Goal: Information Seeking & Learning: Learn about a topic

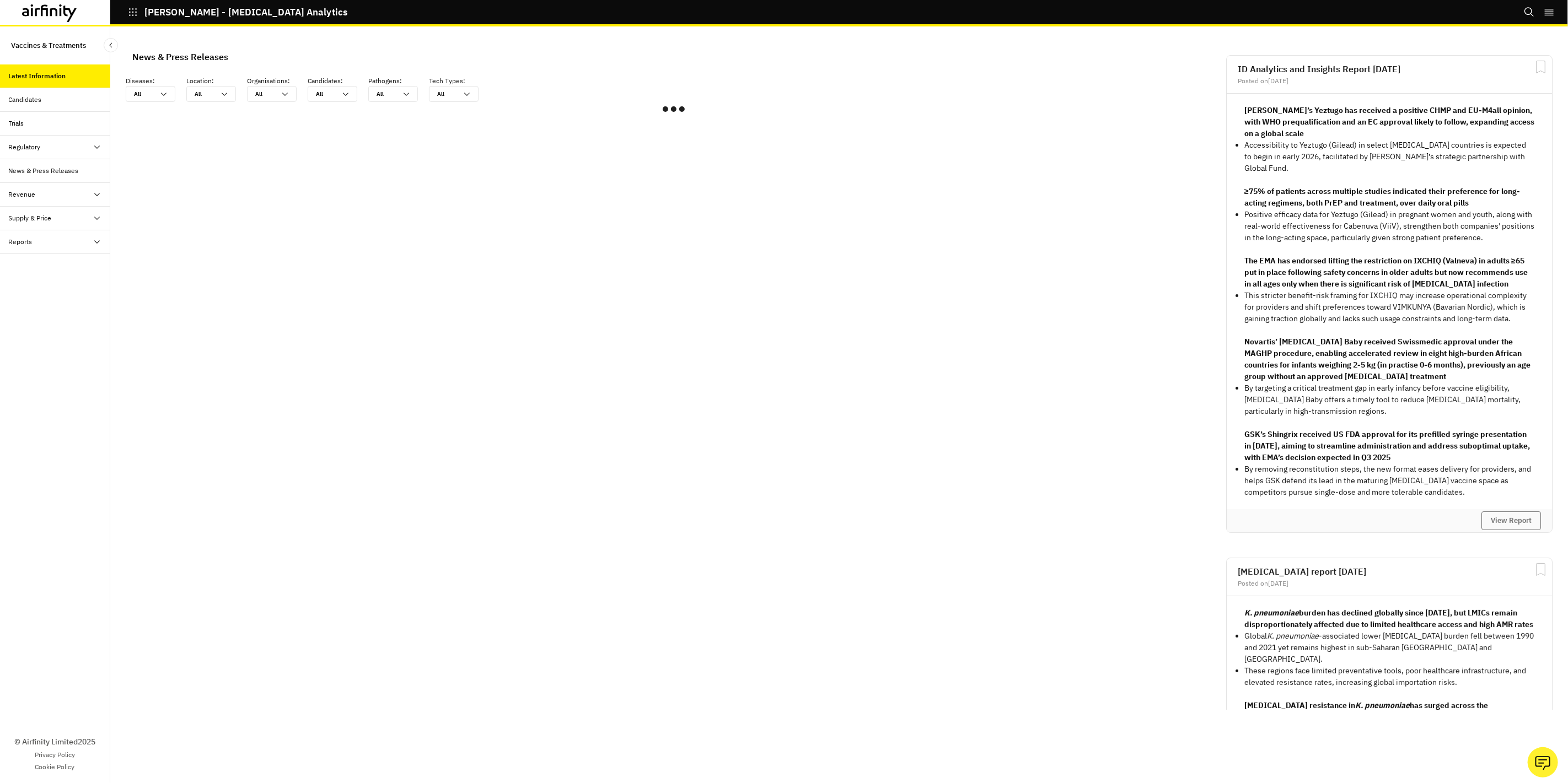
scroll to position [652, 321]
click at [35, 95] on div "Candidates" at bounding box center [25, 100] width 33 height 10
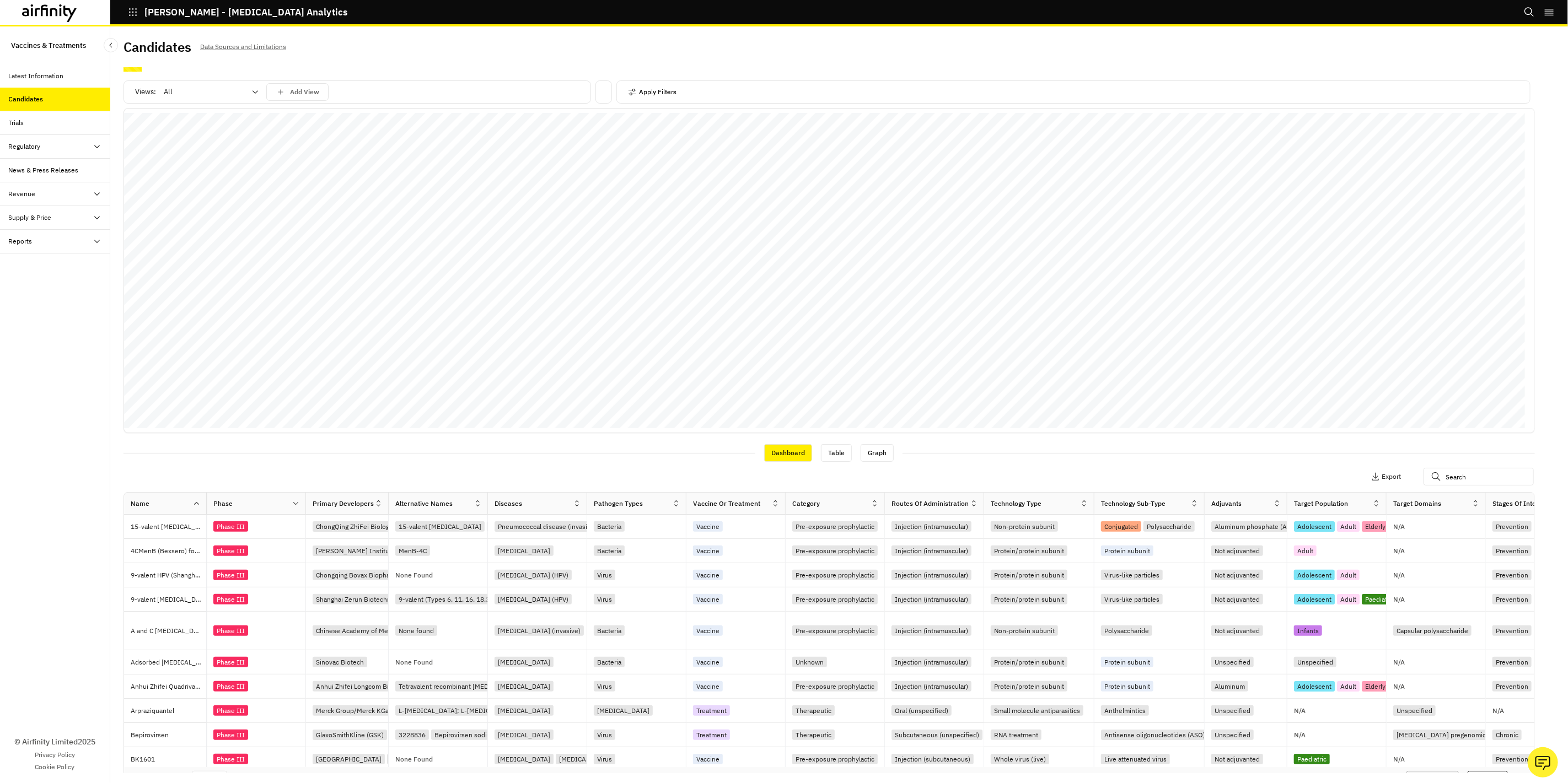
click at [666, 95] on button "Apply Filters" at bounding box center [653, 92] width 49 height 18
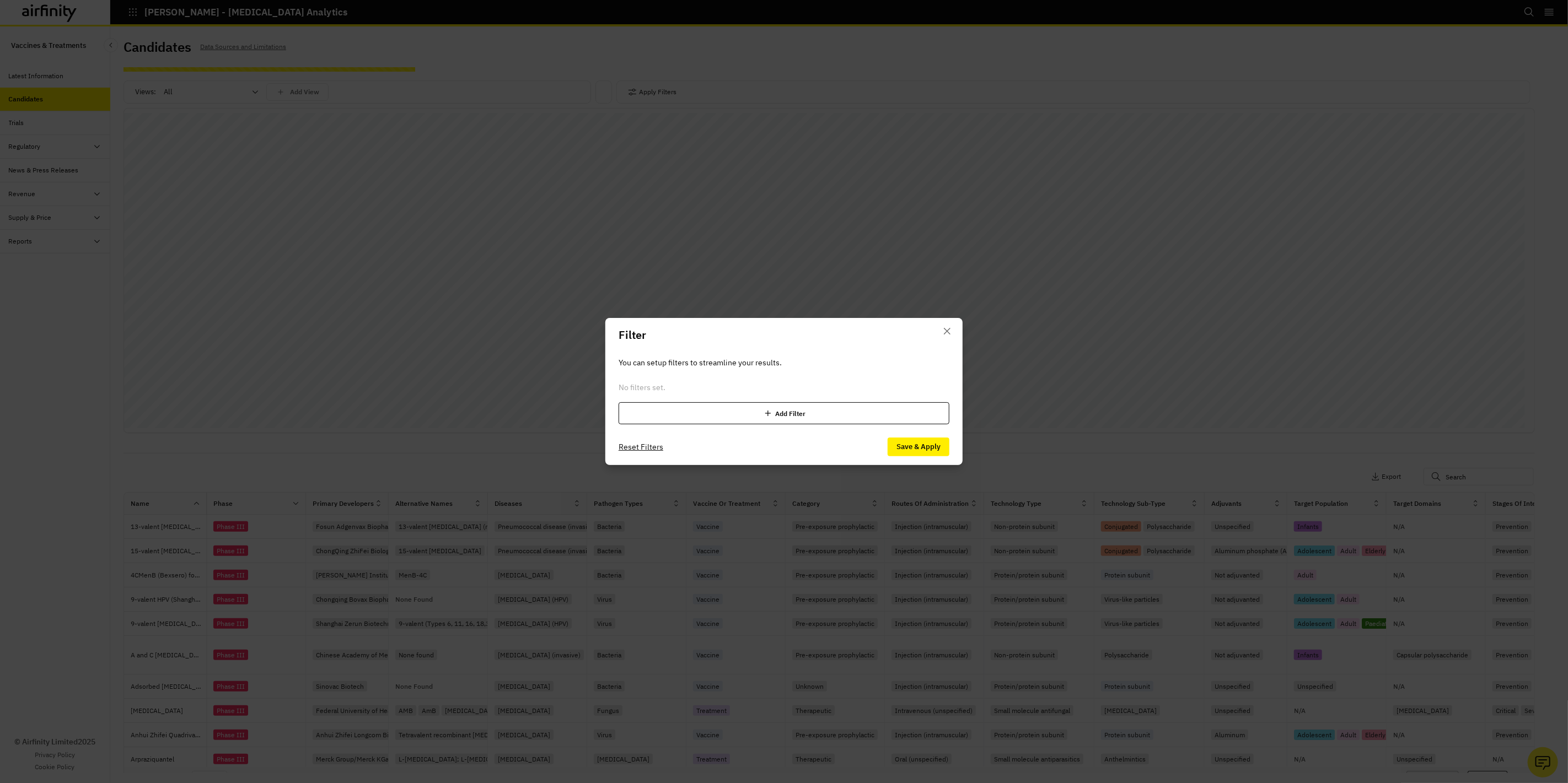
click at [789, 413] on div "Add Filter" at bounding box center [783, 413] width 331 height 22
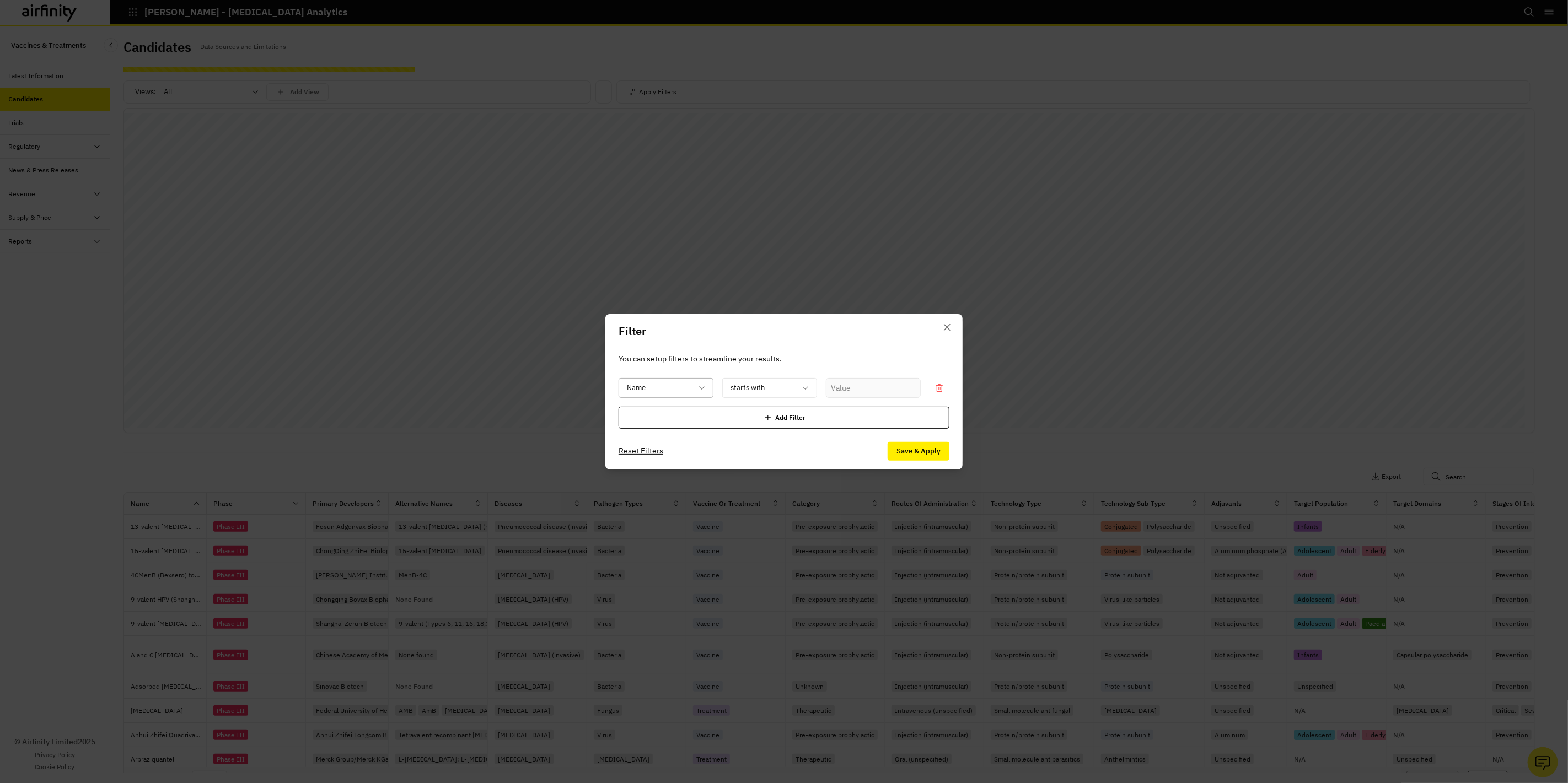
click at [709, 392] on div "Name" at bounding box center [666, 388] width 95 height 20
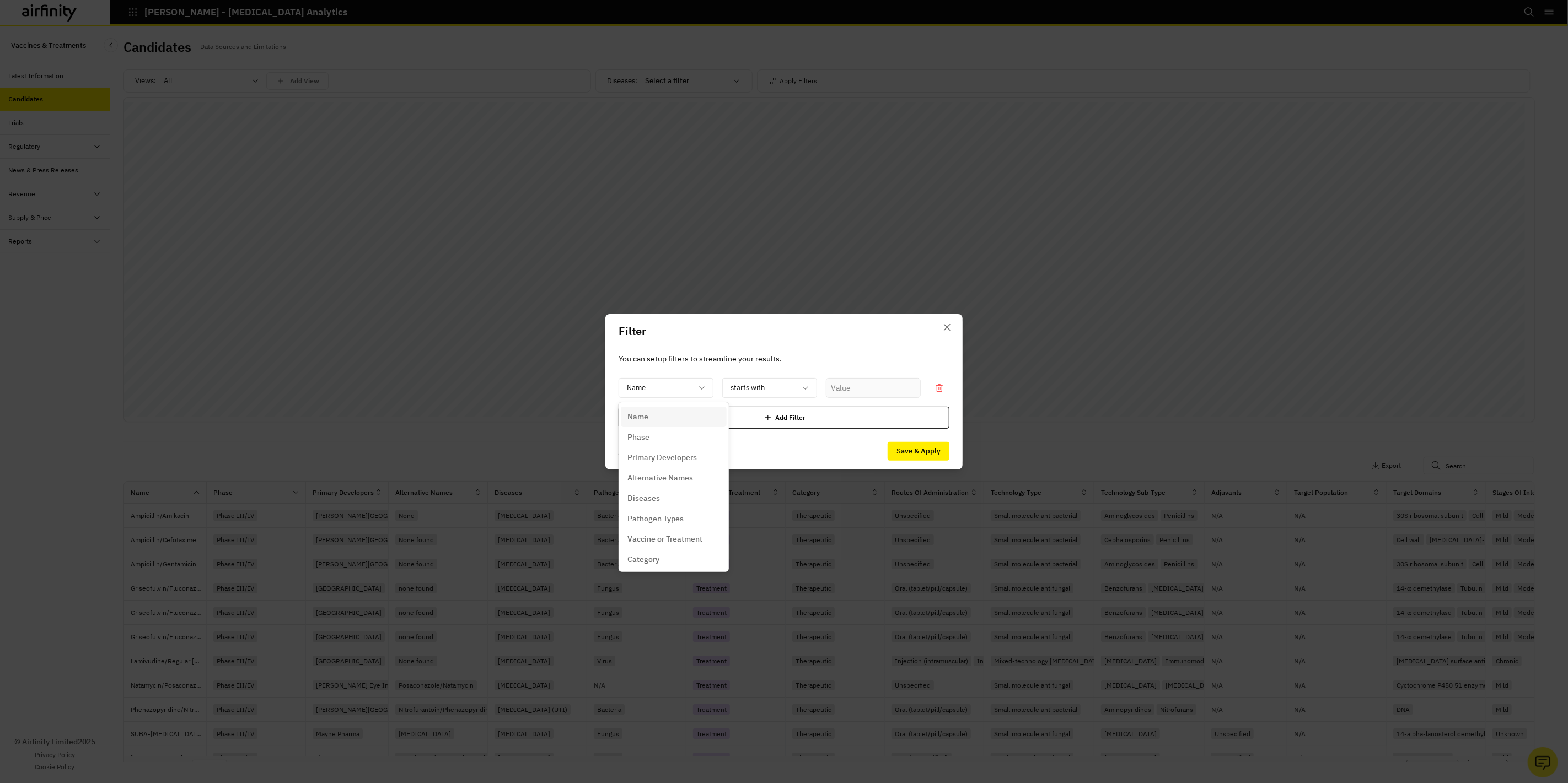
click at [671, 490] on div "Diseases" at bounding box center [674, 499] width 106 height 21
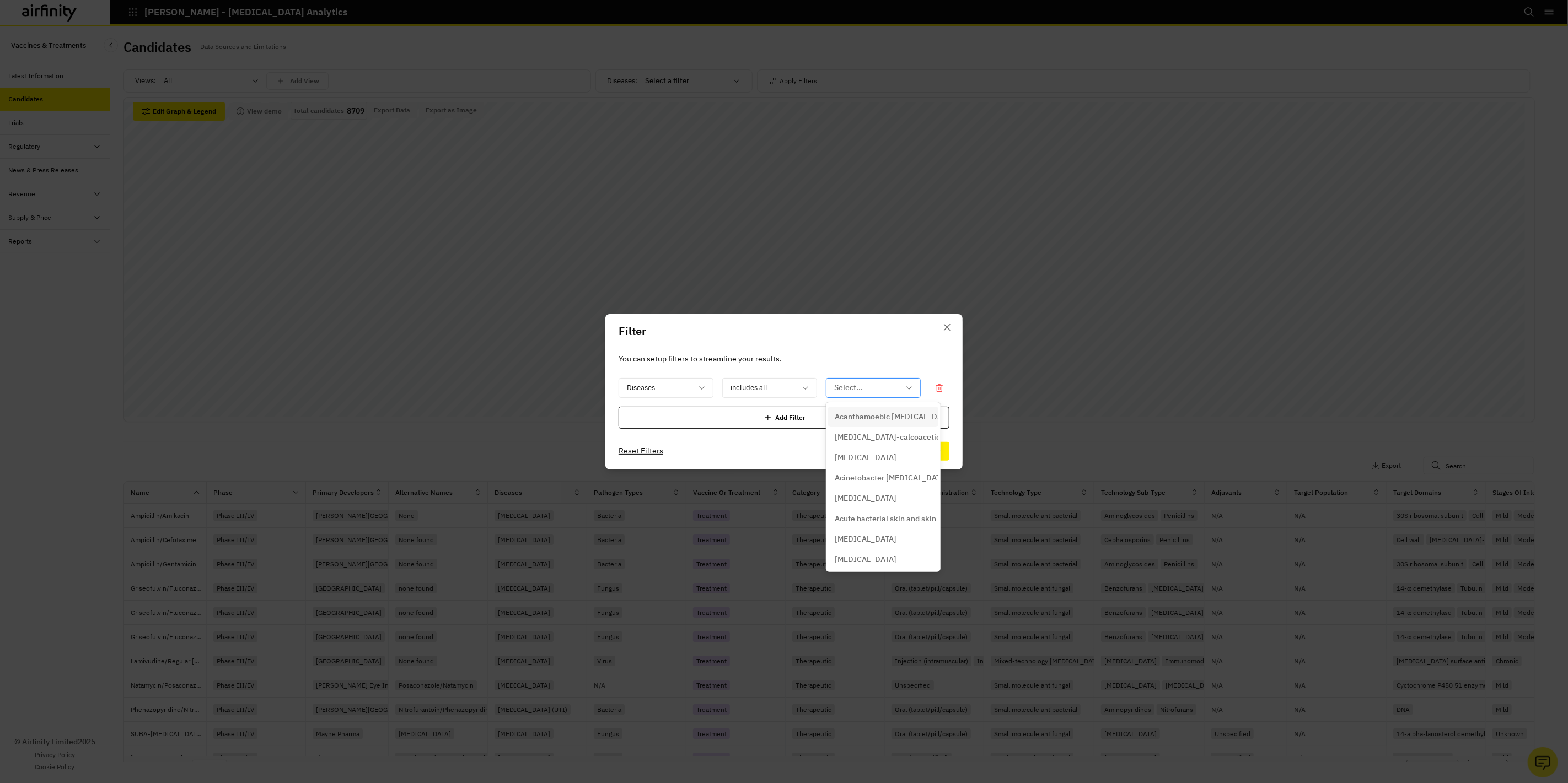
click at [852, 389] on div at bounding box center [866, 388] width 65 height 14
type input "Mal"
click at [859, 412] on p "Malaria" at bounding box center [865, 417] width 61 height 12
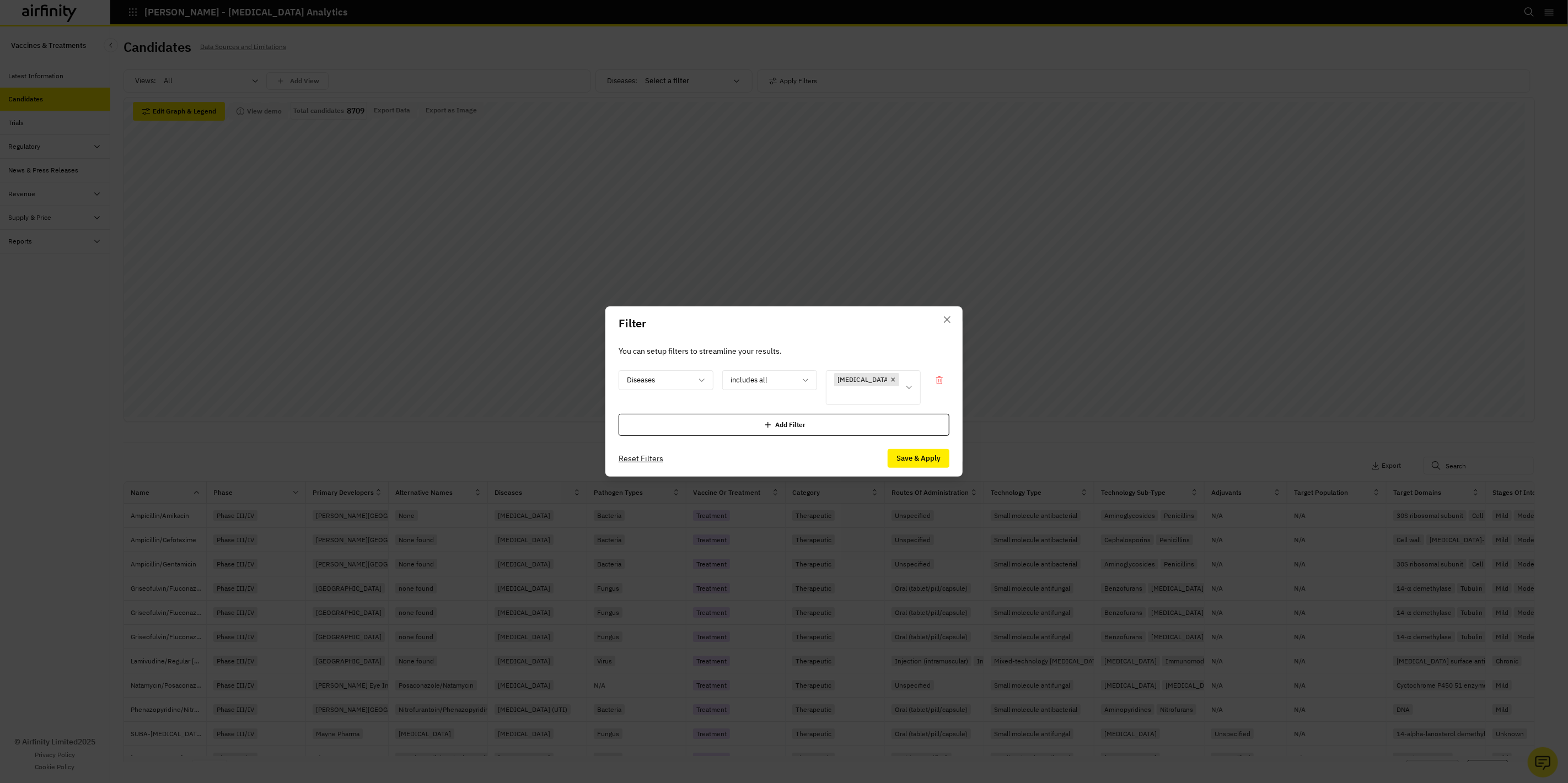
click at [800, 414] on div "Add Filter" at bounding box center [783, 425] width 331 height 22
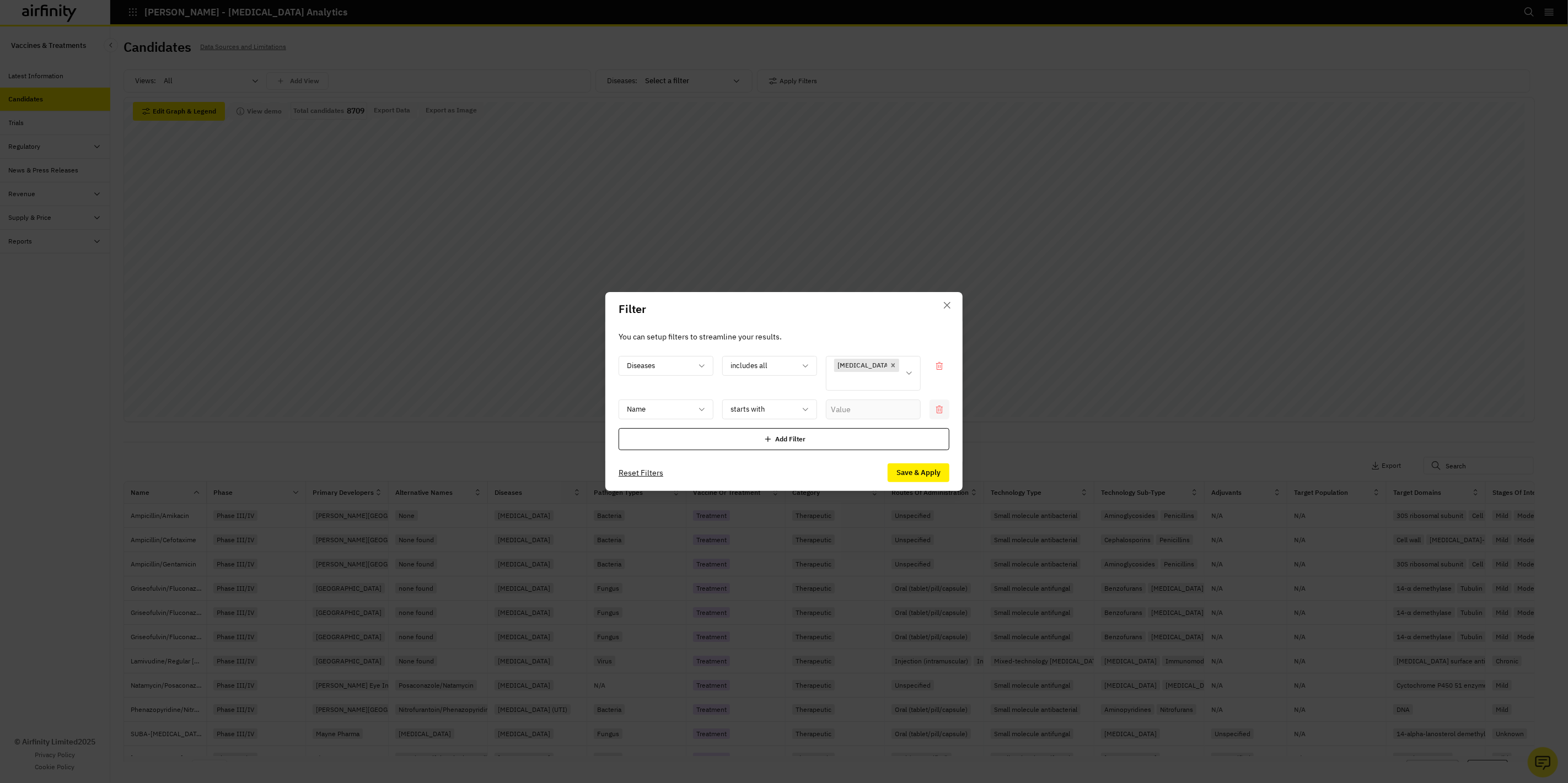
click at [936, 405] on icon at bounding box center [939, 409] width 9 height 9
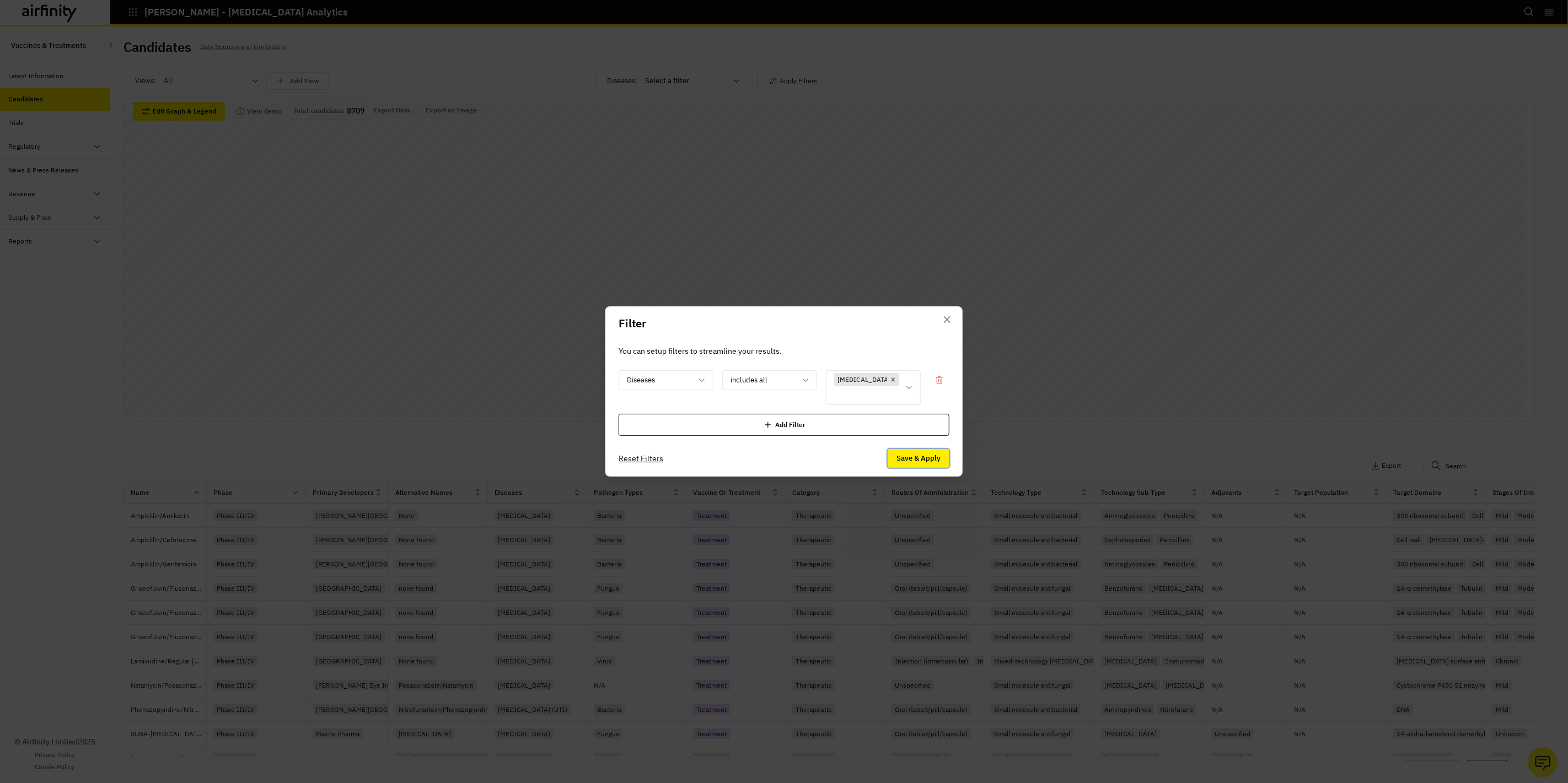
click at [915, 454] on button "Save & Apply" at bounding box center [918, 458] width 61 height 19
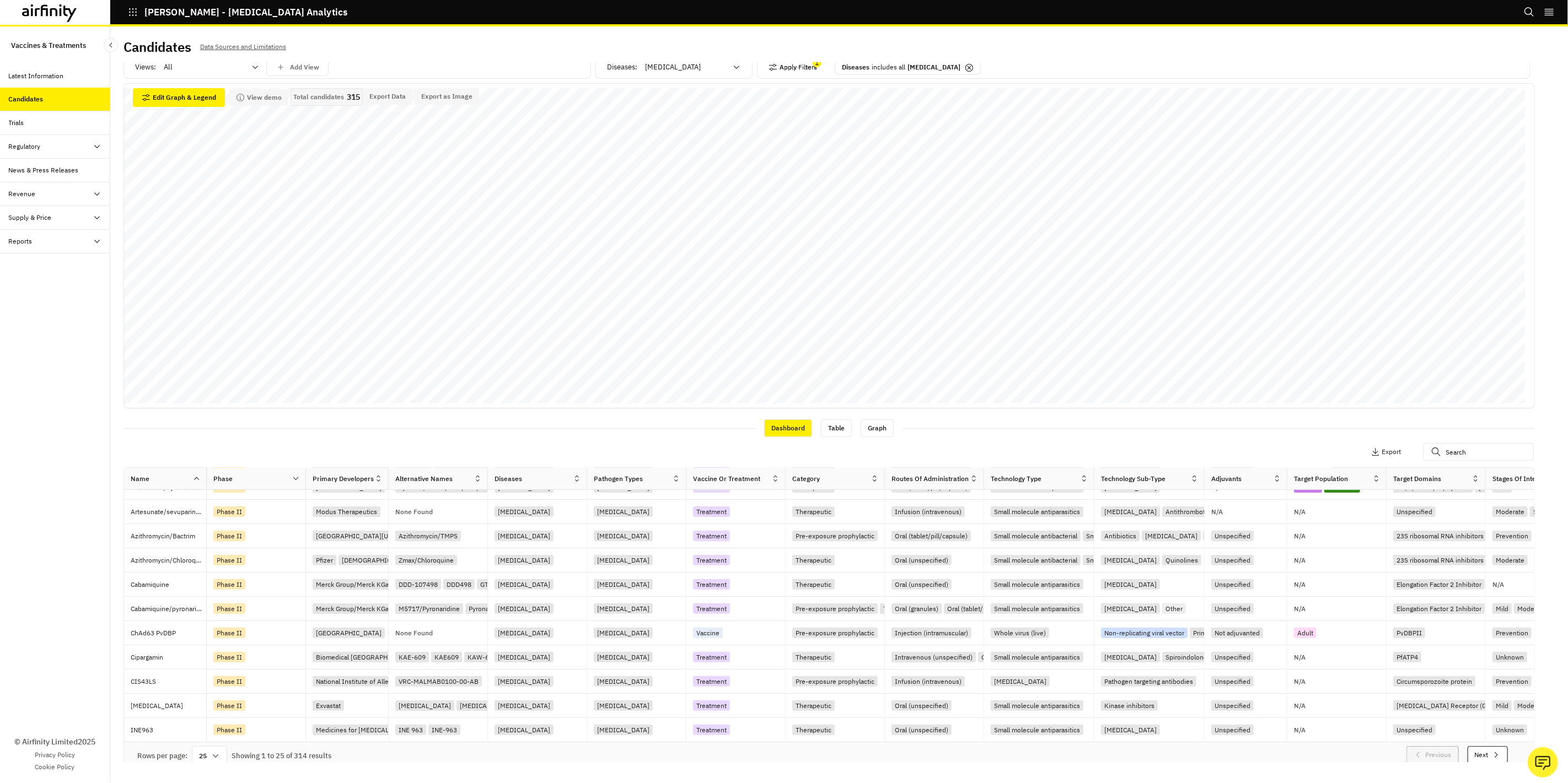
scroll to position [22, 0]
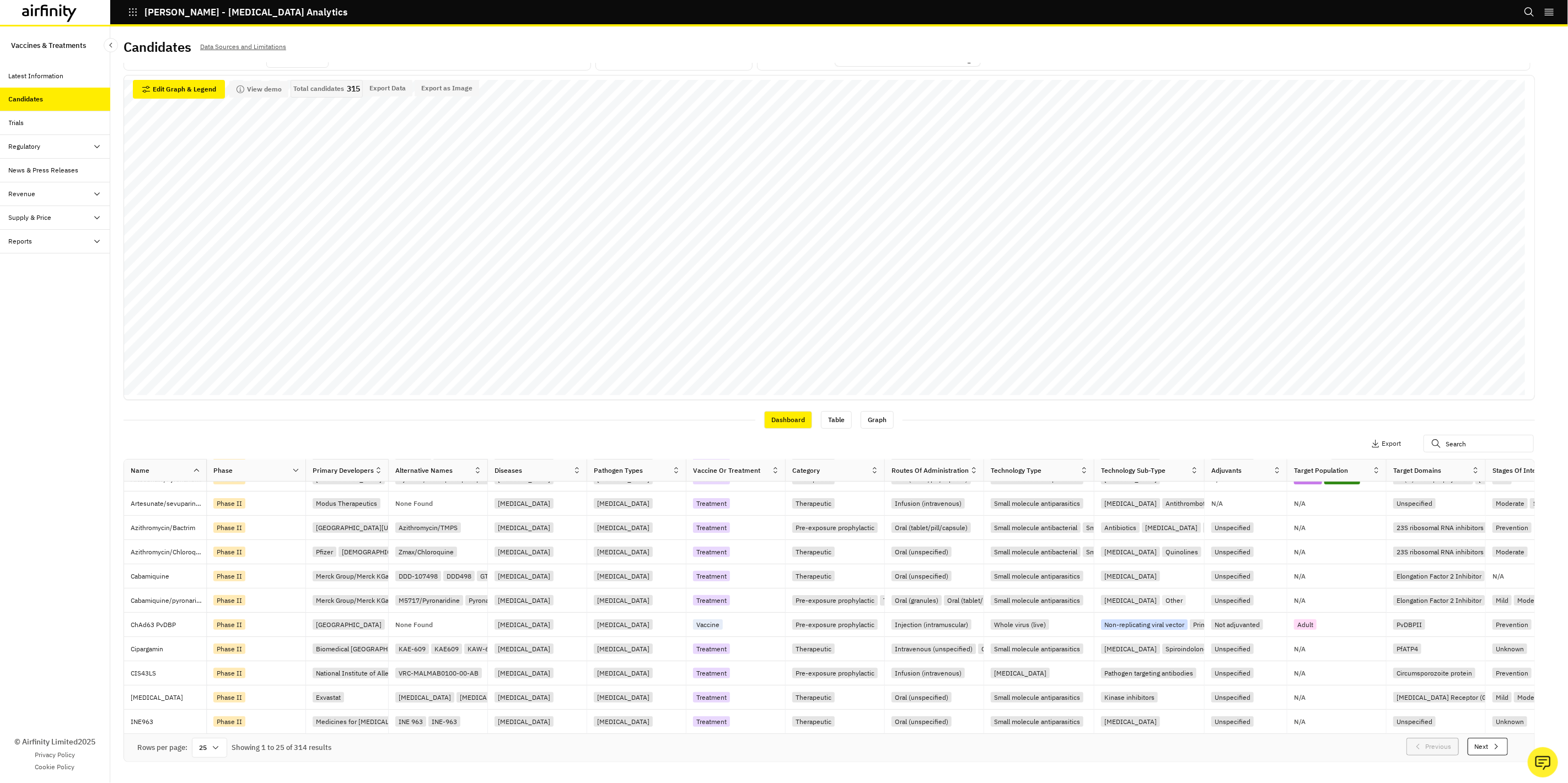
click at [295, 473] on icon at bounding box center [296, 470] width 9 height 9
click at [278, 518] on div "Sort Ascending" at bounding box center [248, 521] width 113 height 25
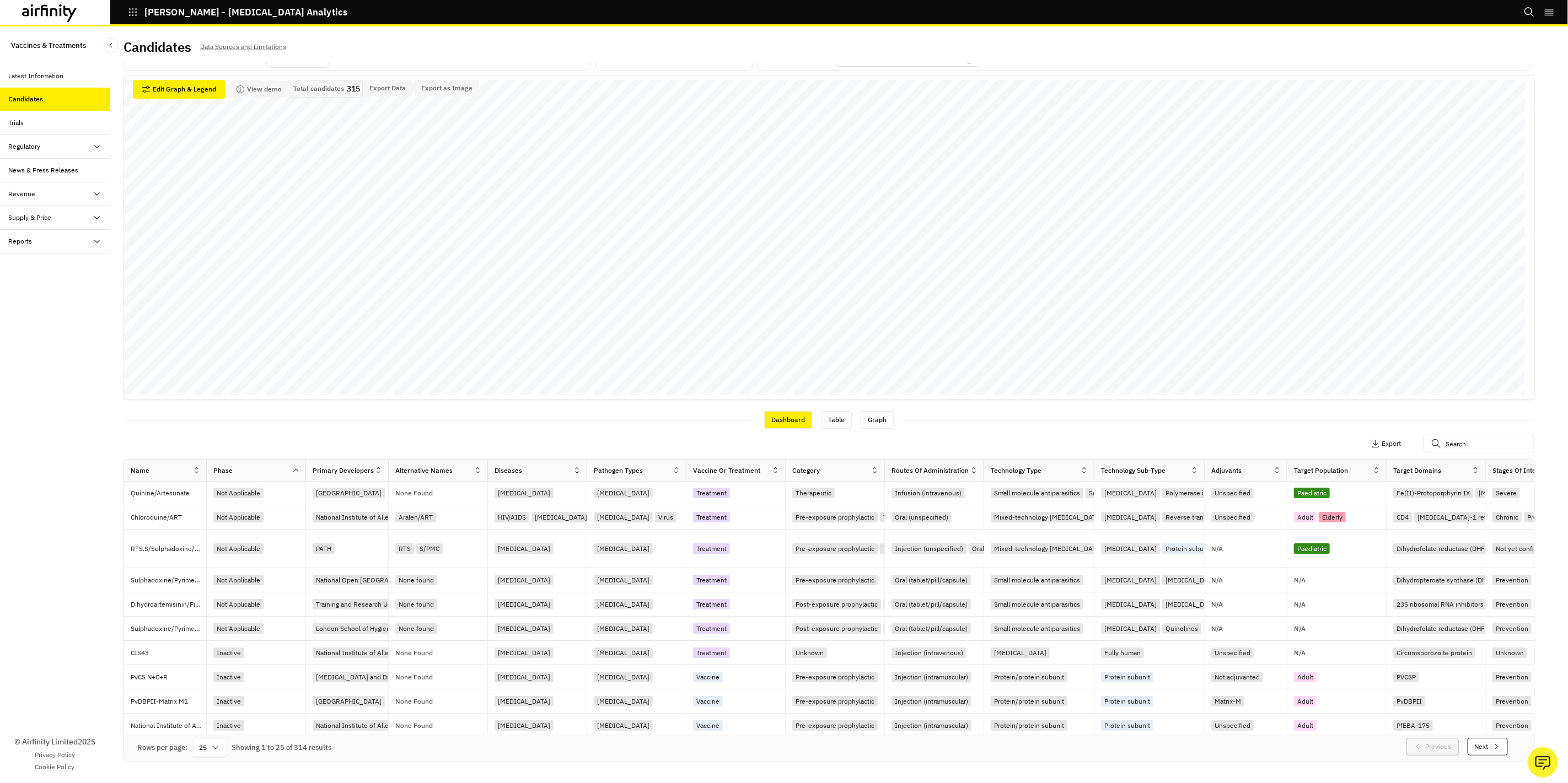
scroll to position [0, 0]
click at [373, 469] on div "Primary Developers" at bounding box center [340, 471] width 68 height 13
click at [377, 470] on icon at bounding box center [379, 470] width 9 height 9
drag, startPoint x: 353, startPoint y: 491, endPoint x: 341, endPoint y: 520, distance: 31.4
click at [345, 517] on div "No Sort Sort Ascending Sort Descending Hide Column" at bounding box center [331, 532] width 114 height 99
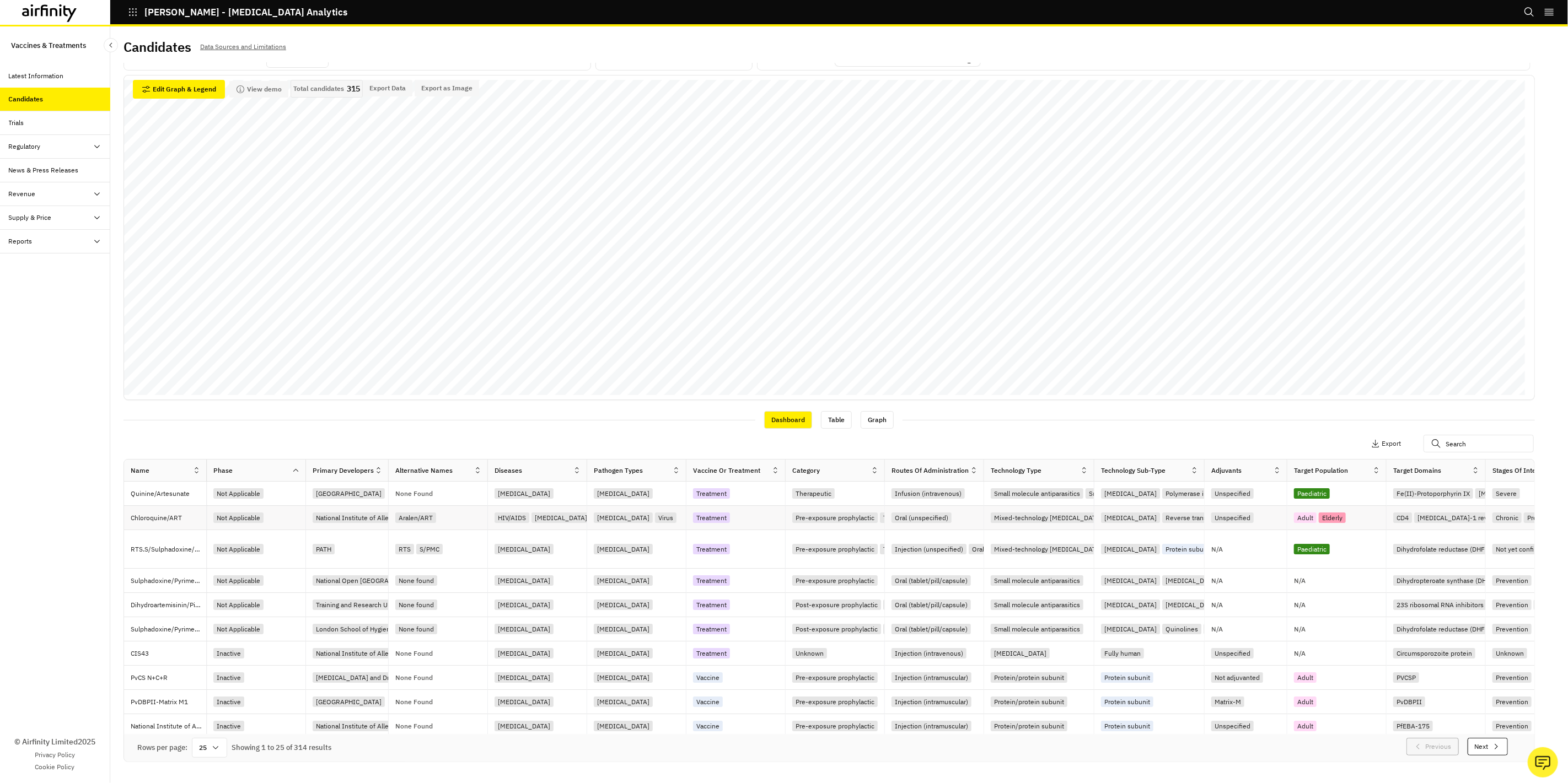
click at [341, 520] on div "National Institute of Allergy and Infectious Diseases (NIAID)" at bounding box center [402, 517] width 180 height 10
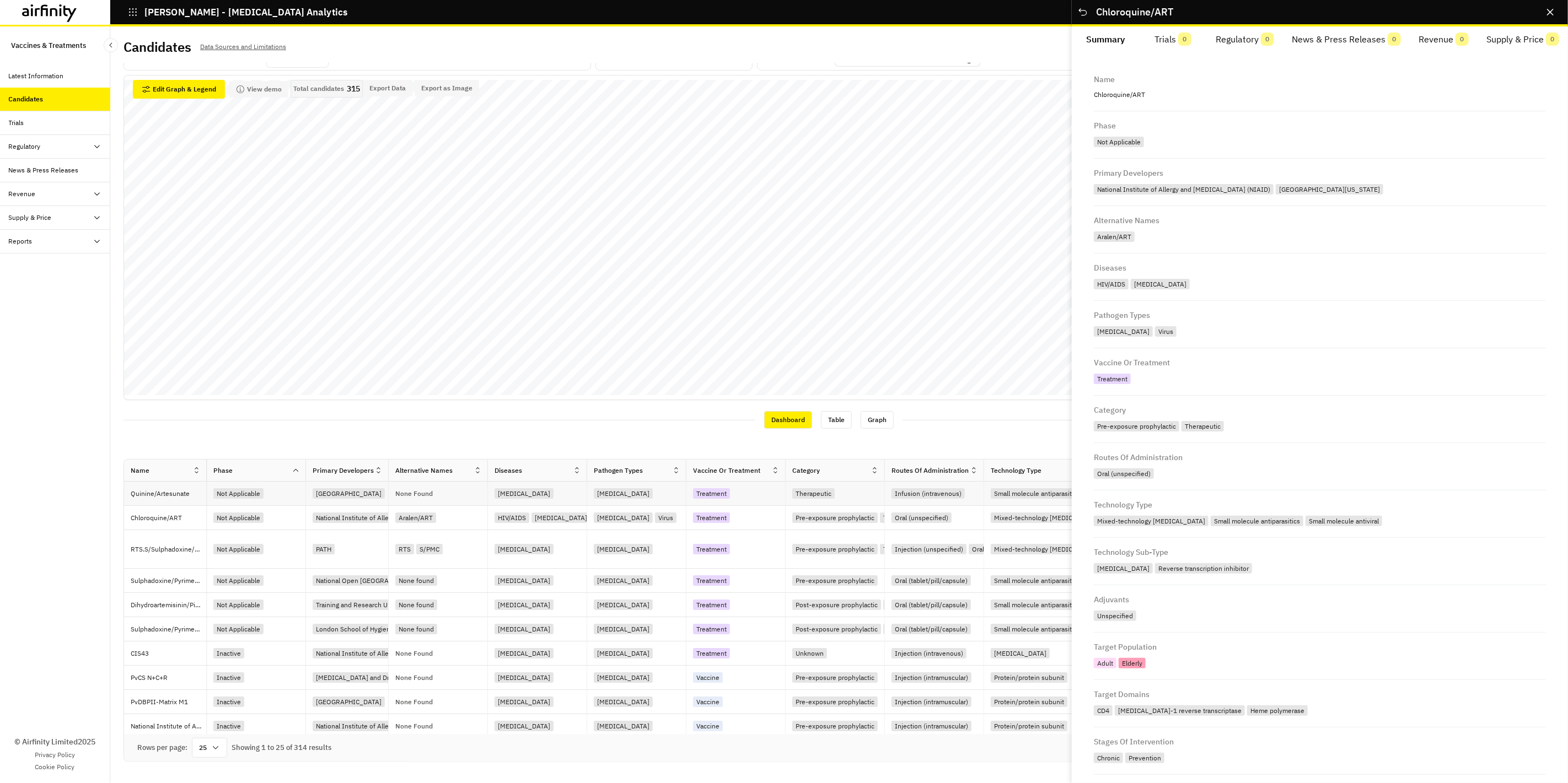
click at [383, 482] on div "University of Oxford" at bounding box center [348, 494] width 83 height 24
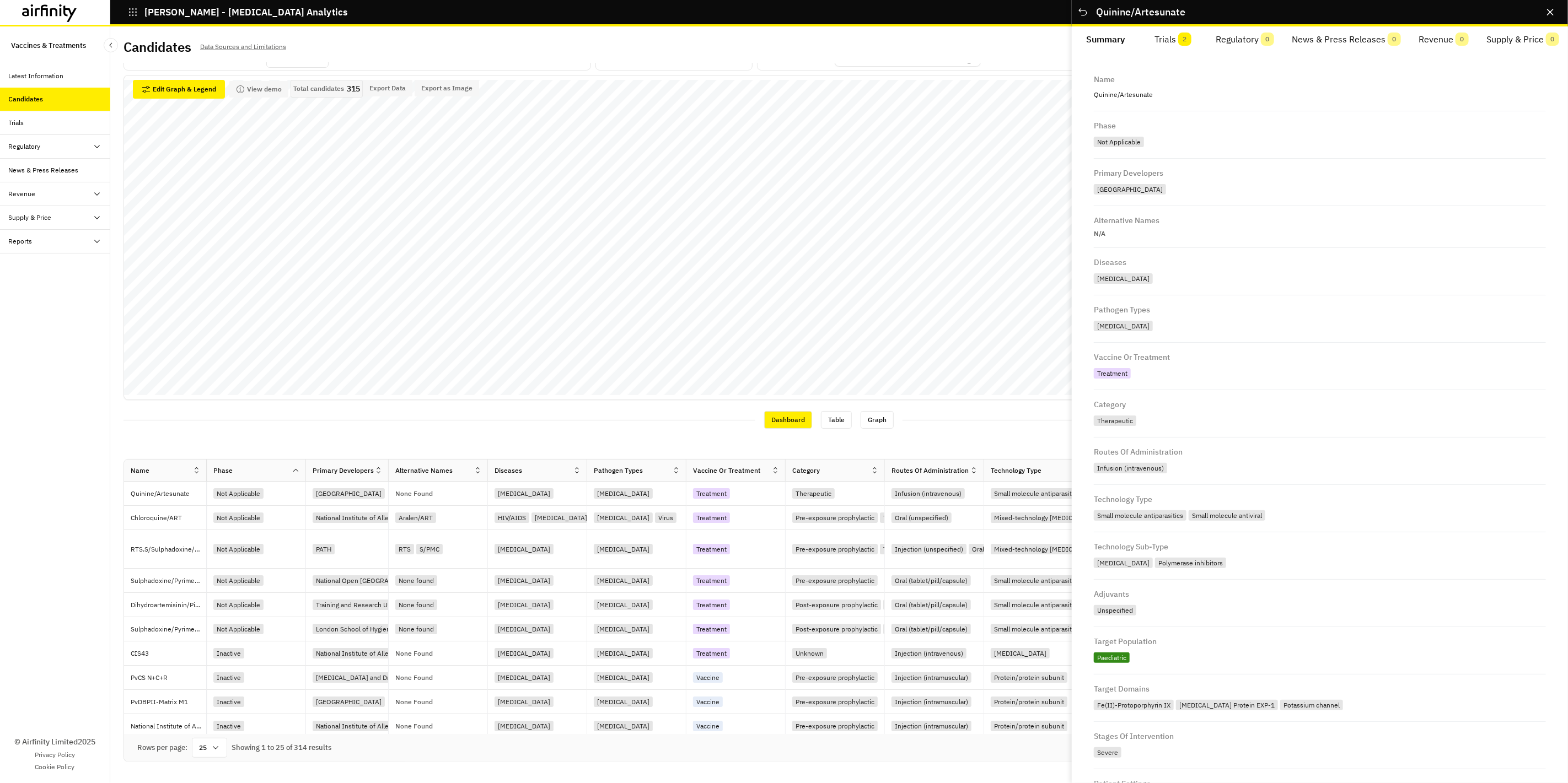
click at [383, 473] on div at bounding box center [381, 471] width 14 height 14
click at [338, 518] on div "Sort Ascending" at bounding box center [331, 521] width 113 height 25
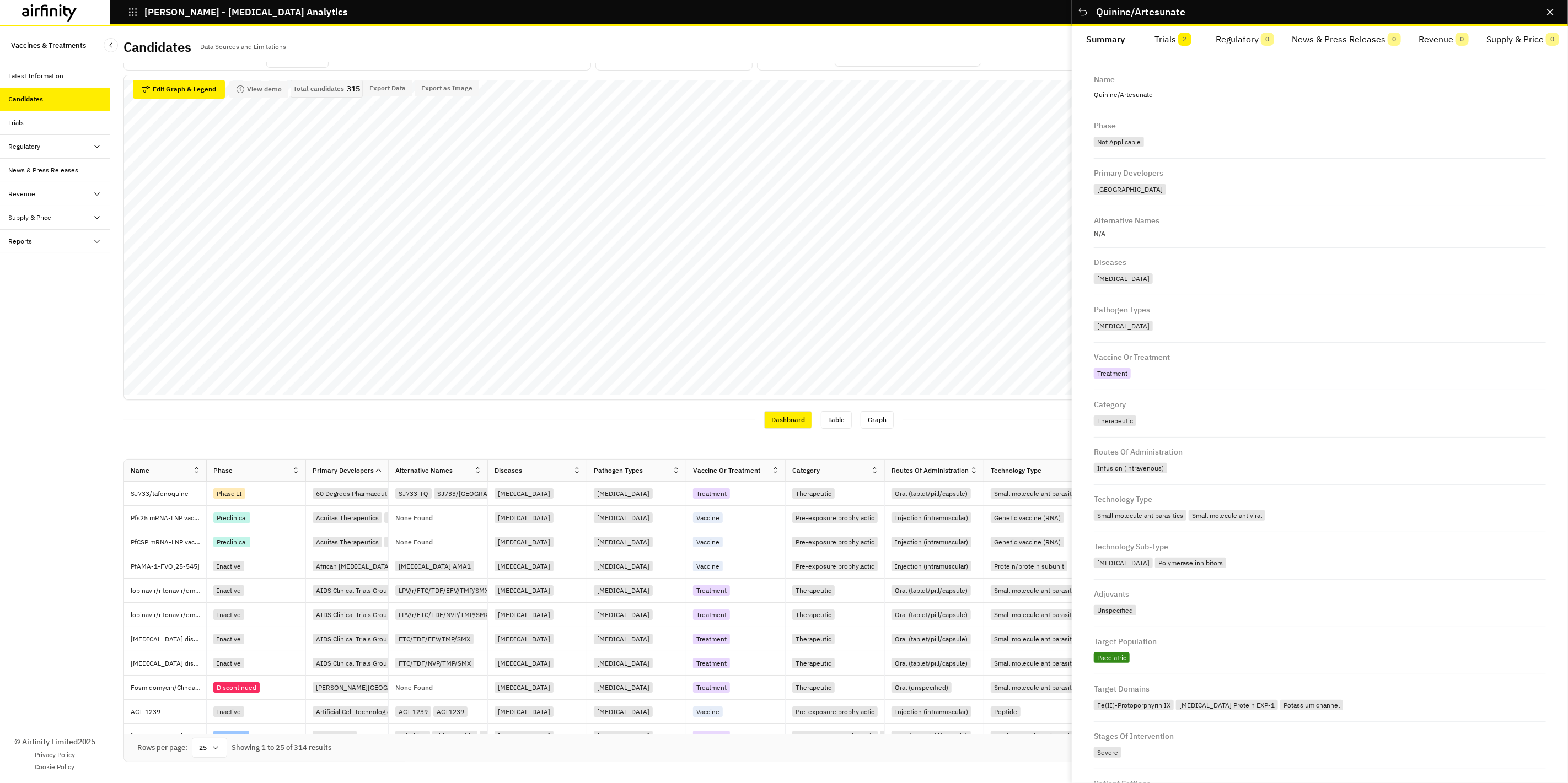
click at [436, 426] on div "Dashboard Table Graph" at bounding box center [829, 419] width 1412 height 22
click at [961, 428] on div "Dashboard Table Graph" at bounding box center [829, 419] width 1412 height 22
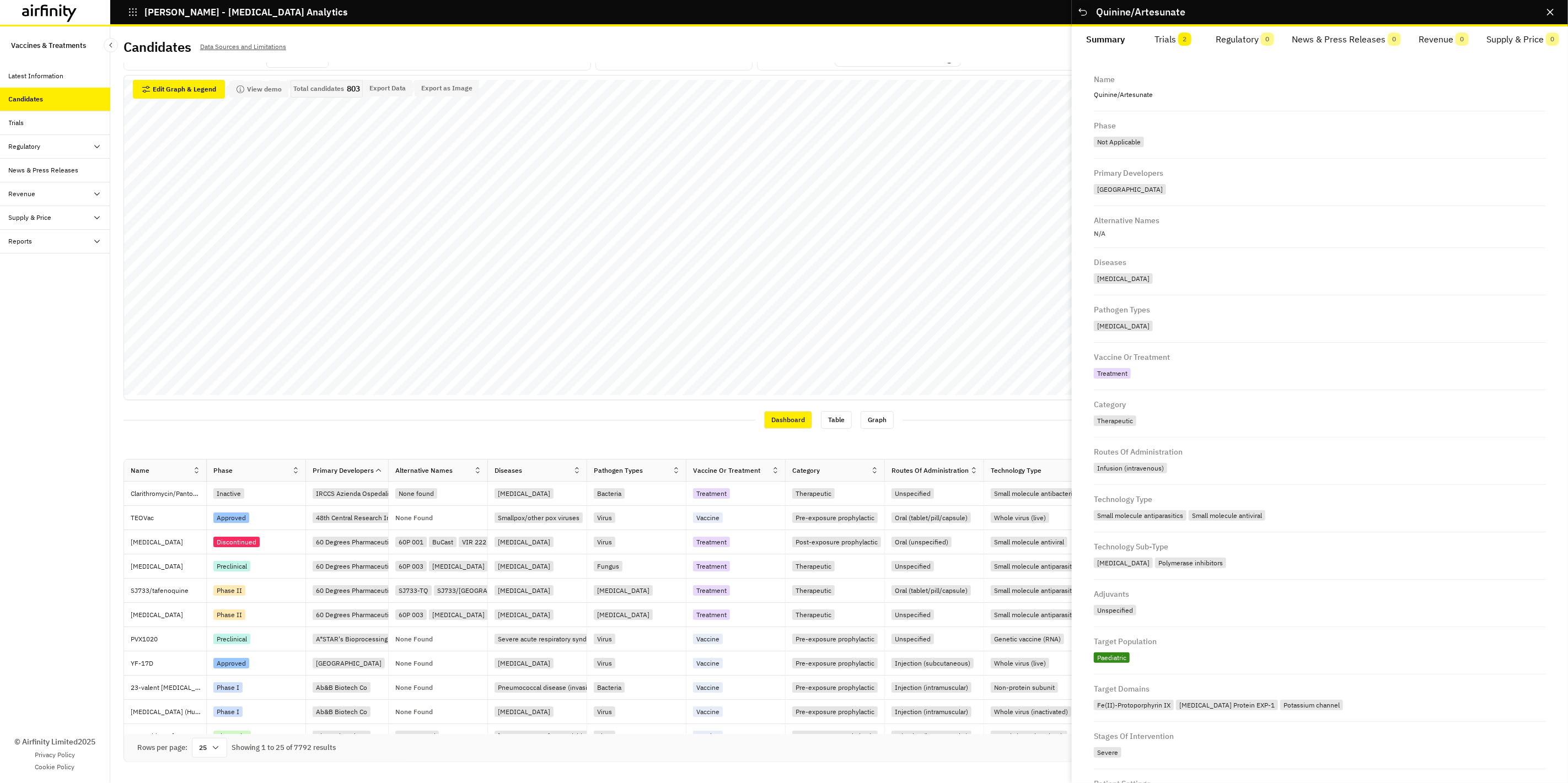
click at [1086, 15] on icon "Close" at bounding box center [1083, 12] width 11 height 11
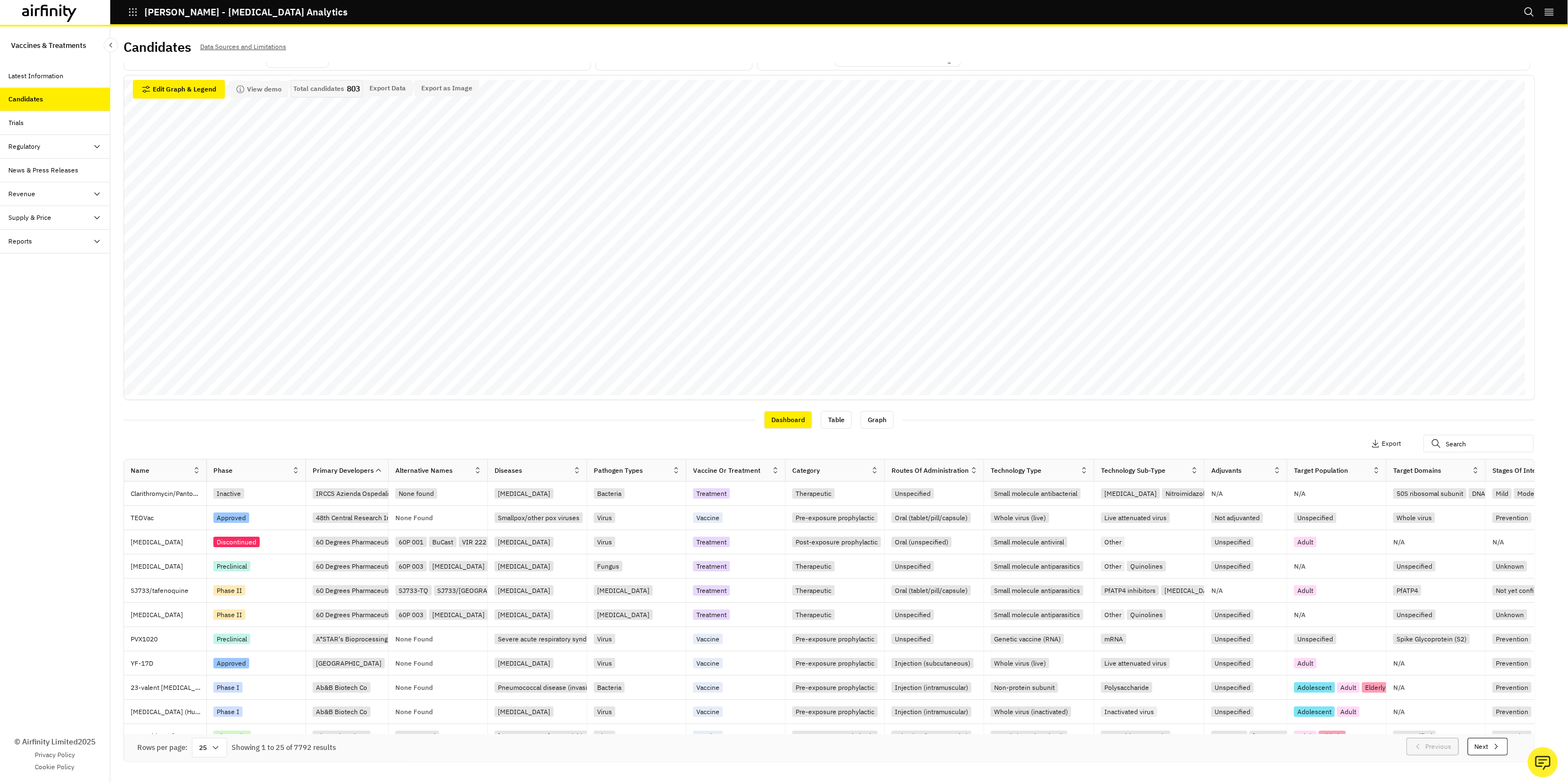
click at [46, 97] on div "Candidates" at bounding box center [59, 99] width 102 height 10
click at [46, 79] on div "Latest Information" at bounding box center [36, 76] width 55 height 10
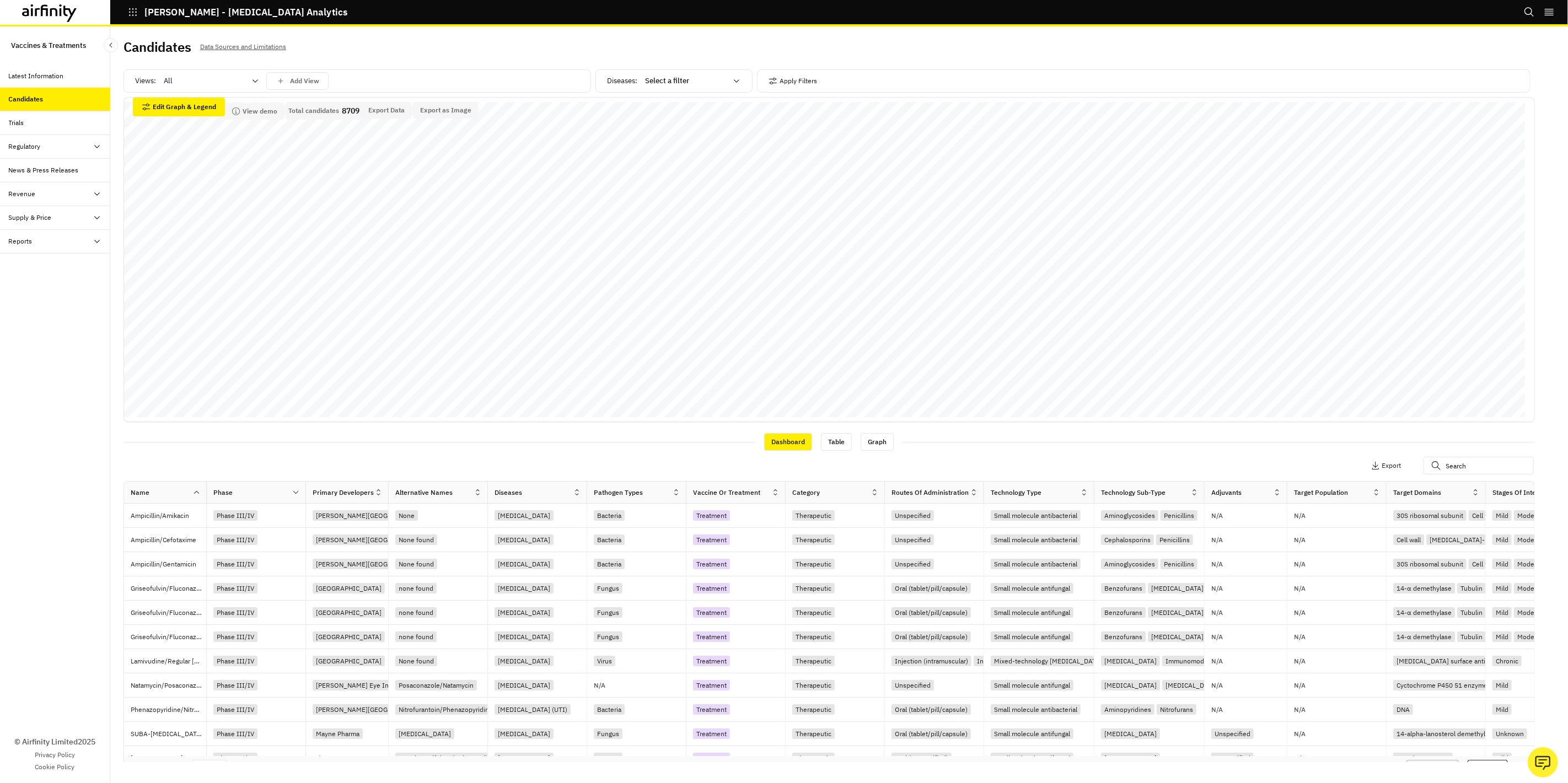
click at [729, 85] on div "Select a filter" at bounding box center [685, 81] width 95 height 18
type input "Mal"
click at [673, 108] on div "Malaria" at bounding box center [692, 108] width 97 height 11
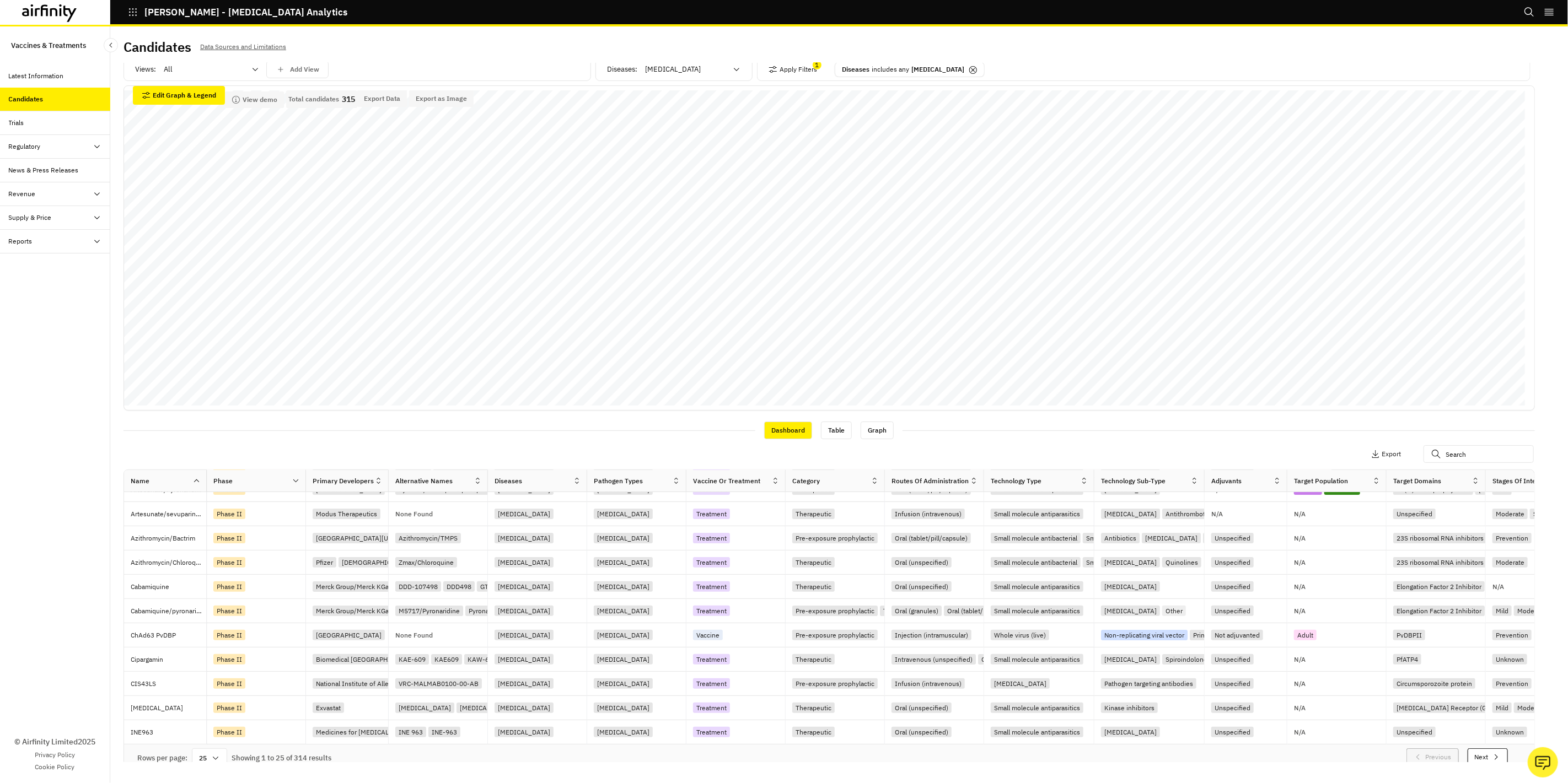
scroll to position [22, 0]
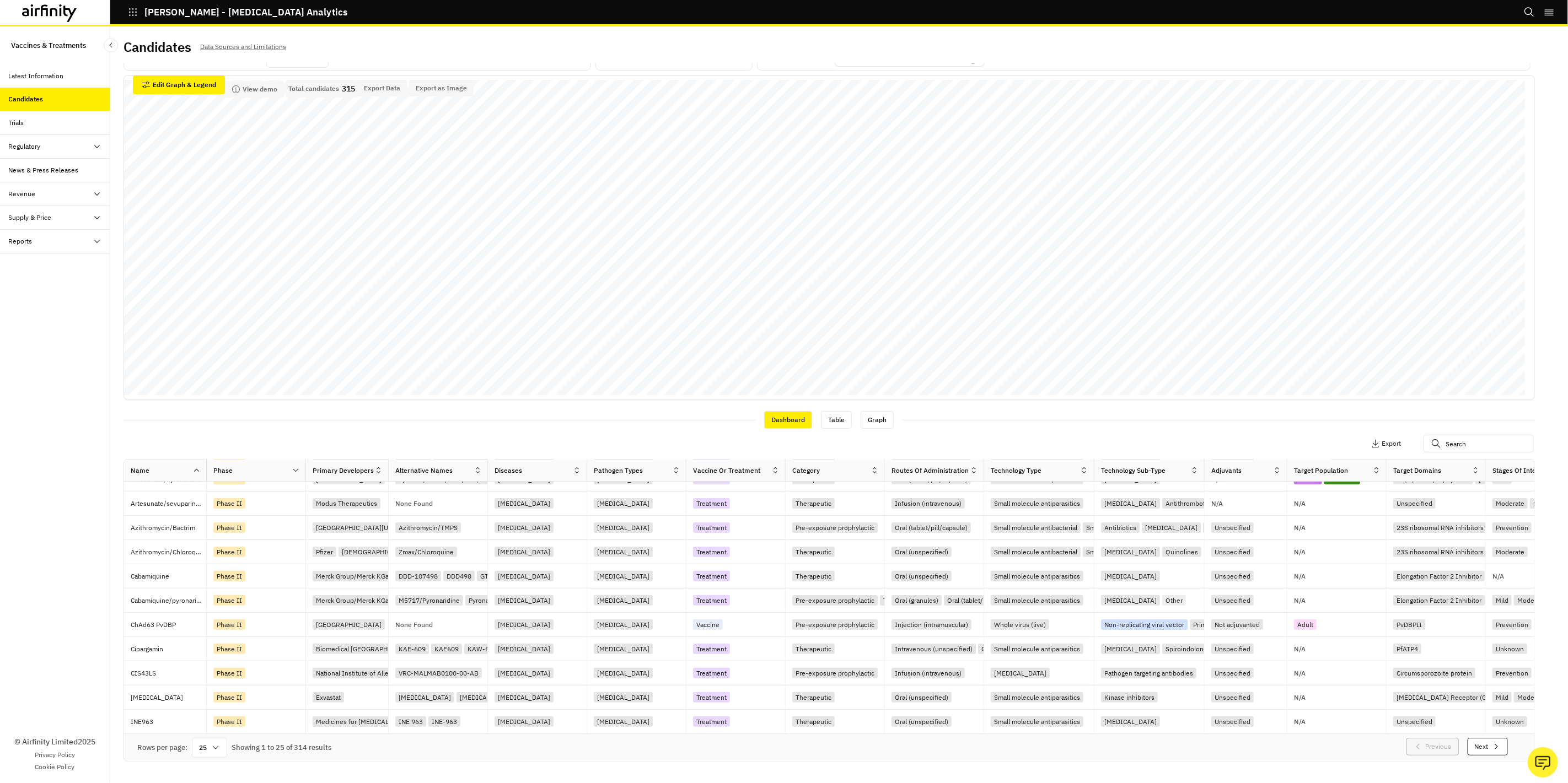
click at [213, 746] on icon at bounding box center [215, 748] width 9 height 9
click at [218, 602] on div "100" at bounding box center [210, 601] width 32 height 25
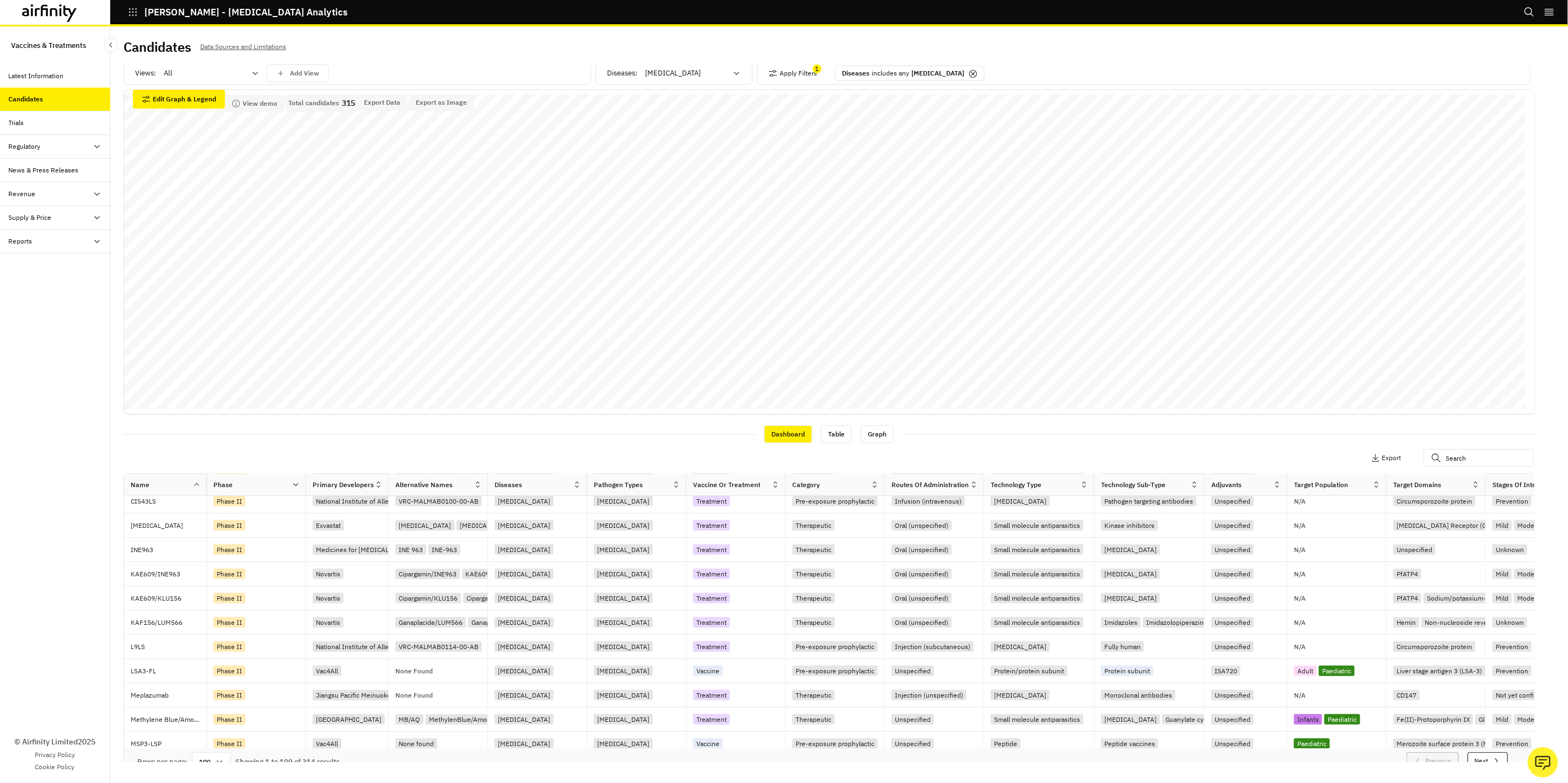
scroll to position [0, 0]
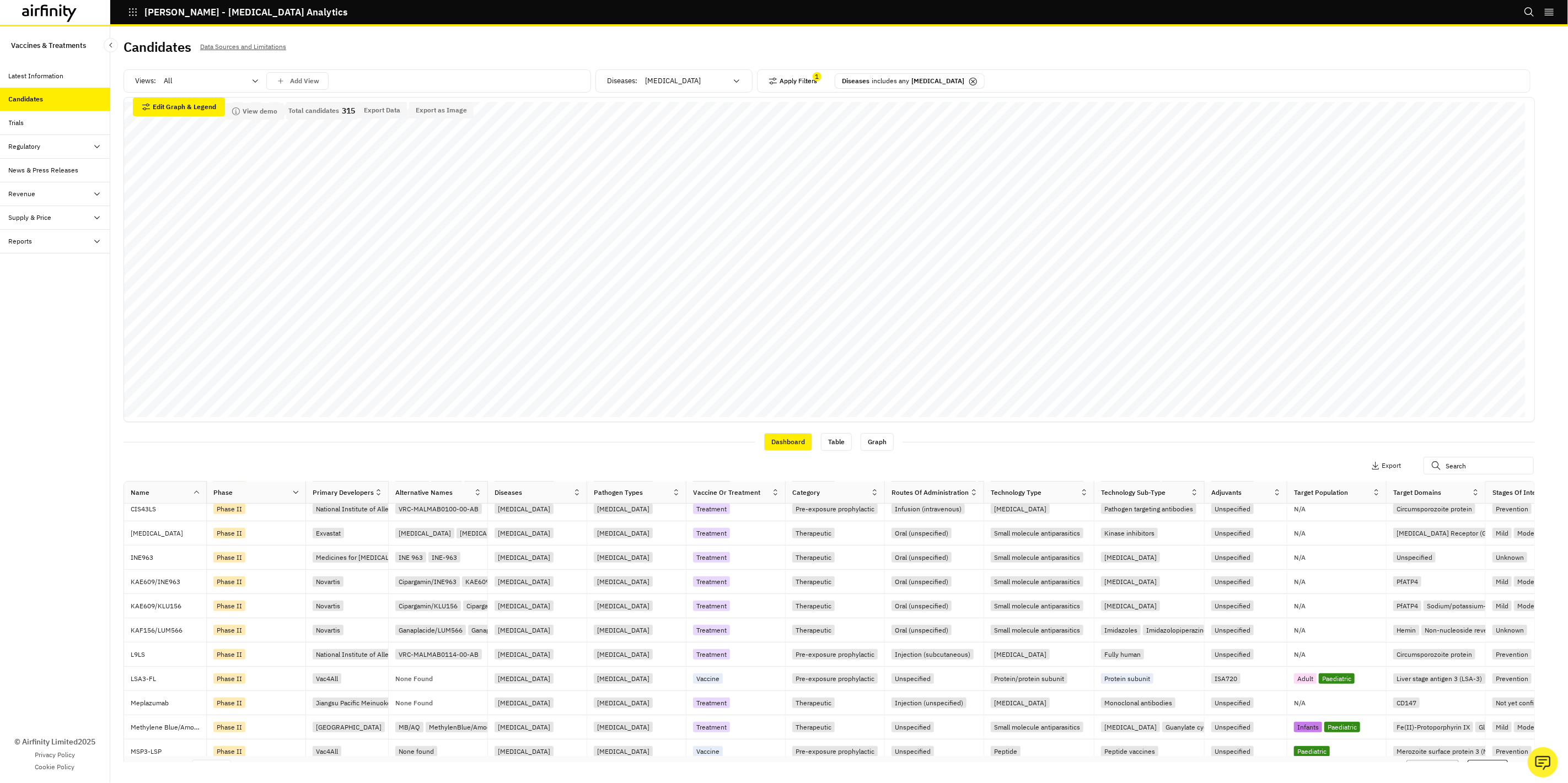
click at [793, 79] on button "Apply Filters" at bounding box center [793, 81] width 49 height 18
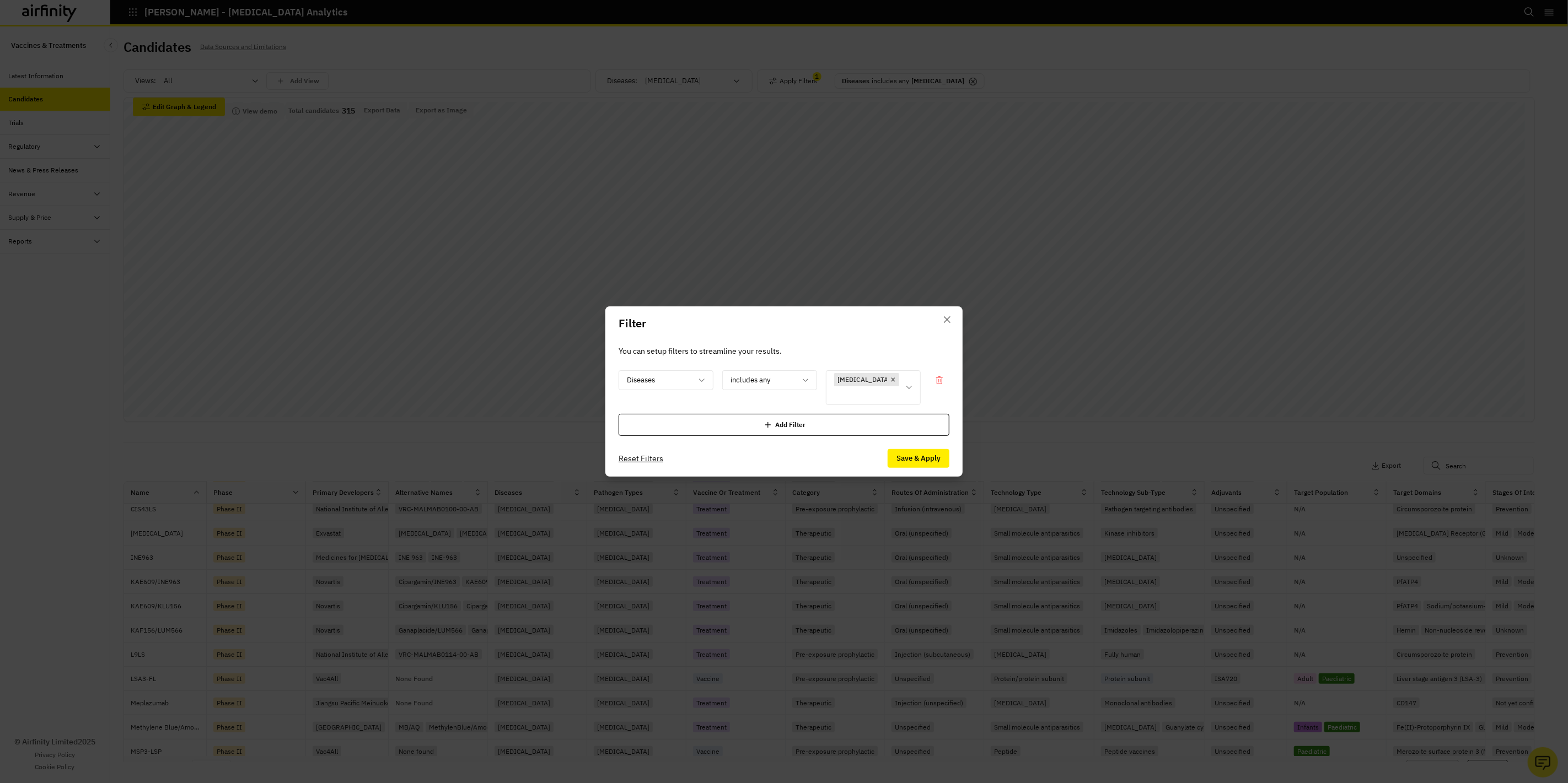
click at [731, 416] on div "Add Filter" at bounding box center [783, 425] width 331 height 22
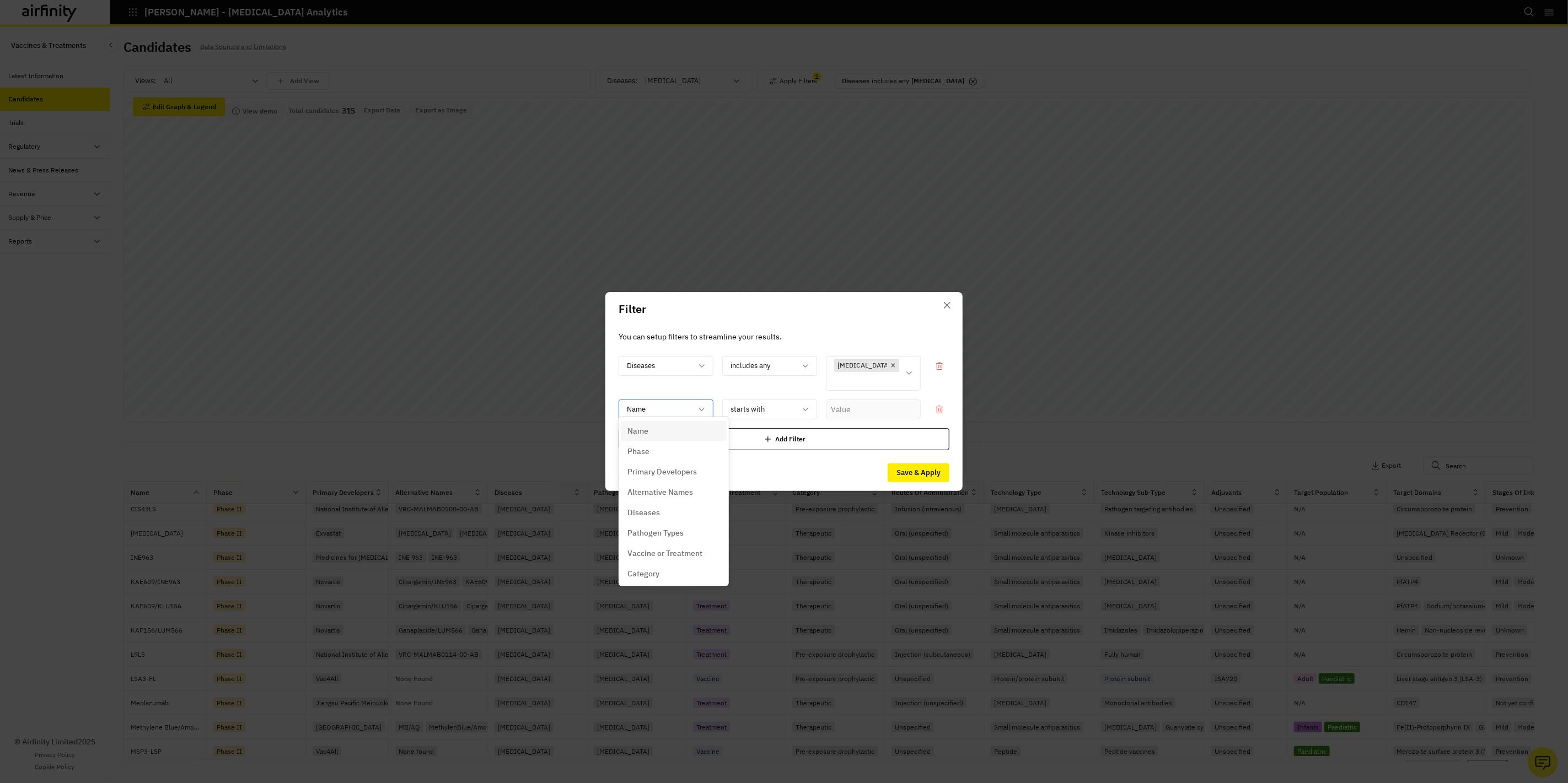
click at [690, 402] on div at bounding box center [659, 409] width 65 height 14
click at [676, 447] on div "Phase" at bounding box center [674, 451] width 93 height 12
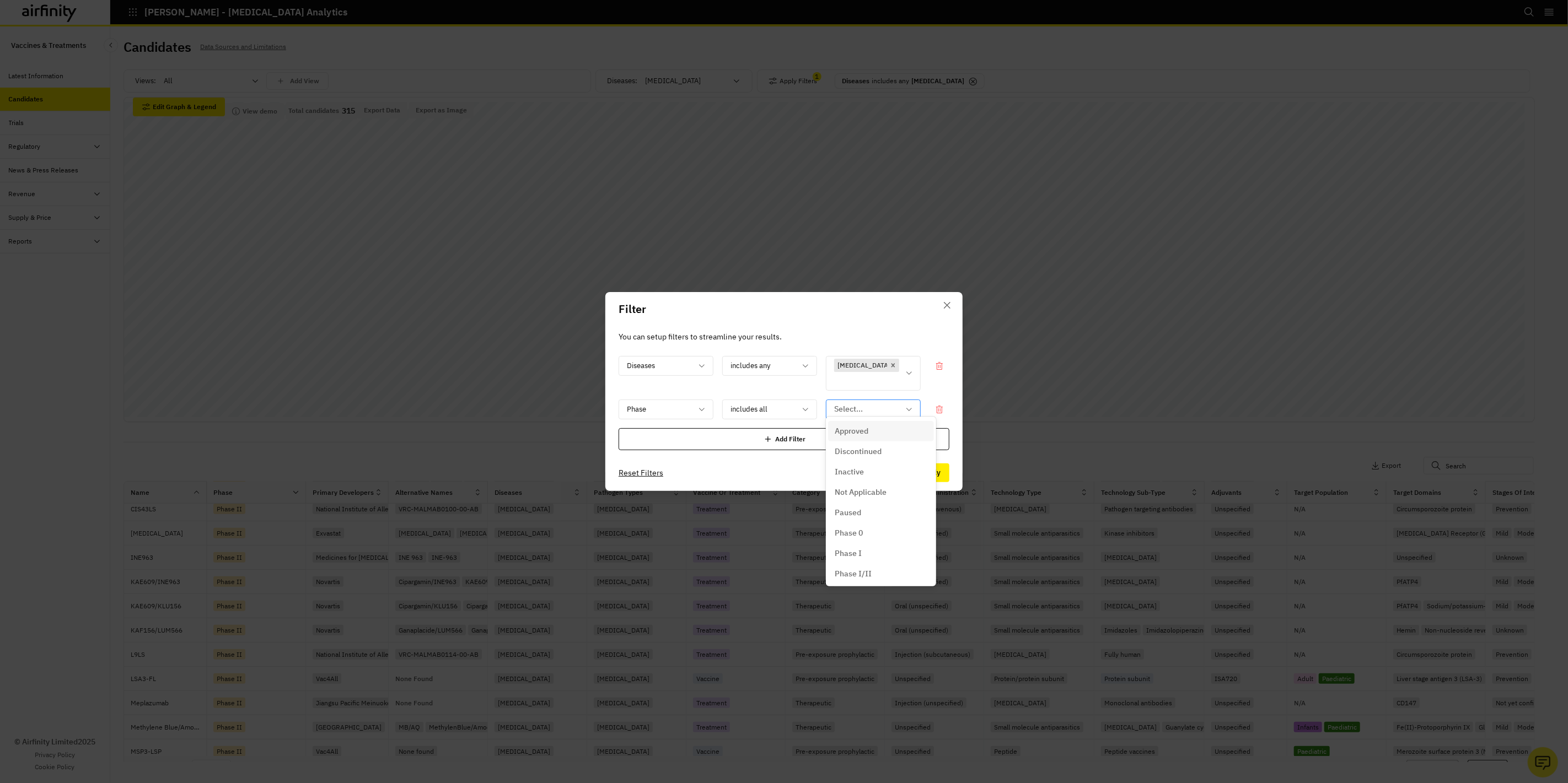
click at [866, 402] on div at bounding box center [866, 409] width 65 height 14
click at [866, 429] on p "Approved" at bounding box center [851, 431] width 33 height 12
click at [903, 465] on button "Save & Apply" at bounding box center [918, 473] width 61 height 19
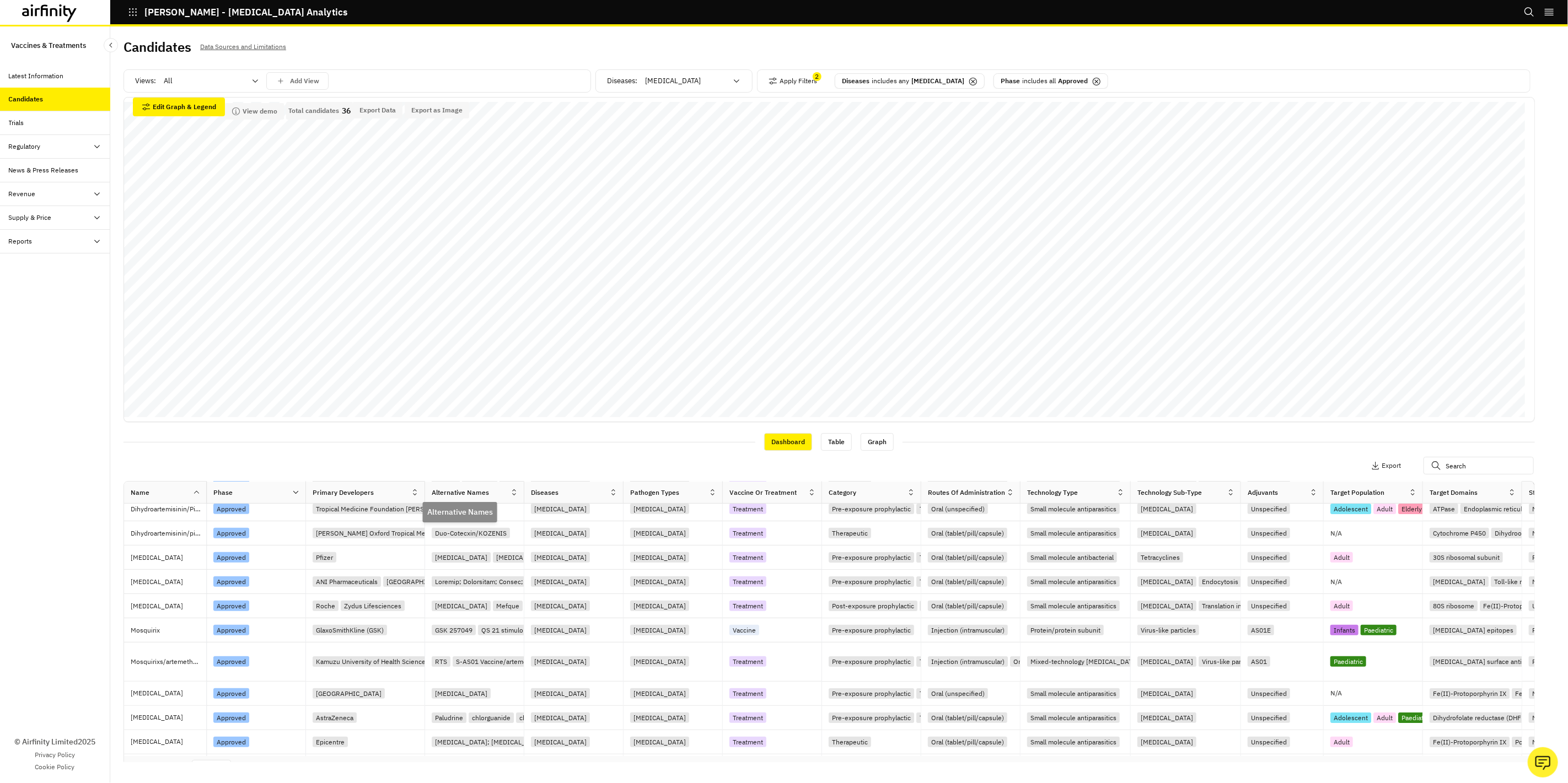
scroll to position [566, 0]
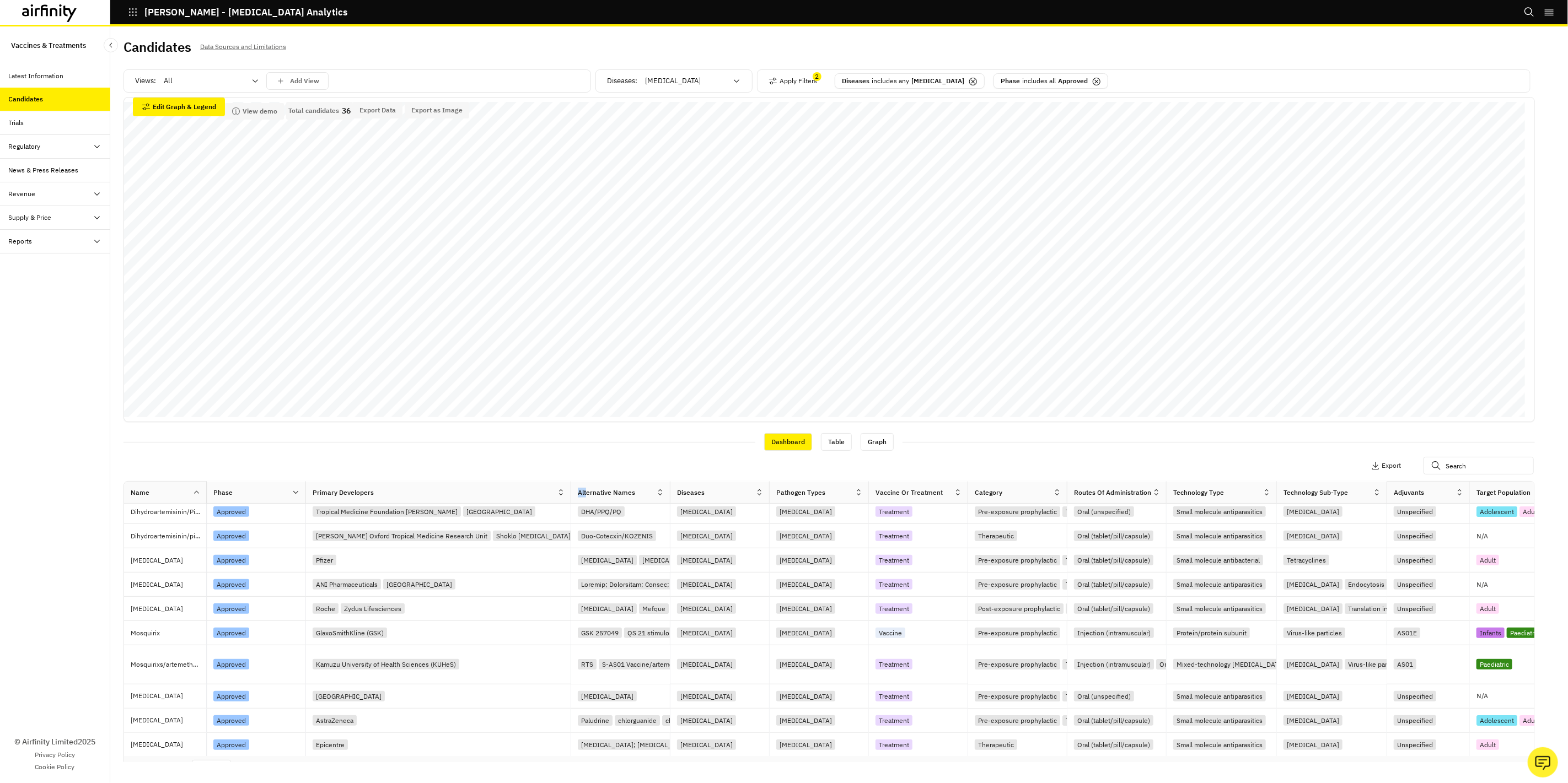
drag, startPoint x: 387, startPoint y: 493, endPoint x: 570, endPoint y: 500, distance: 183.1
click at [570, 500] on div "Primary Developers" at bounding box center [439, 493] width 265 height 22
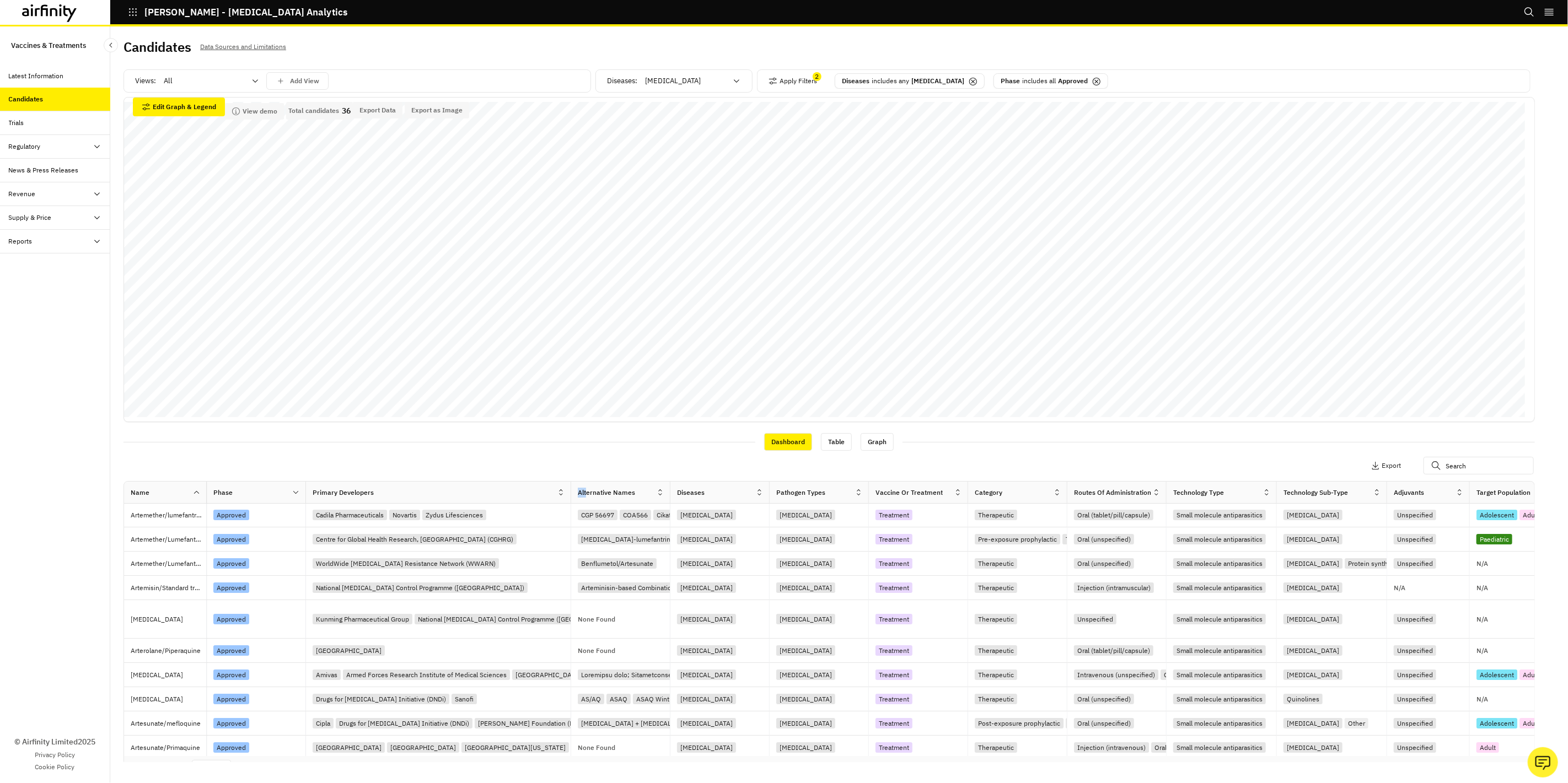
scroll to position [0, 0]
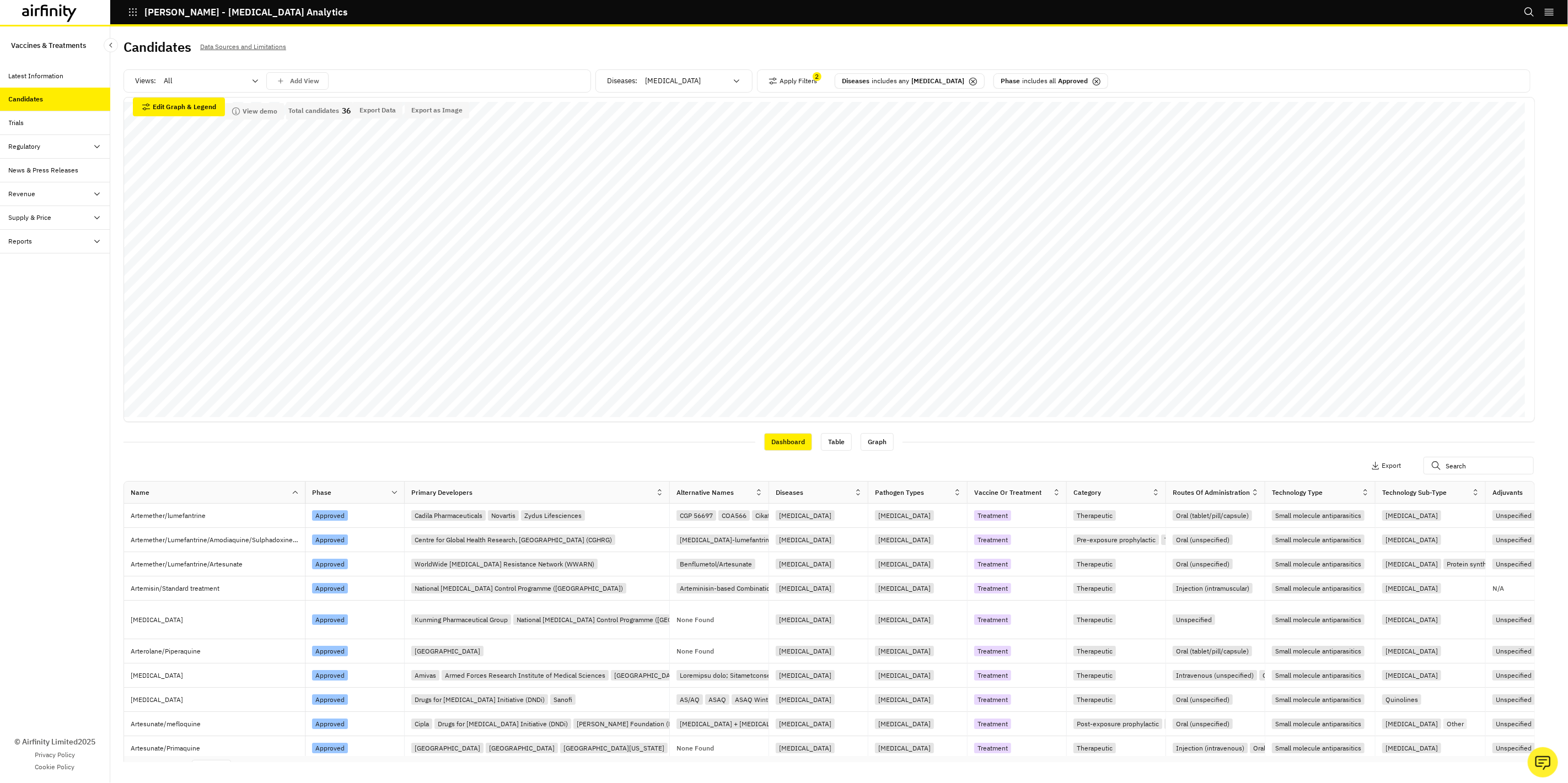
drag, startPoint x: 208, startPoint y: 498, endPoint x: 306, endPoint y: 501, distance: 98.0
click at [306, 501] on div "Name Phase Primary Developers Alternative Names Diseases Pathogen Types Vaccine…" at bounding box center [1362, 493] width 2476 height 22
click at [527, 494] on div "Primary Developers" at bounding box center [530, 493] width 251 height 13
click at [657, 492] on icon at bounding box center [660, 493] width 9 height 9
click at [625, 537] on div "Sort Ascending" at bounding box center [612, 543] width 113 height 25
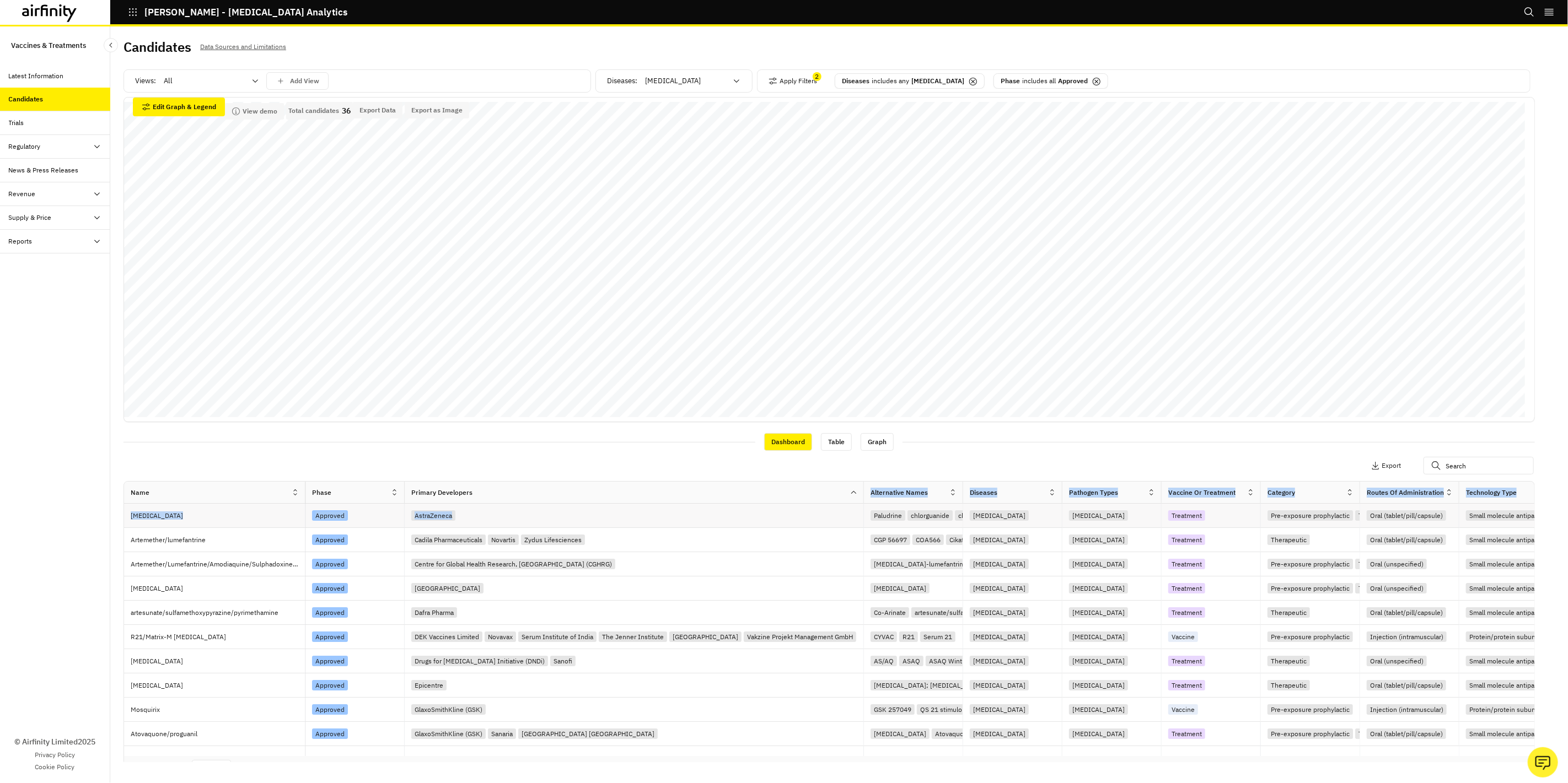
drag, startPoint x: 668, startPoint y: 494, endPoint x: 863, endPoint y: 509, distance: 195.6
click at [121, 431] on div "Candidates Data Sources and Limitations Views: All Add View Diseases : Malaria …" at bounding box center [839, 405] width 1458 height 757
click at [793, 79] on button "Apply Filters" at bounding box center [793, 81] width 49 height 18
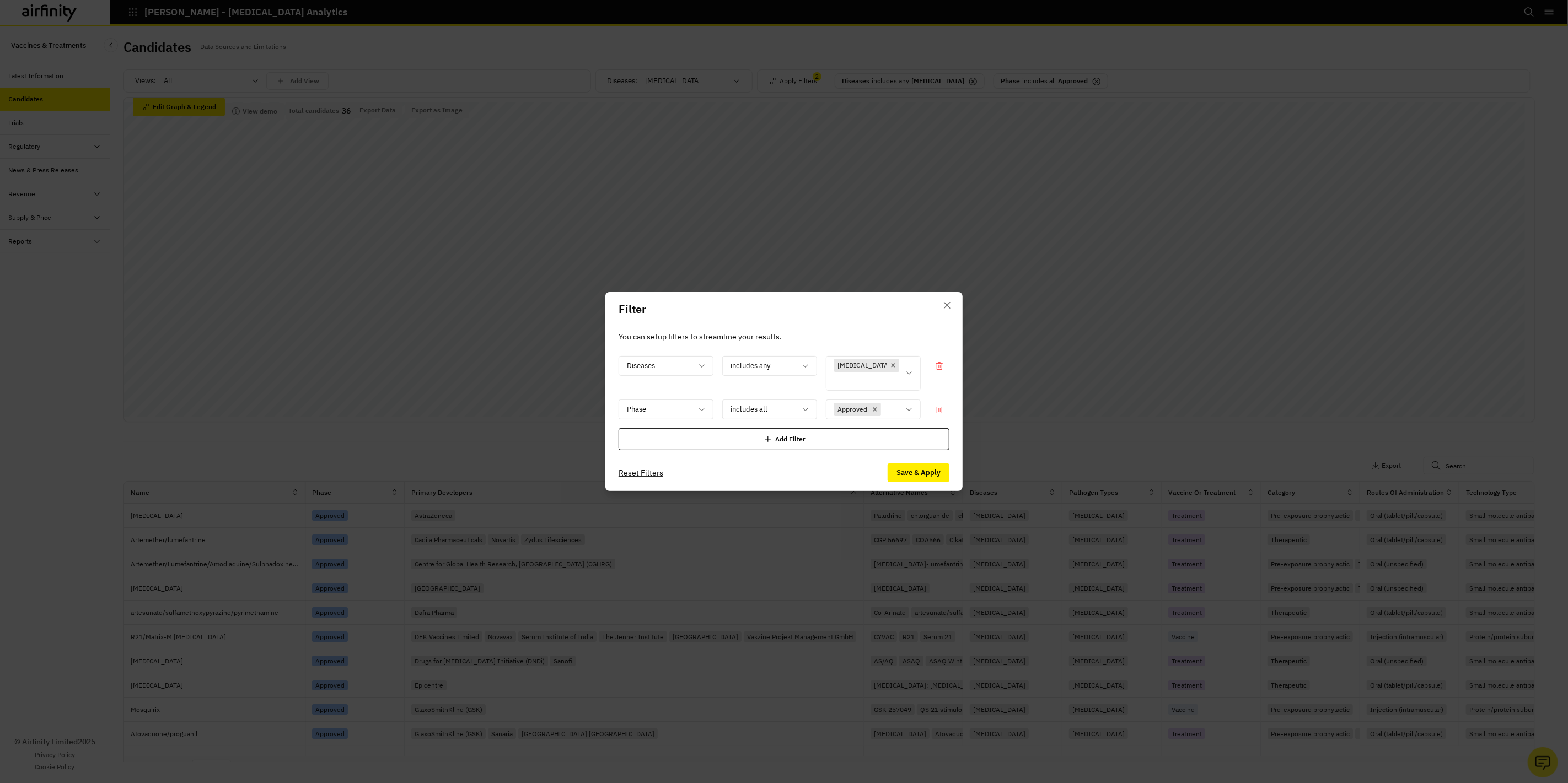
click at [717, 433] on div "Add Filter" at bounding box center [783, 439] width 331 height 22
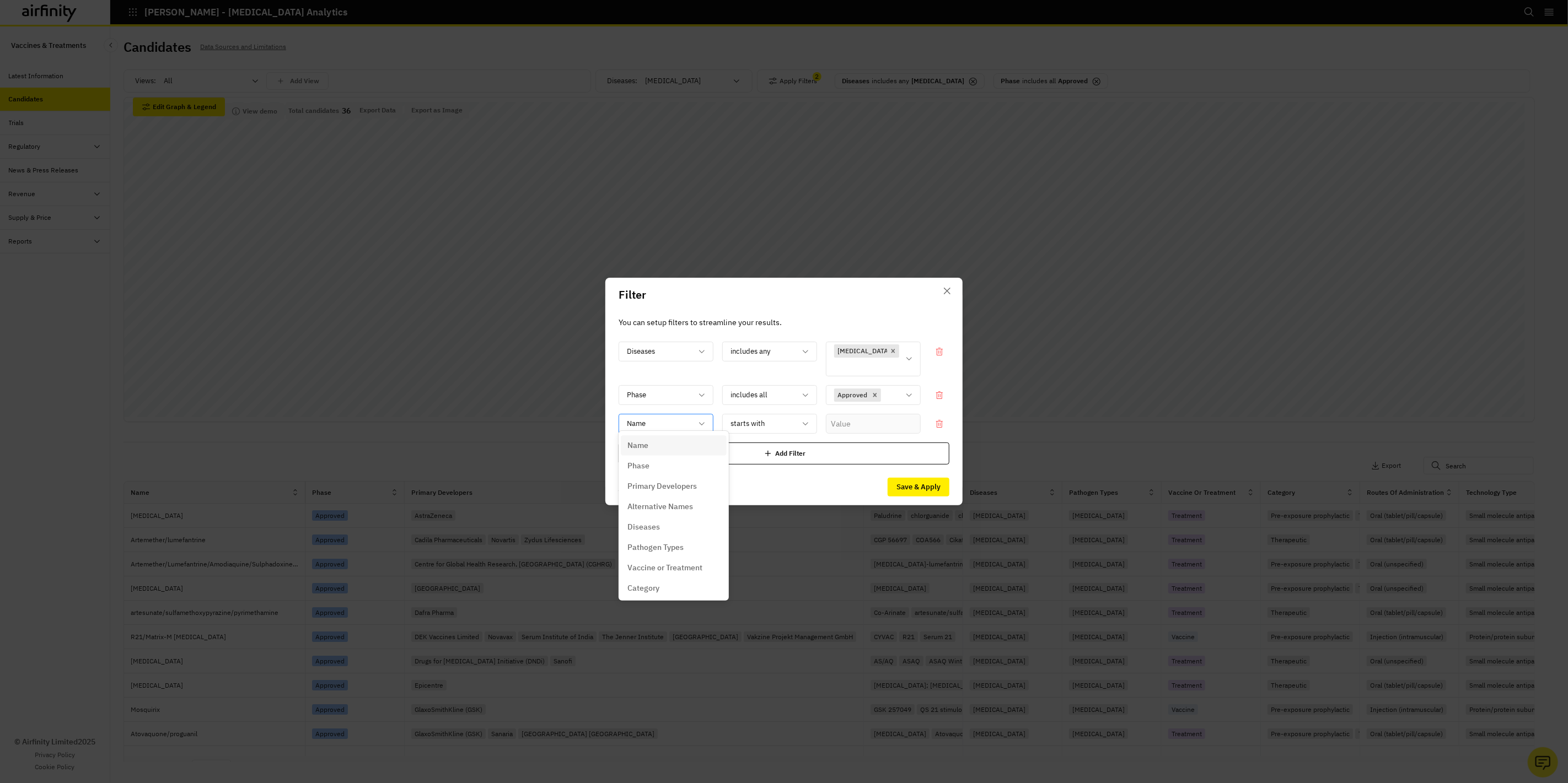
click at [681, 423] on div "Name" at bounding box center [658, 423] width 79 height 18
click at [676, 487] on p "Primary Developers" at bounding box center [662, 486] width 69 height 12
click at [884, 423] on div at bounding box center [866, 423] width 65 height 14
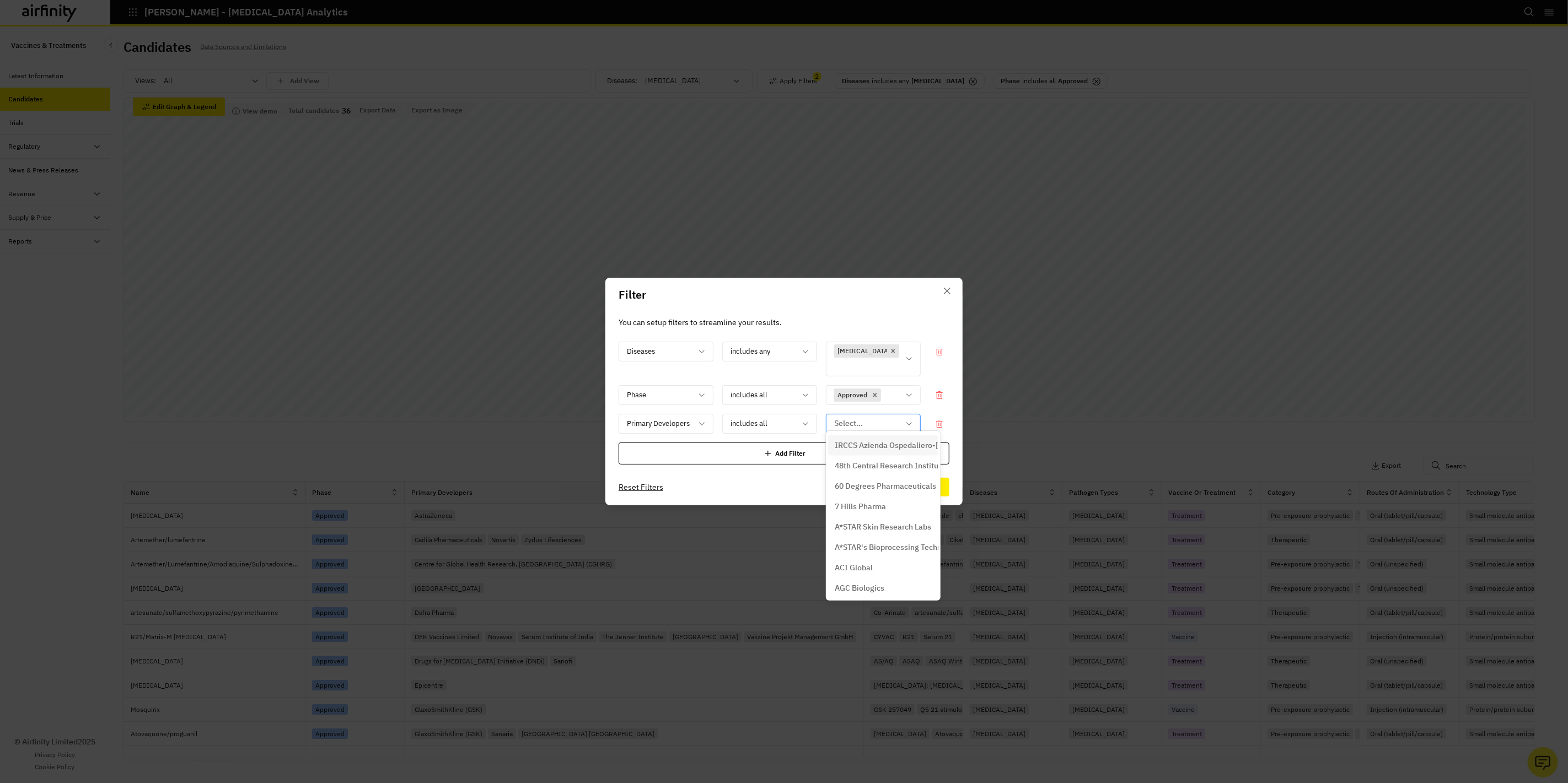
click at [884, 417] on div at bounding box center [866, 423] width 65 height 14
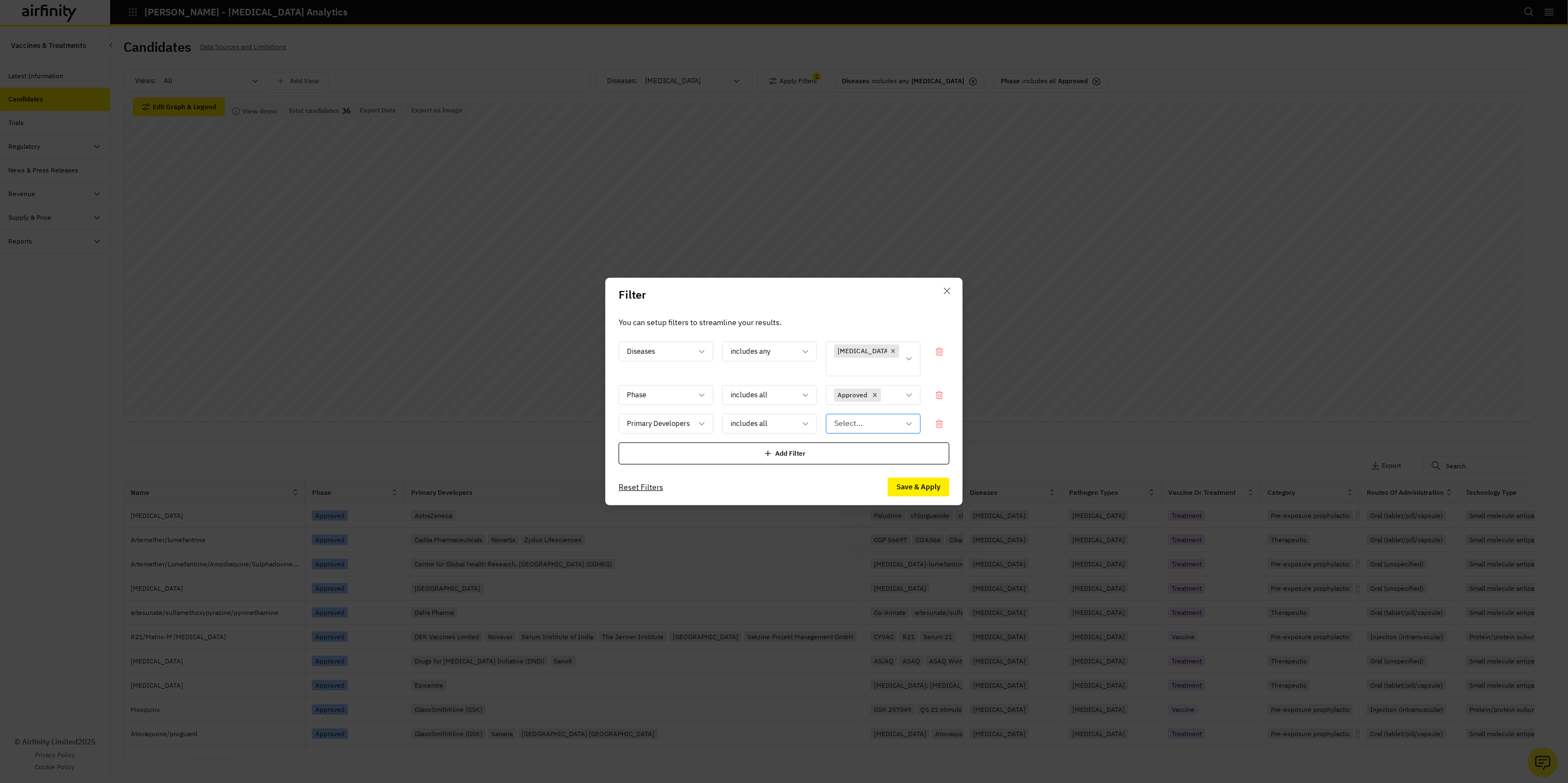
click at [884, 417] on div at bounding box center [866, 423] width 65 height 14
type input "Serum"
click at [883, 509] on p "Serum Institute of India" at bounding box center [877, 506] width 85 height 12
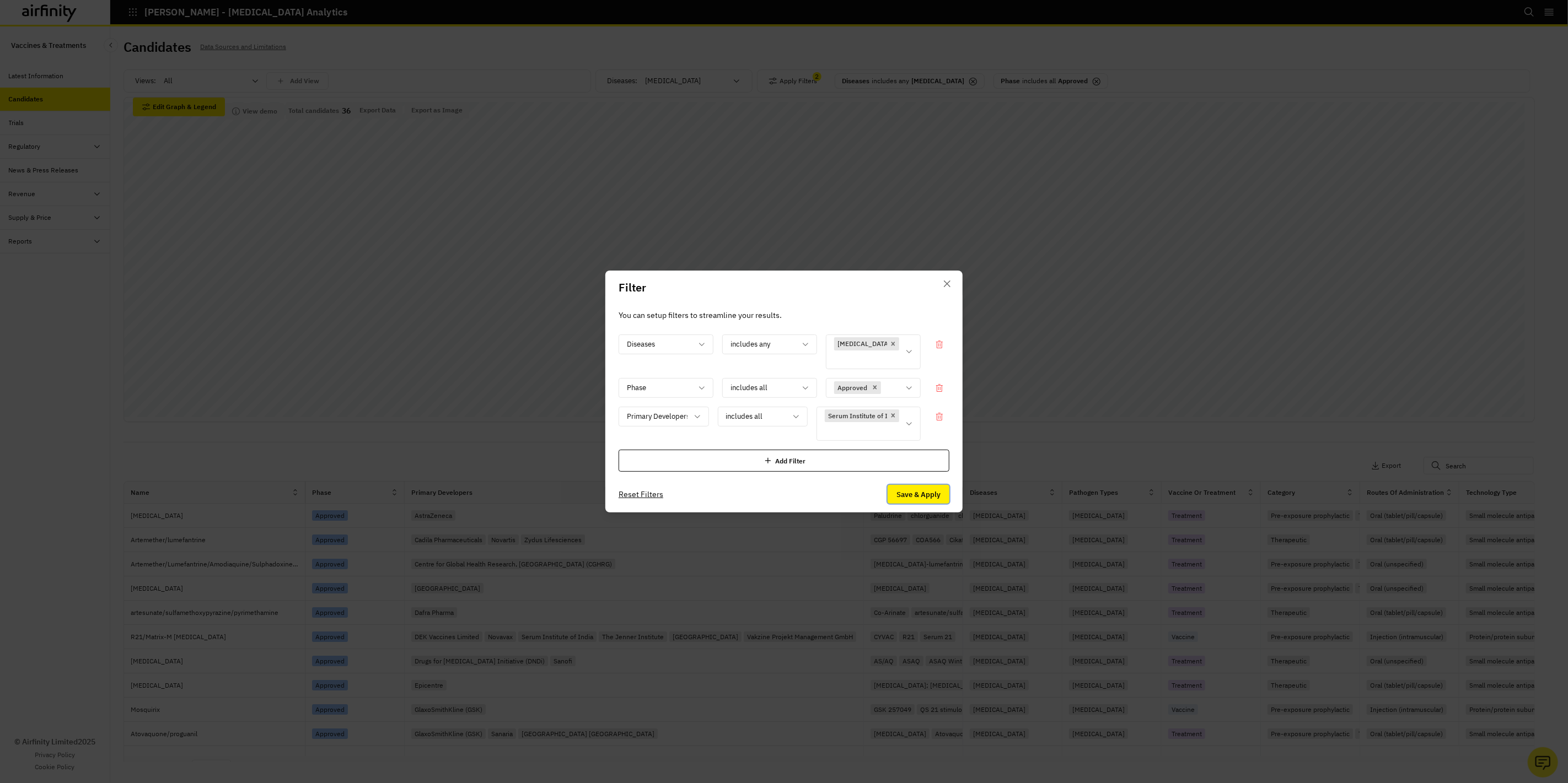
click at [902, 485] on button "Save & Apply" at bounding box center [918, 494] width 61 height 19
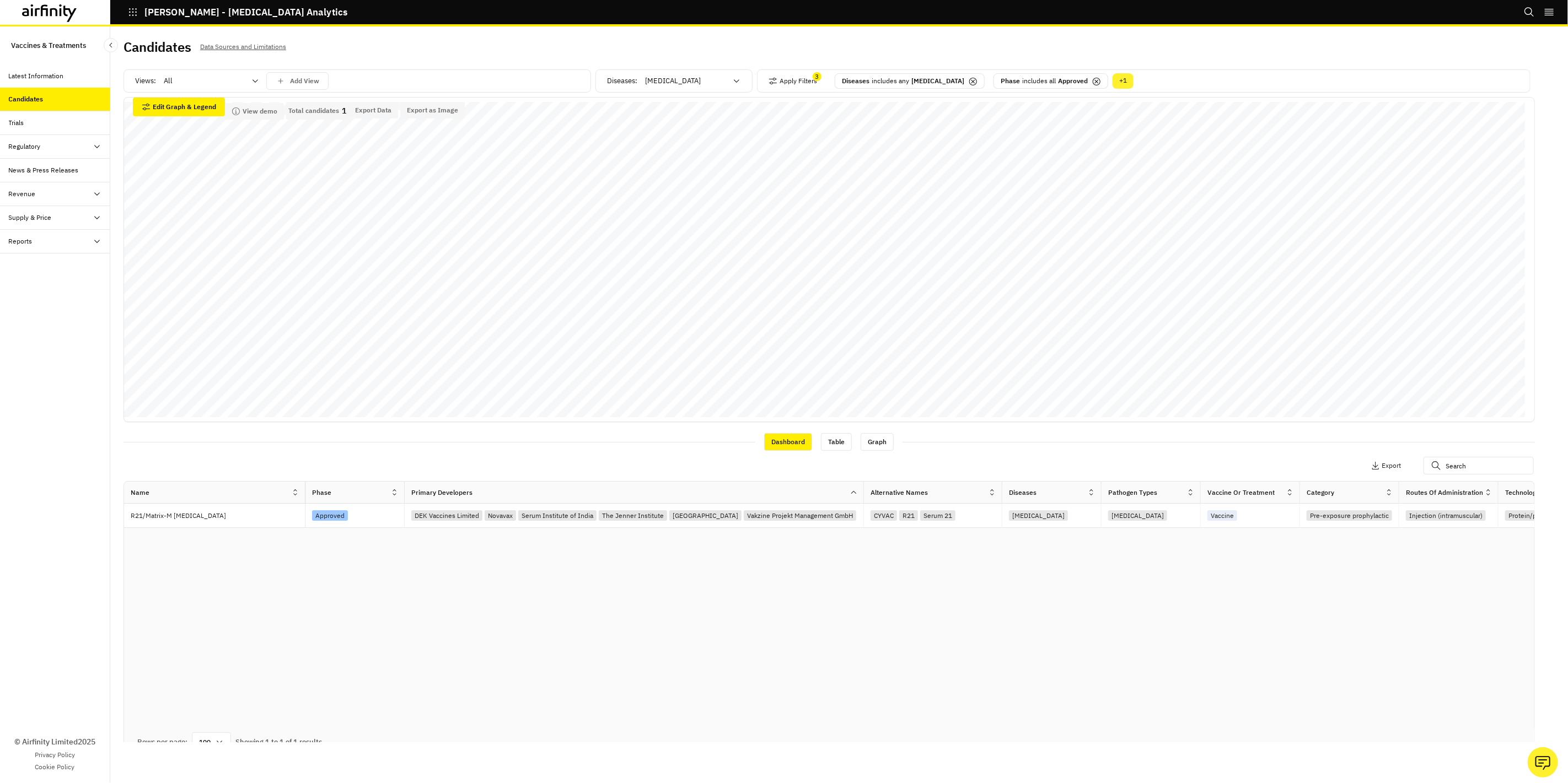
drag, startPoint x: 961, startPoint y: 498, endPoint x: 999, endPoint y: 503, distance: 38.3
click at [999, 503] on div "Alternative Names" at bounding box center [933, 493] width 138 height 22
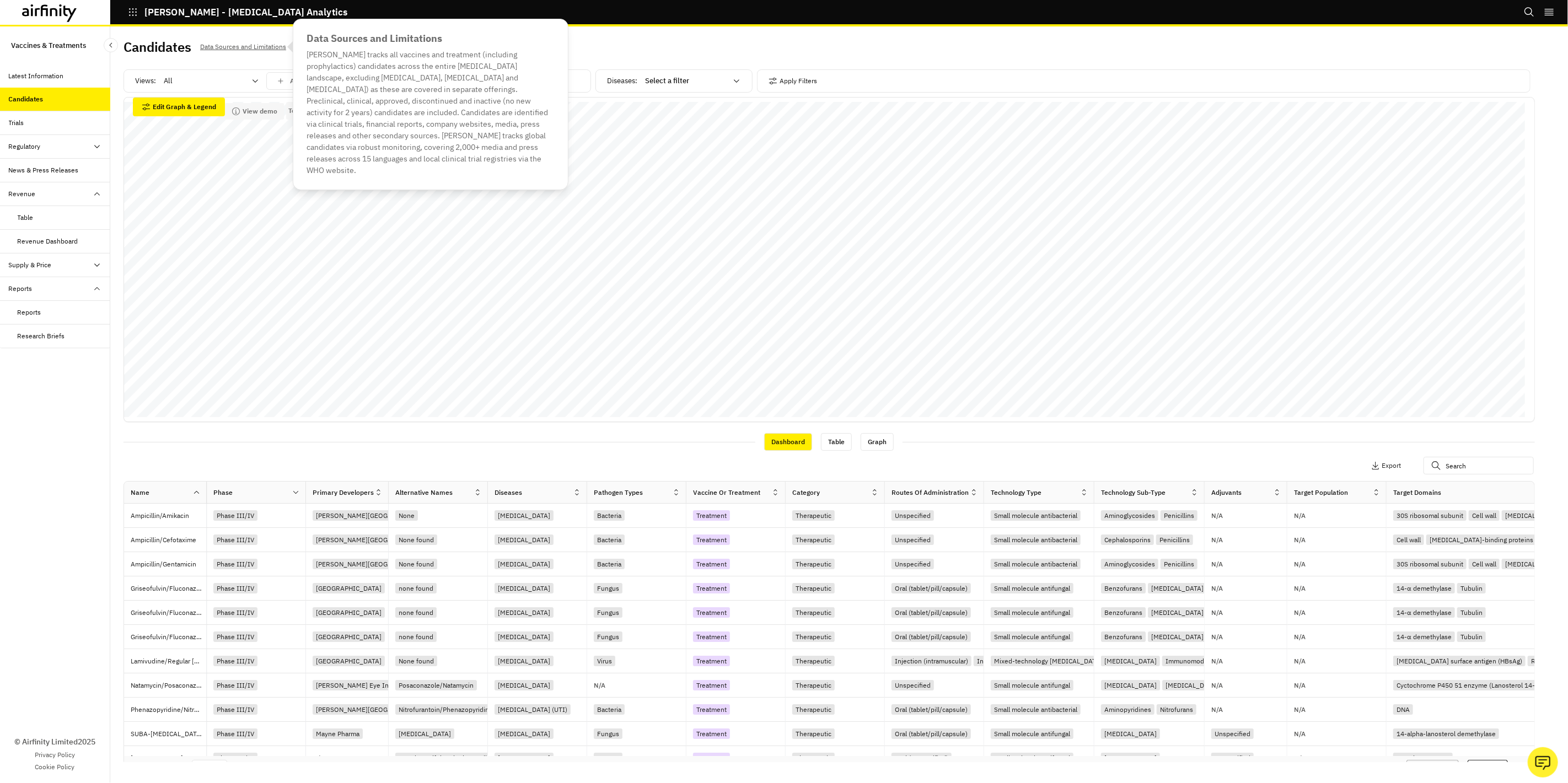
scroll to position [0, 797]
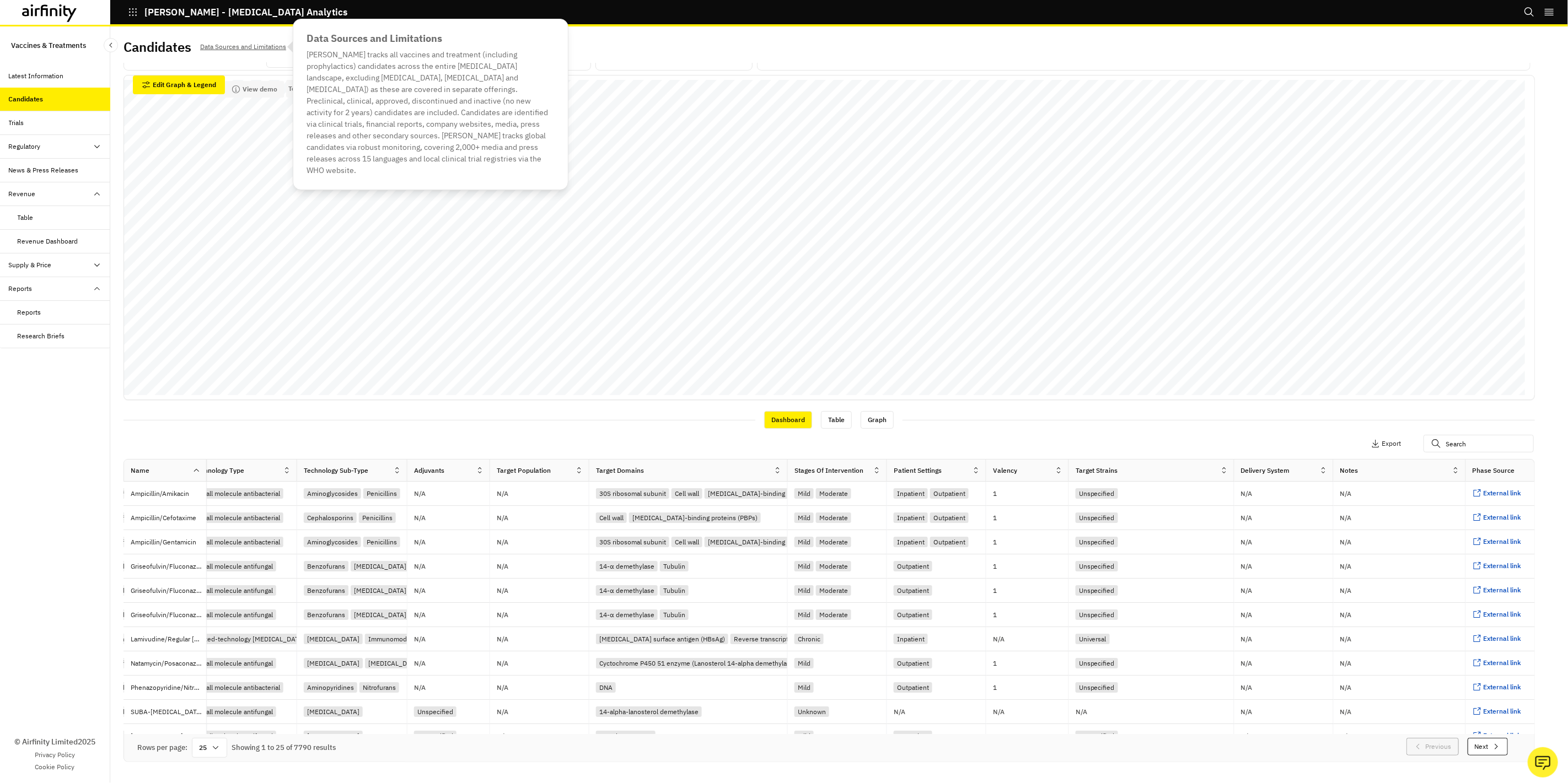
click at [45, 103] on div "Candidates" at bounding box center [59, 99] width 102 height 10
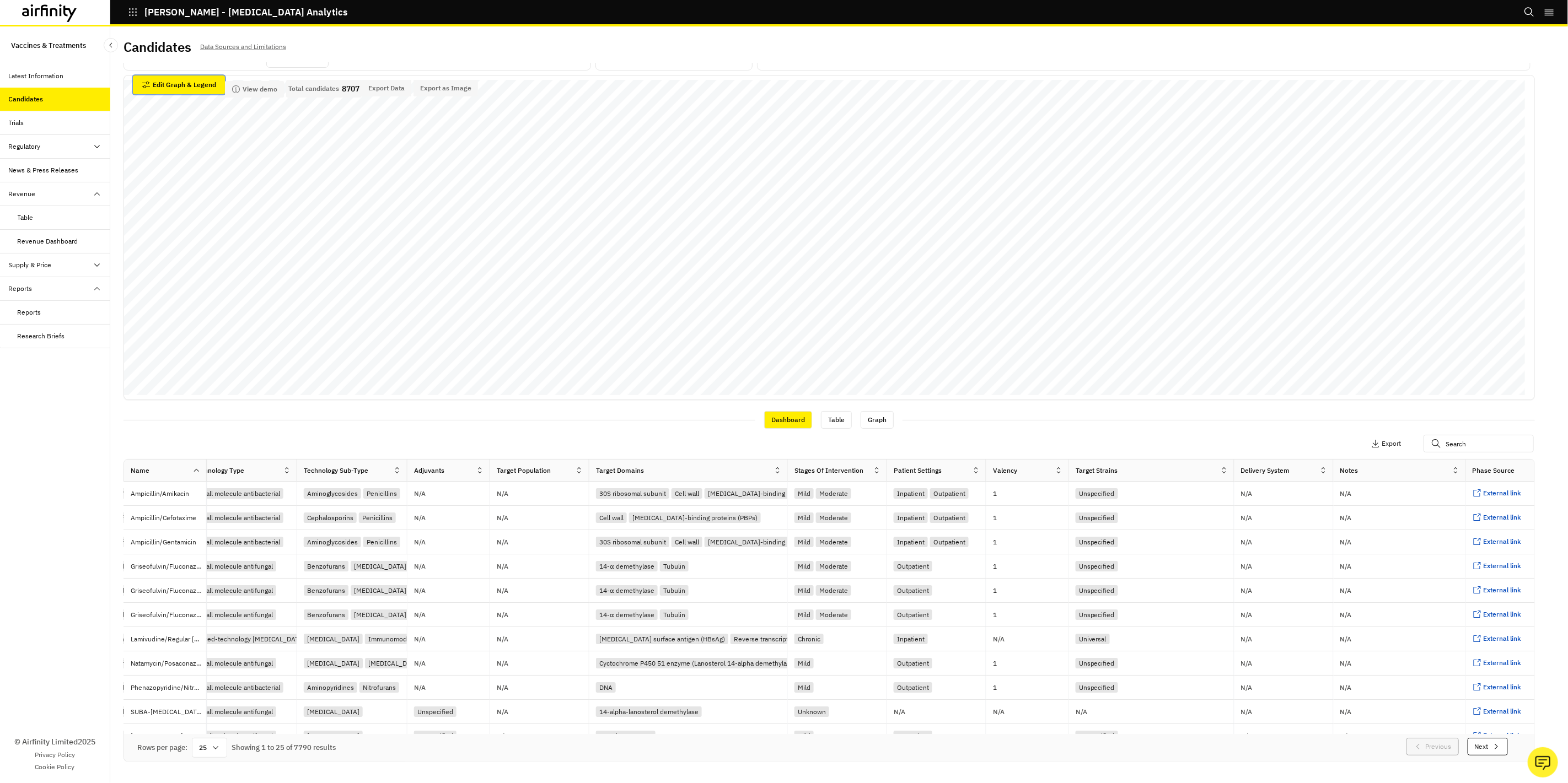
click at [183, 89] on button "Edit Graph & Legend" at bounding box center [178, 85] width 92 height 19
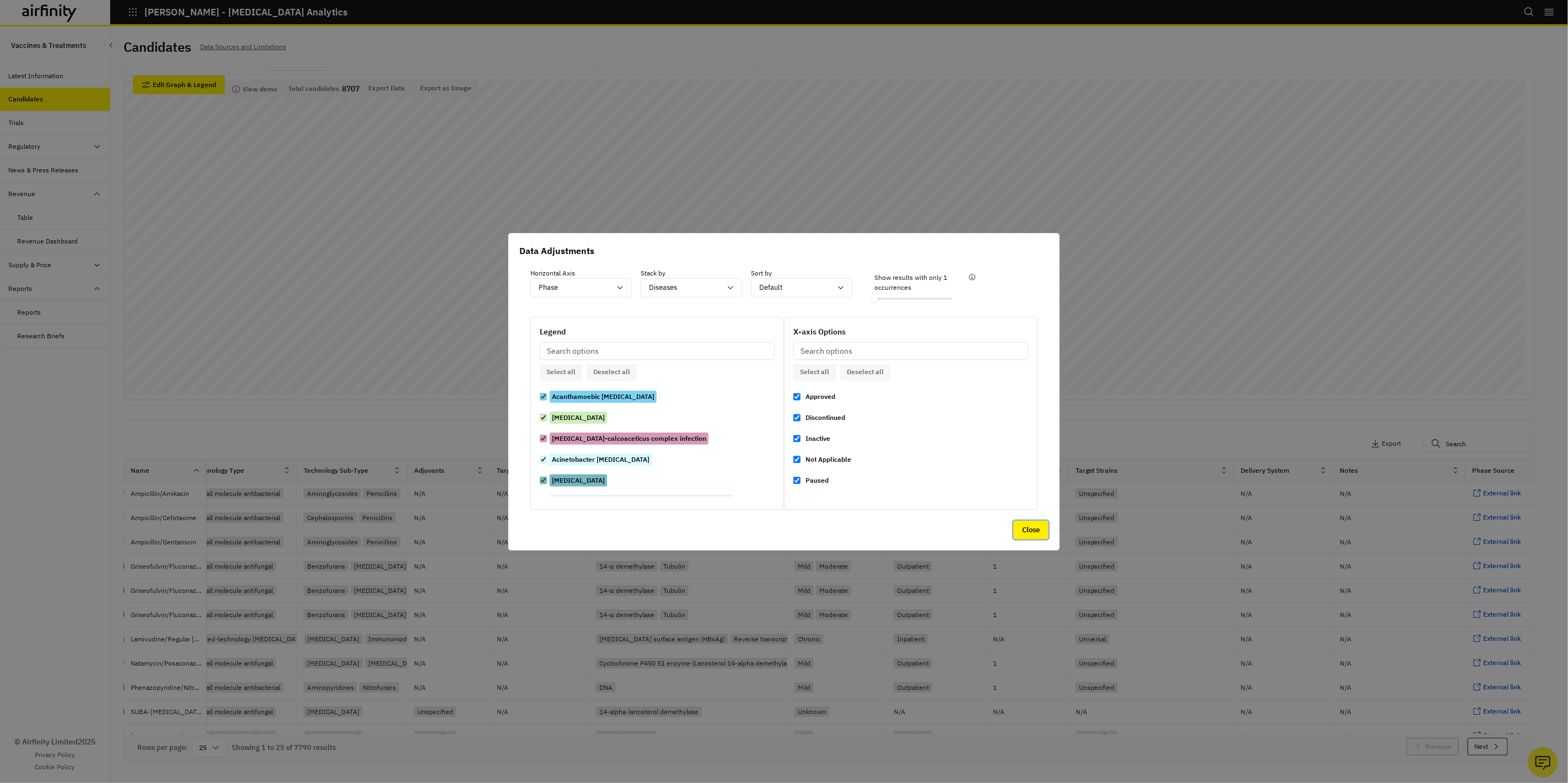
click at [1020, 527] on button "Close" at bounding box center [1031, 530] width 35 height 19
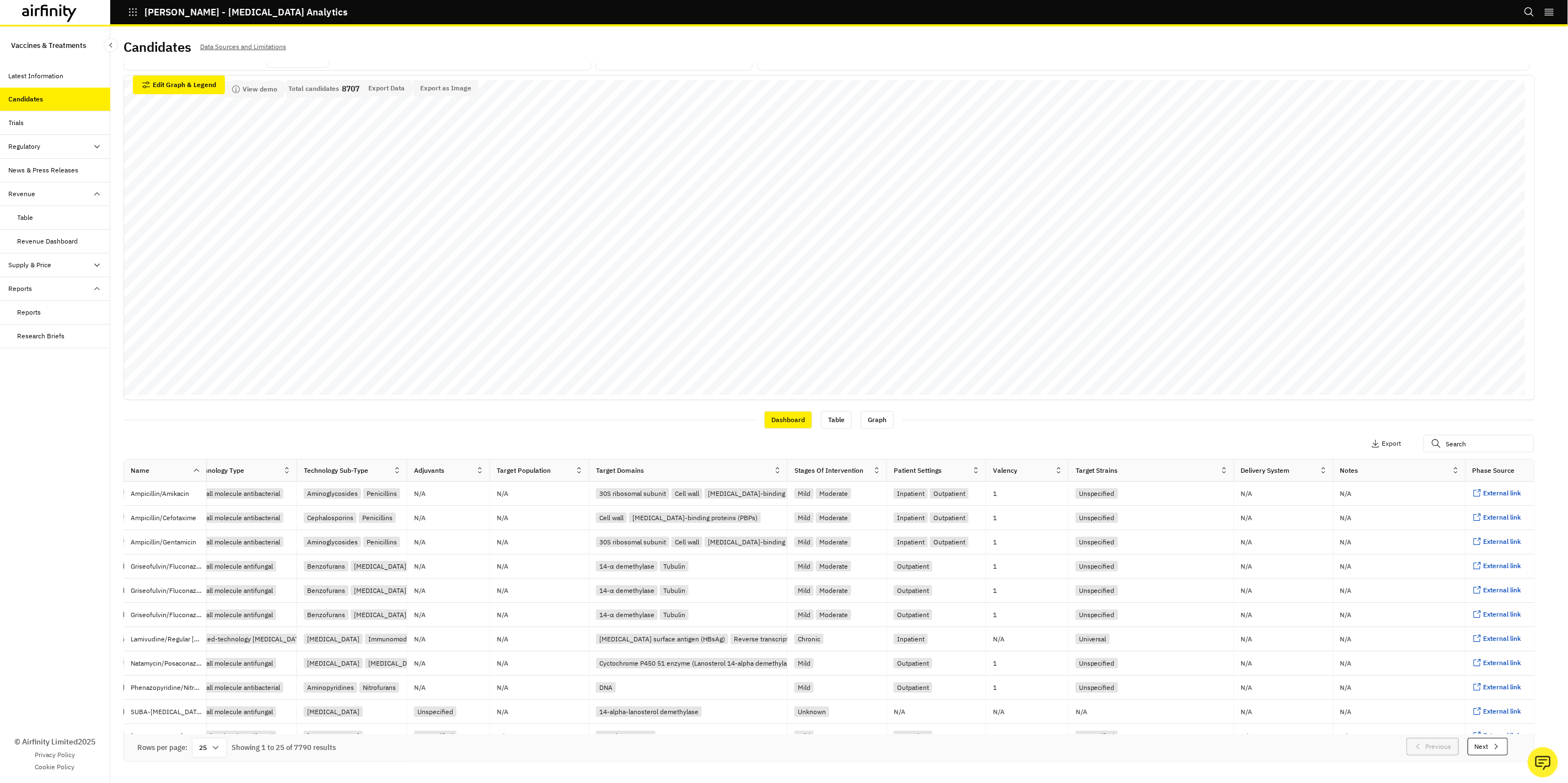
click at [33, 130] on div "Trials" at bounding box center [55, 123] width 110 height 24
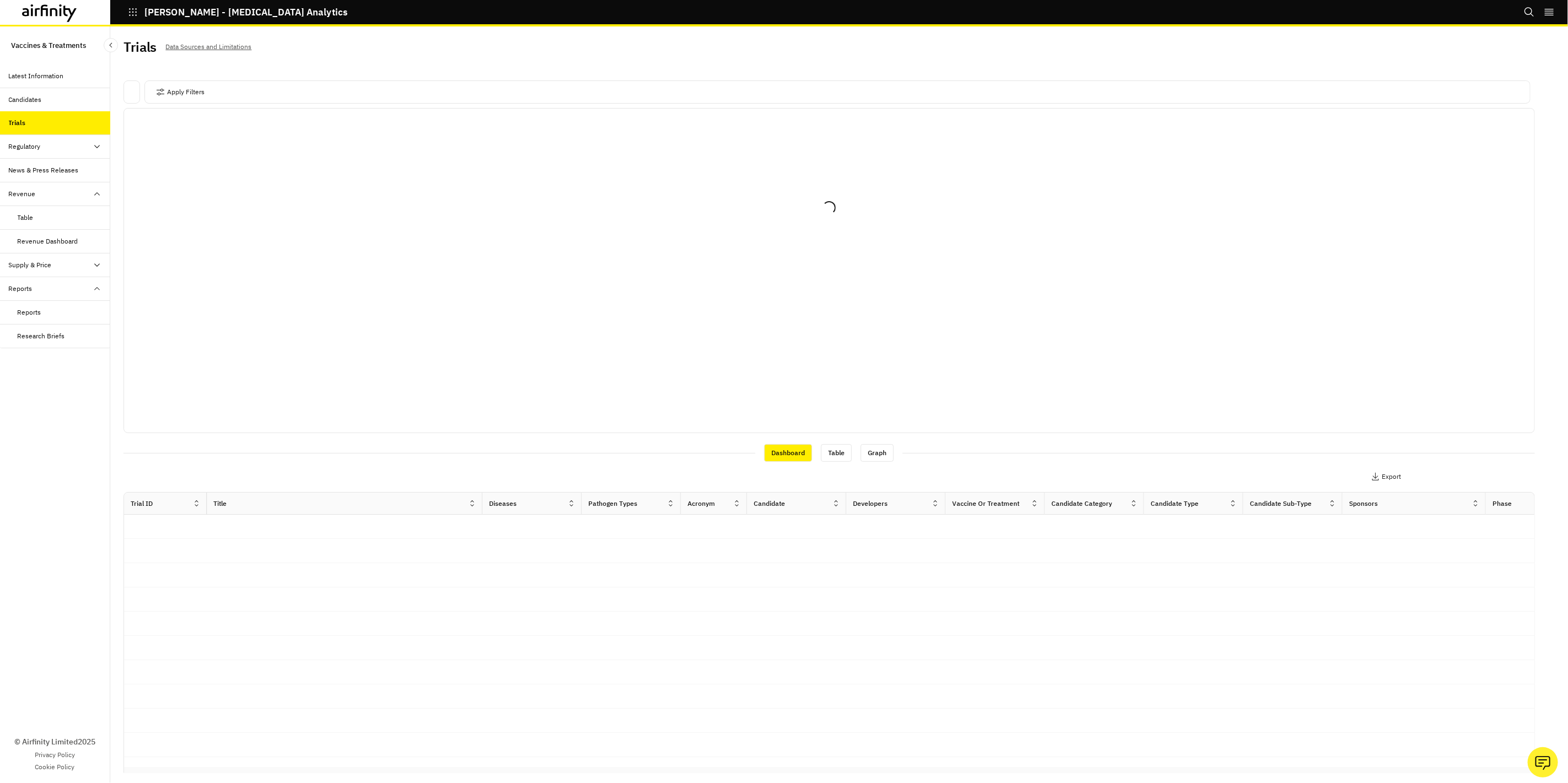
click at [29, 101] on div "Candidates" at bounding box center [25, 100] width 33 height 10
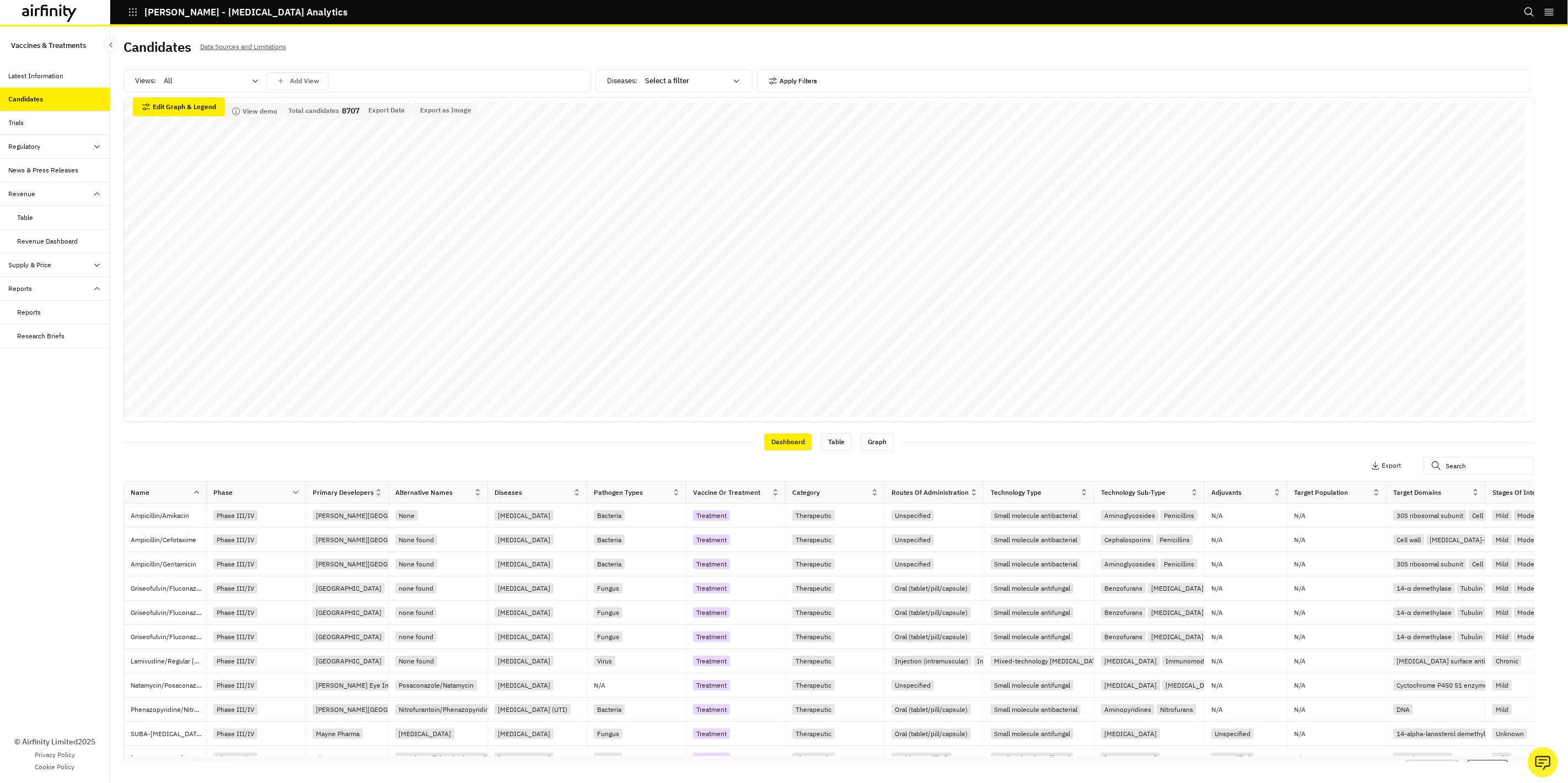
click at [813, 83] on button "Apply Filters" at bounding box center [793, 81] width 49 height 18
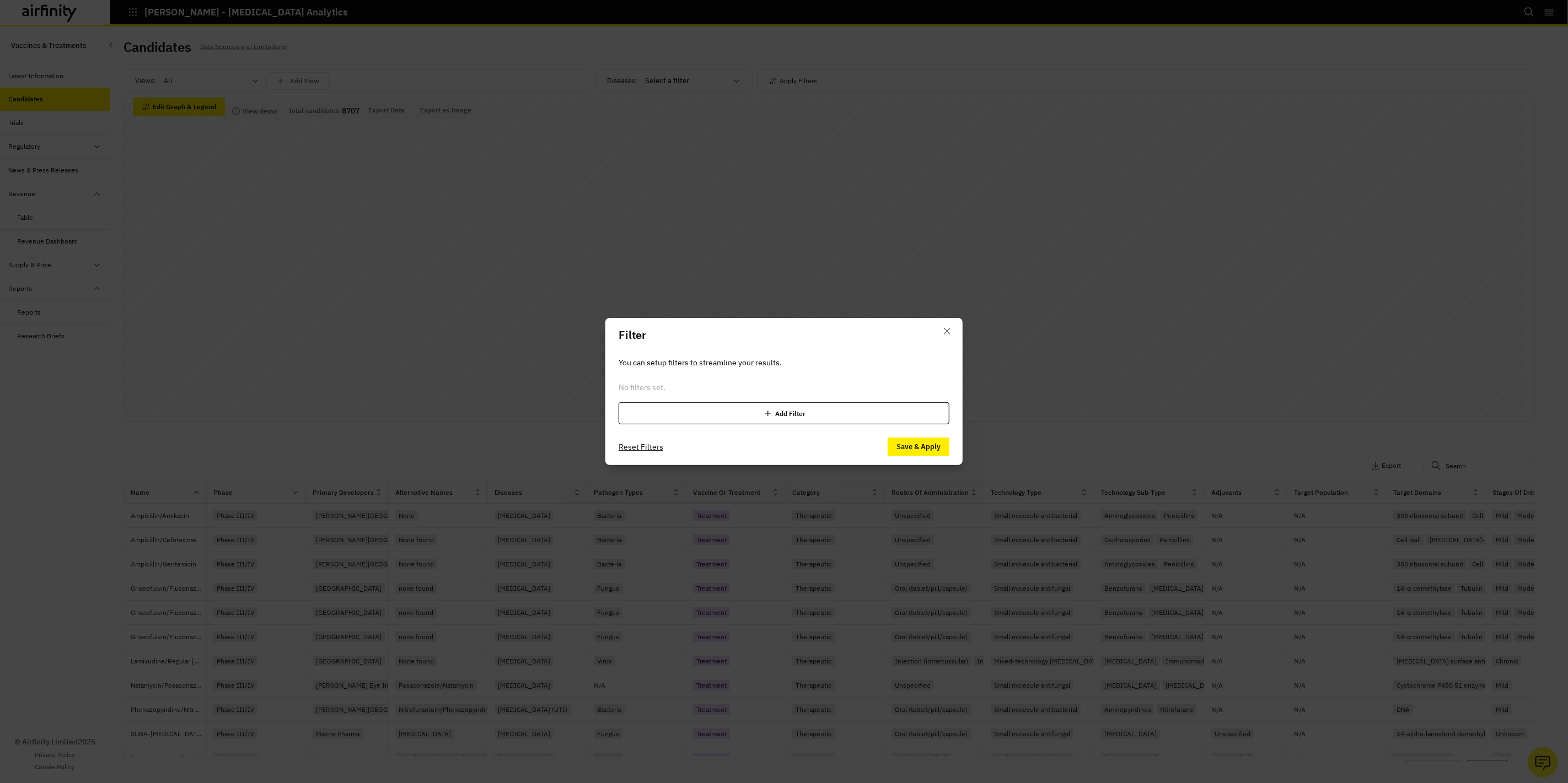
click at [798, 411] on div "Add Filter" at bounding box center [783, 413] width 331 height 22
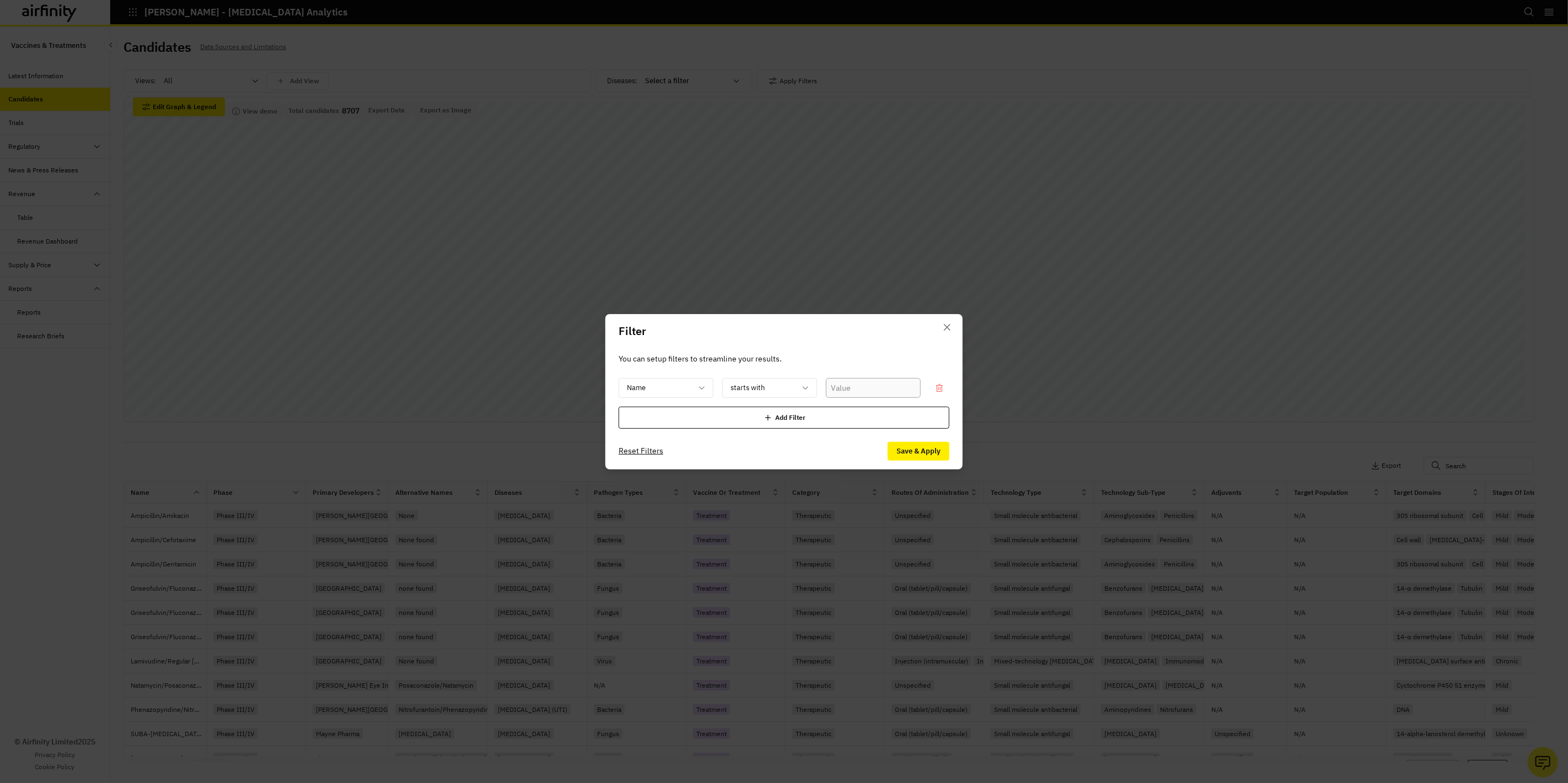
click at [858, 391] on input "text" at bounding box center [873, 388] width 95 height 20
click at [670, 384] on div at bounding box center [659, 388] width 65 height 14
click at [664, 437] on div "Phase" at bounding box center [674, 437] width 93 height 12
click at [878, 393] on div at bounding box center [866, 388] width 65 height 14
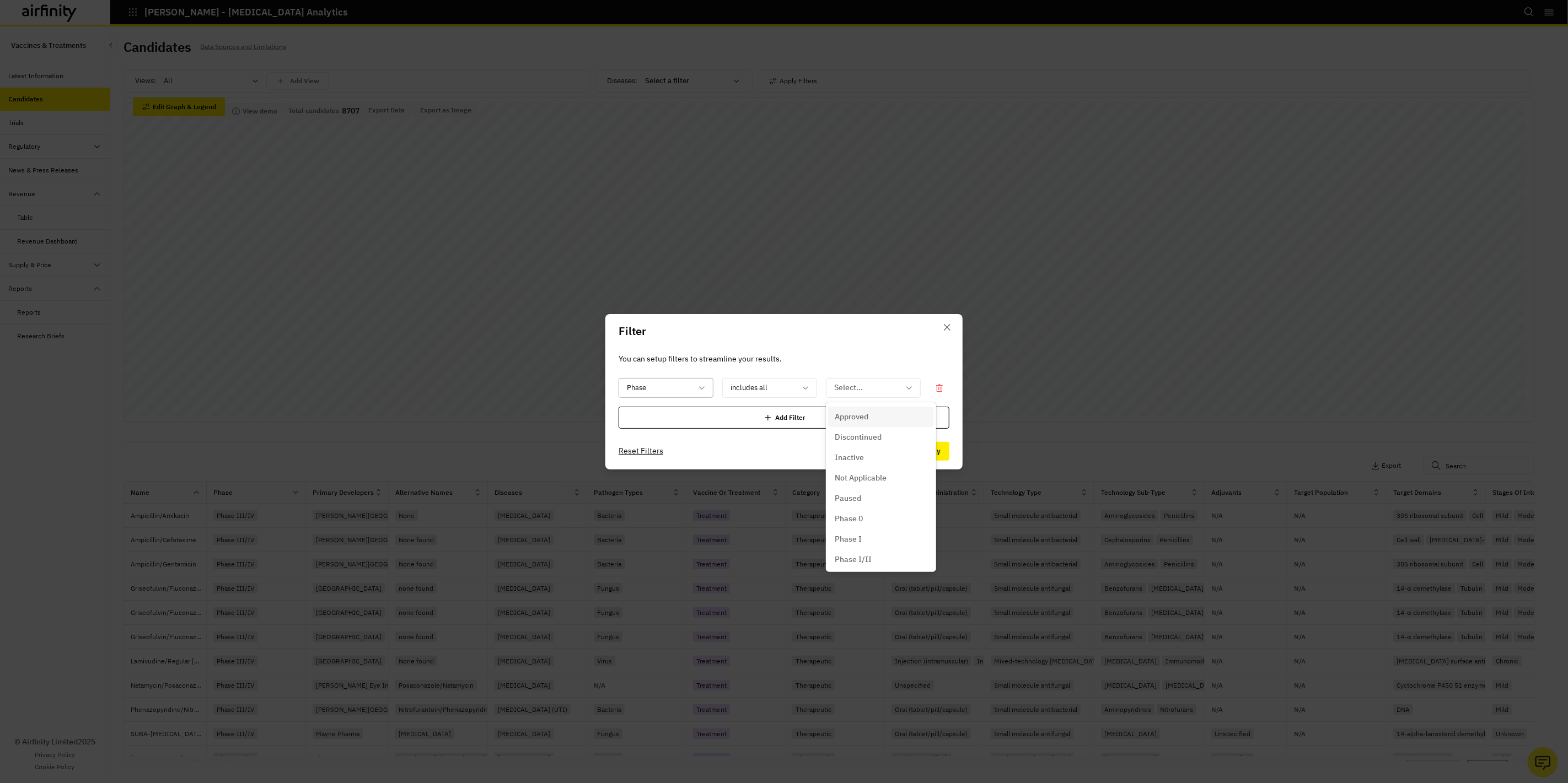
click at [684, 385] on div at bounding box center [659, 388] width 65 height 14
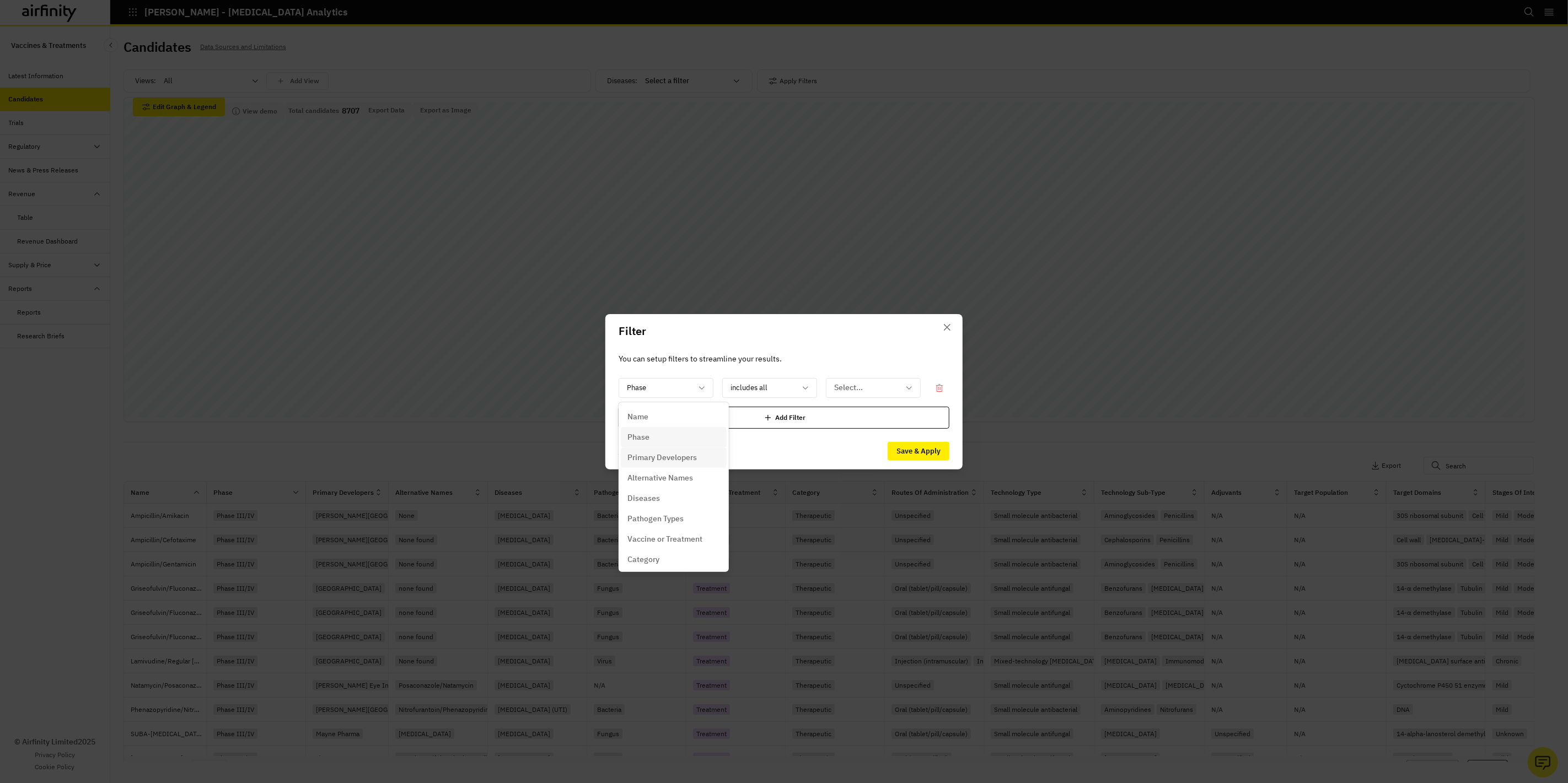
click at [670, 453] on p "Primary Developers" at bounding box center [662, 458] width 69 height 12
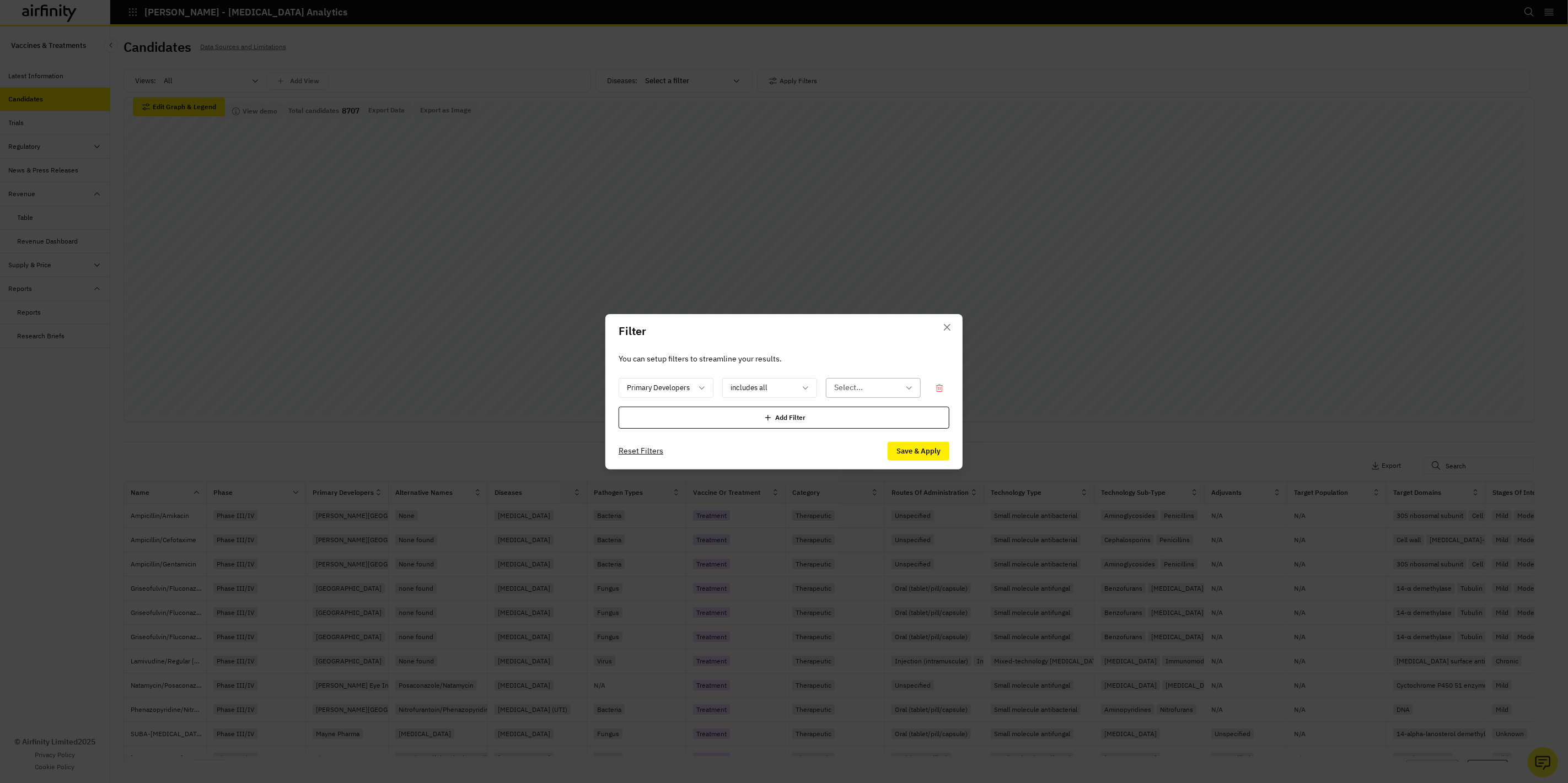
click at [857, 394] on div at bounding box center [866, 388] width 65 height 14
type input "Serum"
click at [277, 431] on div "Filter You can setup filters to streamline your results. Primary Developers inc…" at bounding box center [784, 391] width 1568 height 783
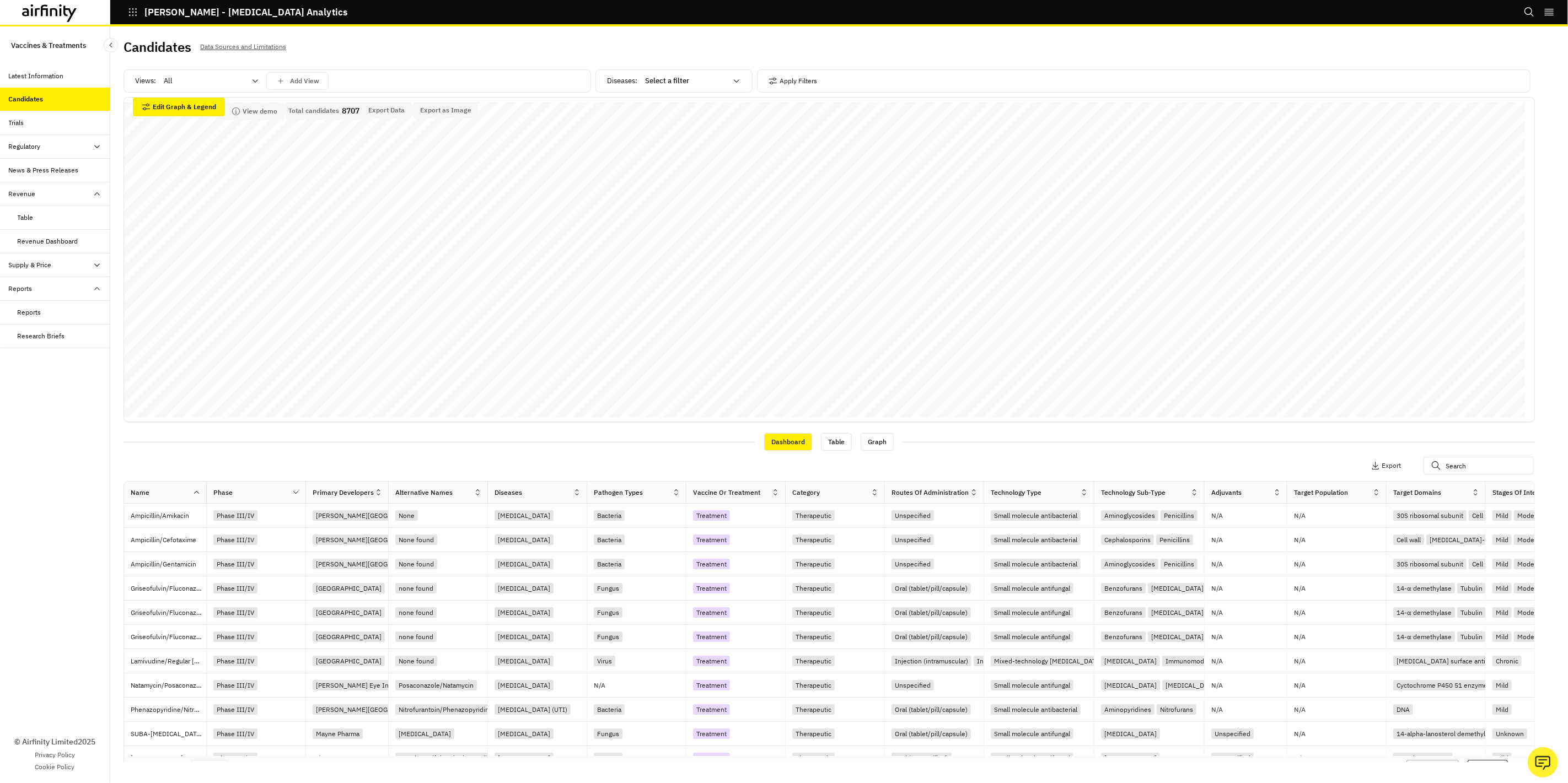
click at [40, 268] on div "Supply & Price" at bounding box center [30, 265] width 43 height 10
click at [29, 290] on div "Table" at bounding box center [26, 288] width 16 height 10
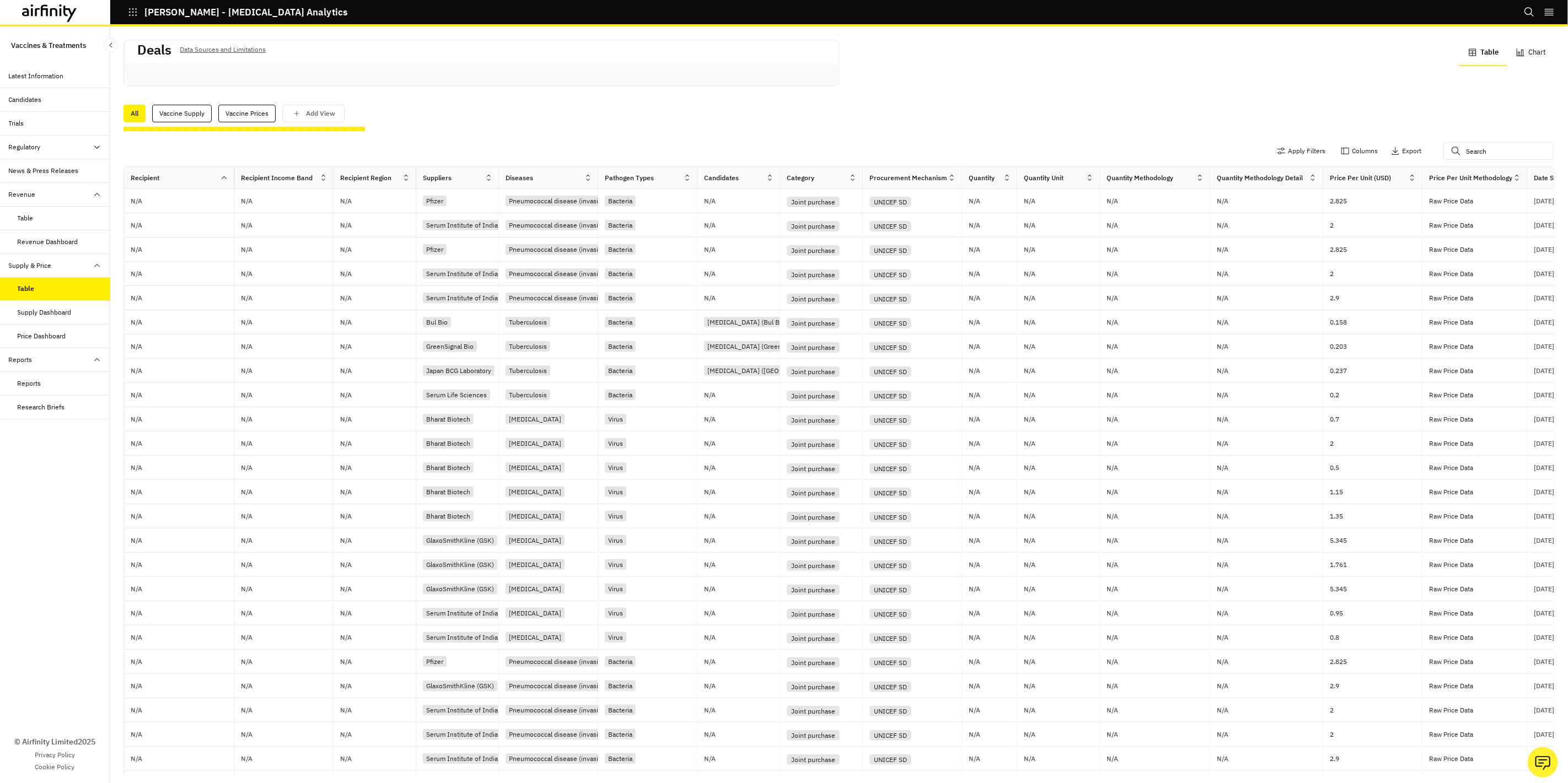
click at [452, 181] on div "Suppliers" at bounding box center [450, 178] width 68 height 13
click at [200, 111] on div "Vaccine Supply" at bounding box center [182, 113] width 60 height 18
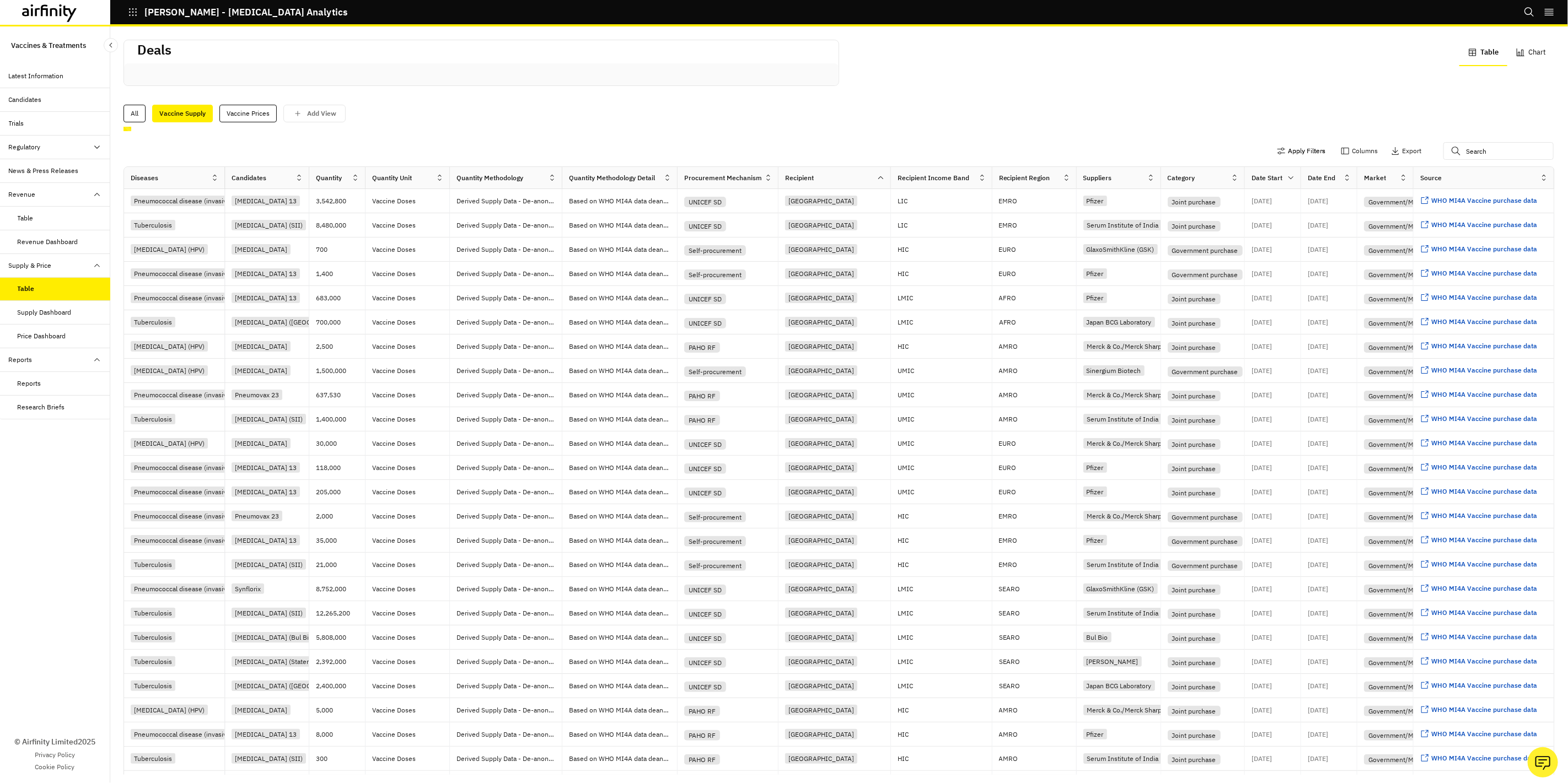
click at [1302, 153] on button "Apply Filters" at bounding box center [1301, 151] width 49 height 18
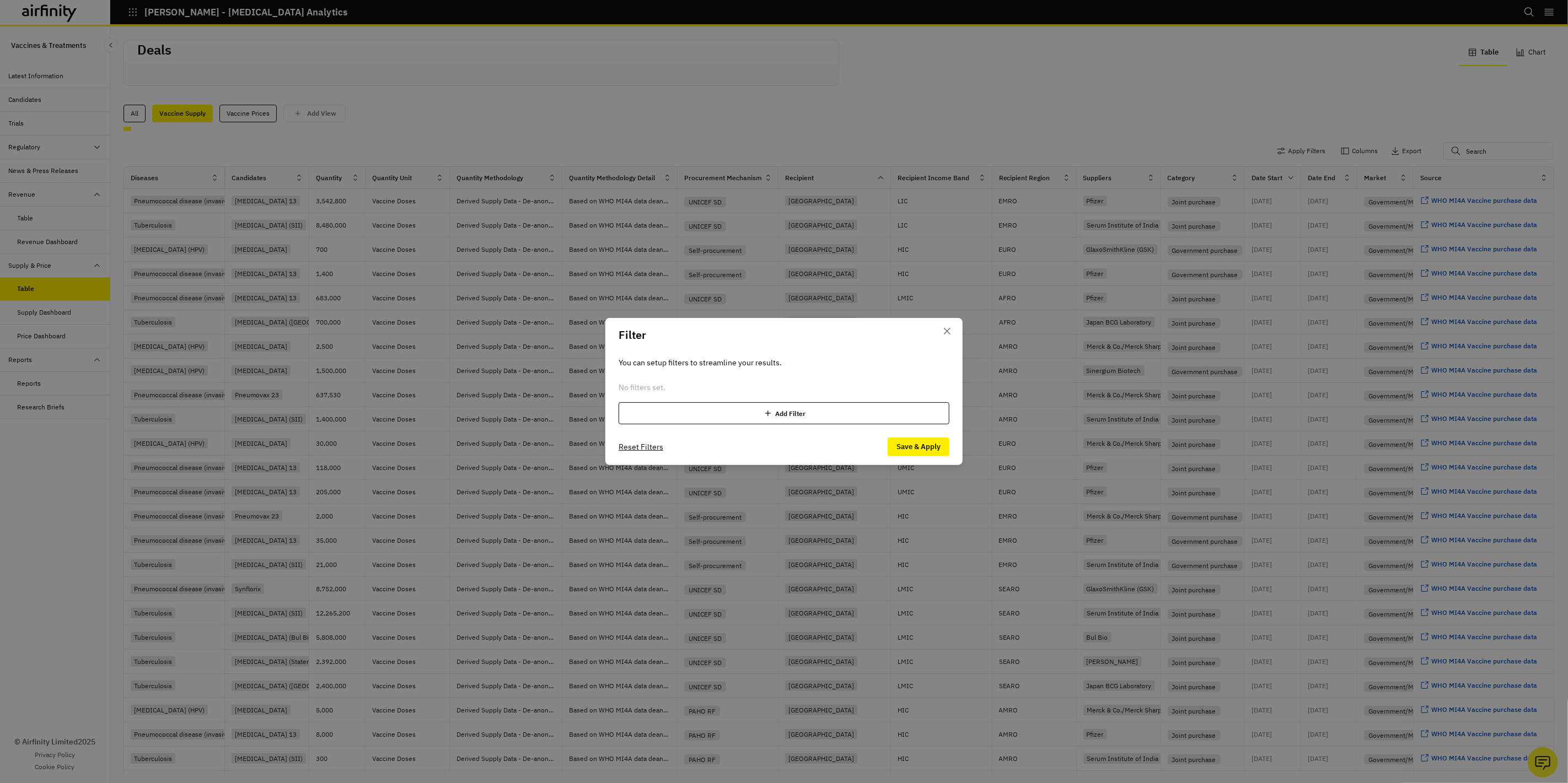
click at [755, 417] on div "Add Filter" at bounding box center [783, 413] width 331 height 22
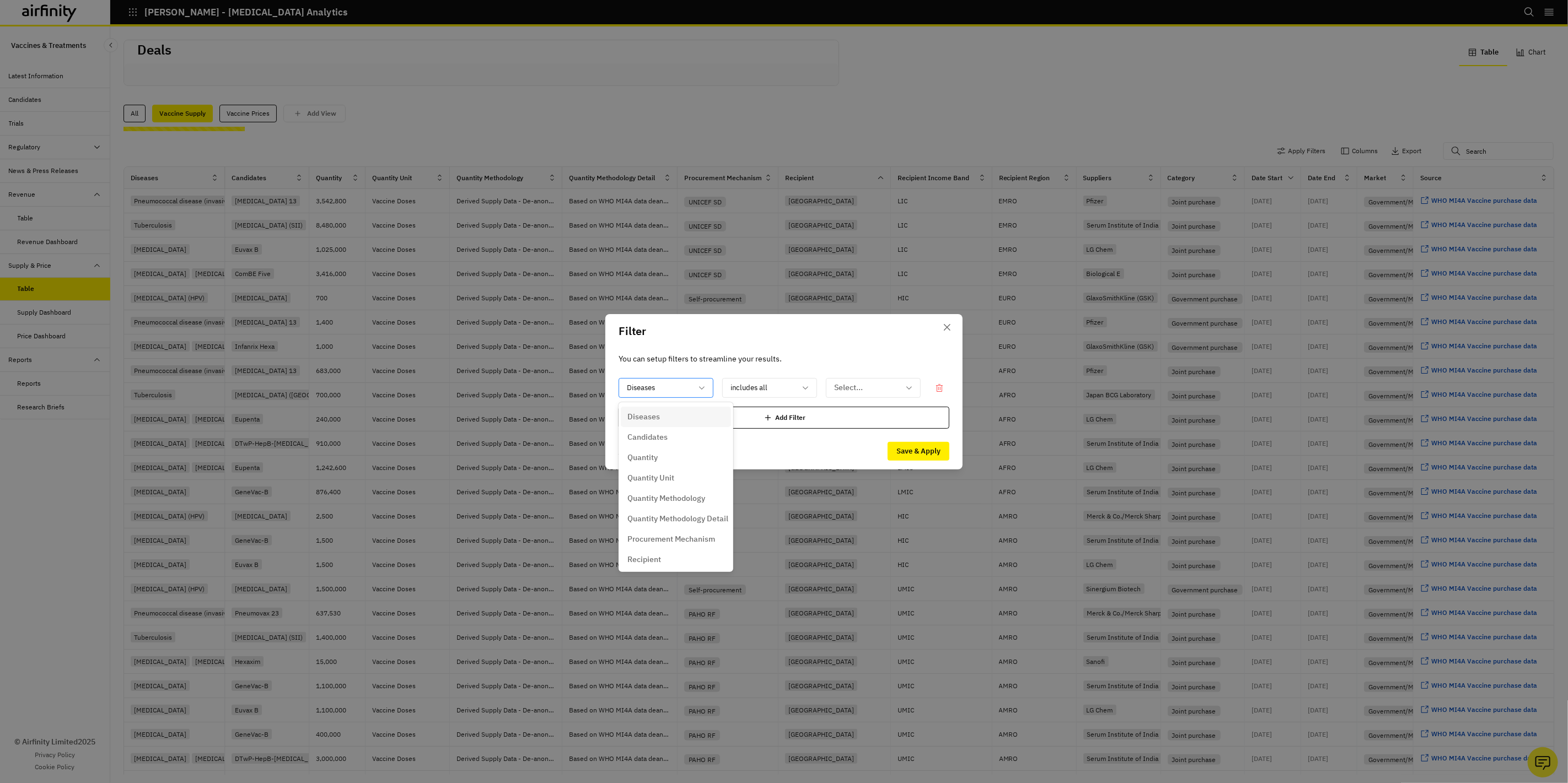
click at [707, 390] on div "Diseases" at bounding box center [666, 388] width 95 height 20
click at [668, 493] on div "Suppliers" at bounding box center [676, 498] width 97 height 12
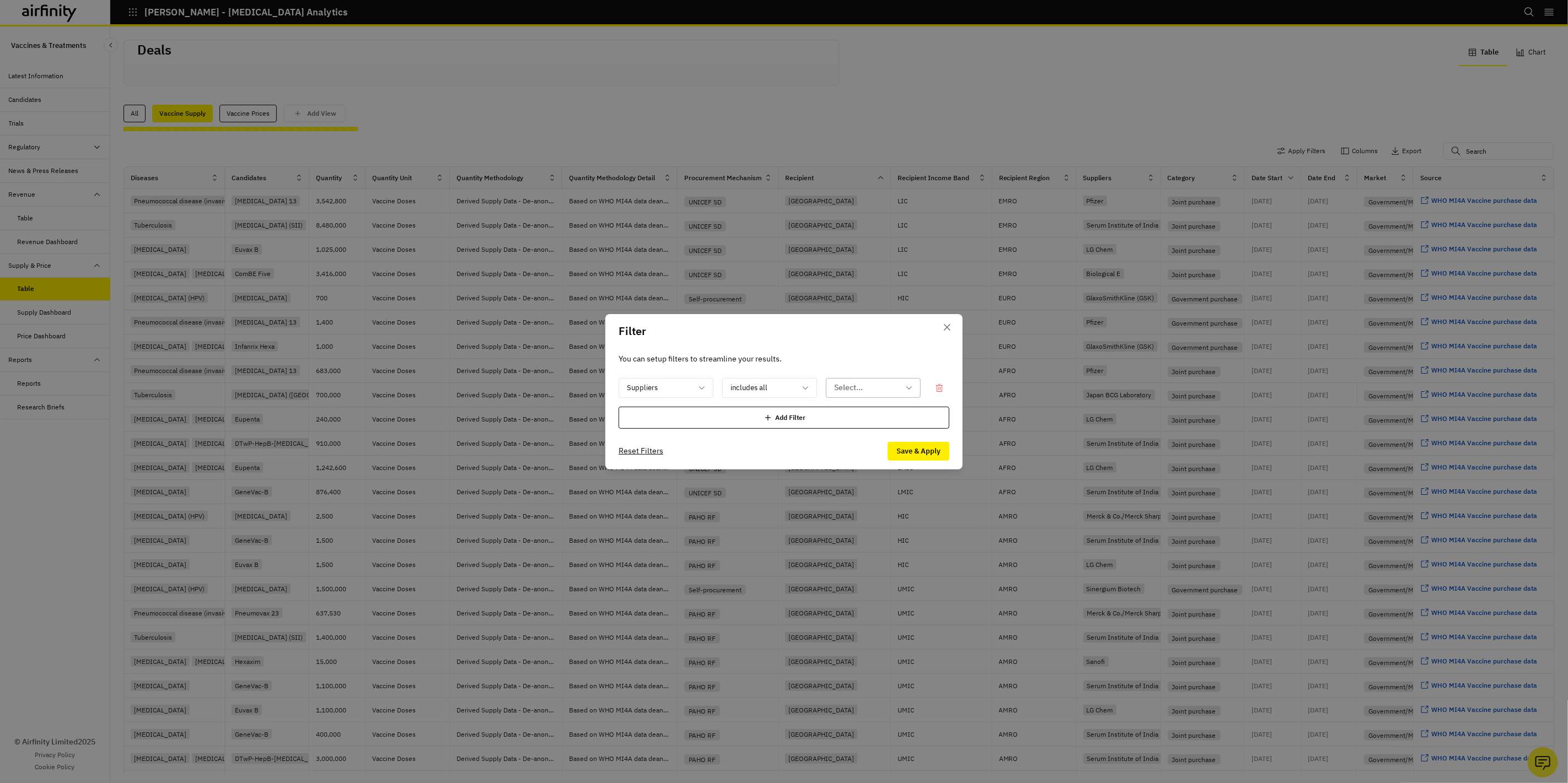
click at [863, 389] on div at bounding box center [866, 388] width 65 height 14
type input "Serum"
click at [875, 409] on div "Serum Institute of India" at bounding box center [881, 417] width 106 height 21
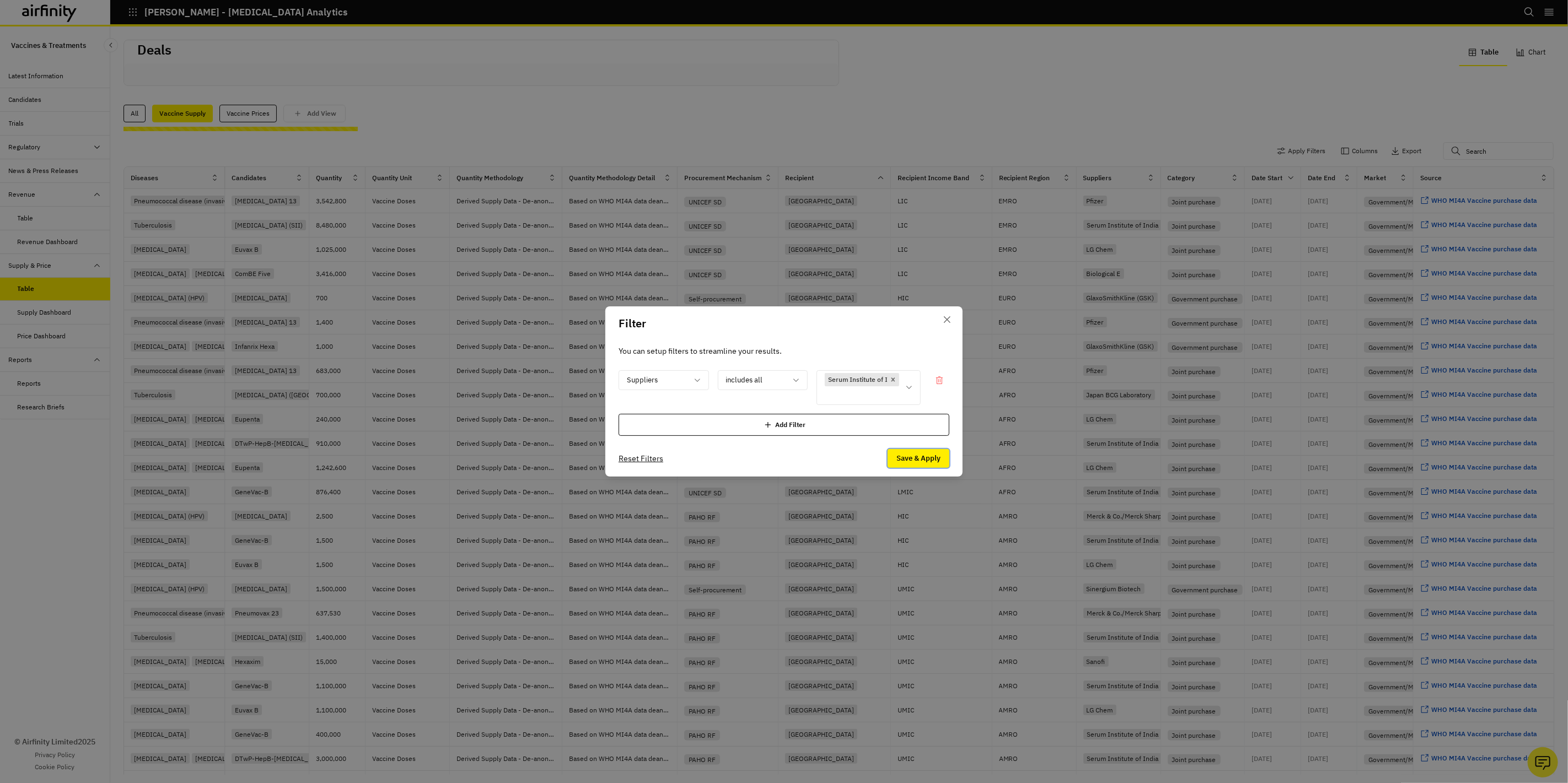
click at [925, 456] on button "Save & Apply" at bounding box center [918, 458] width 61 height 19
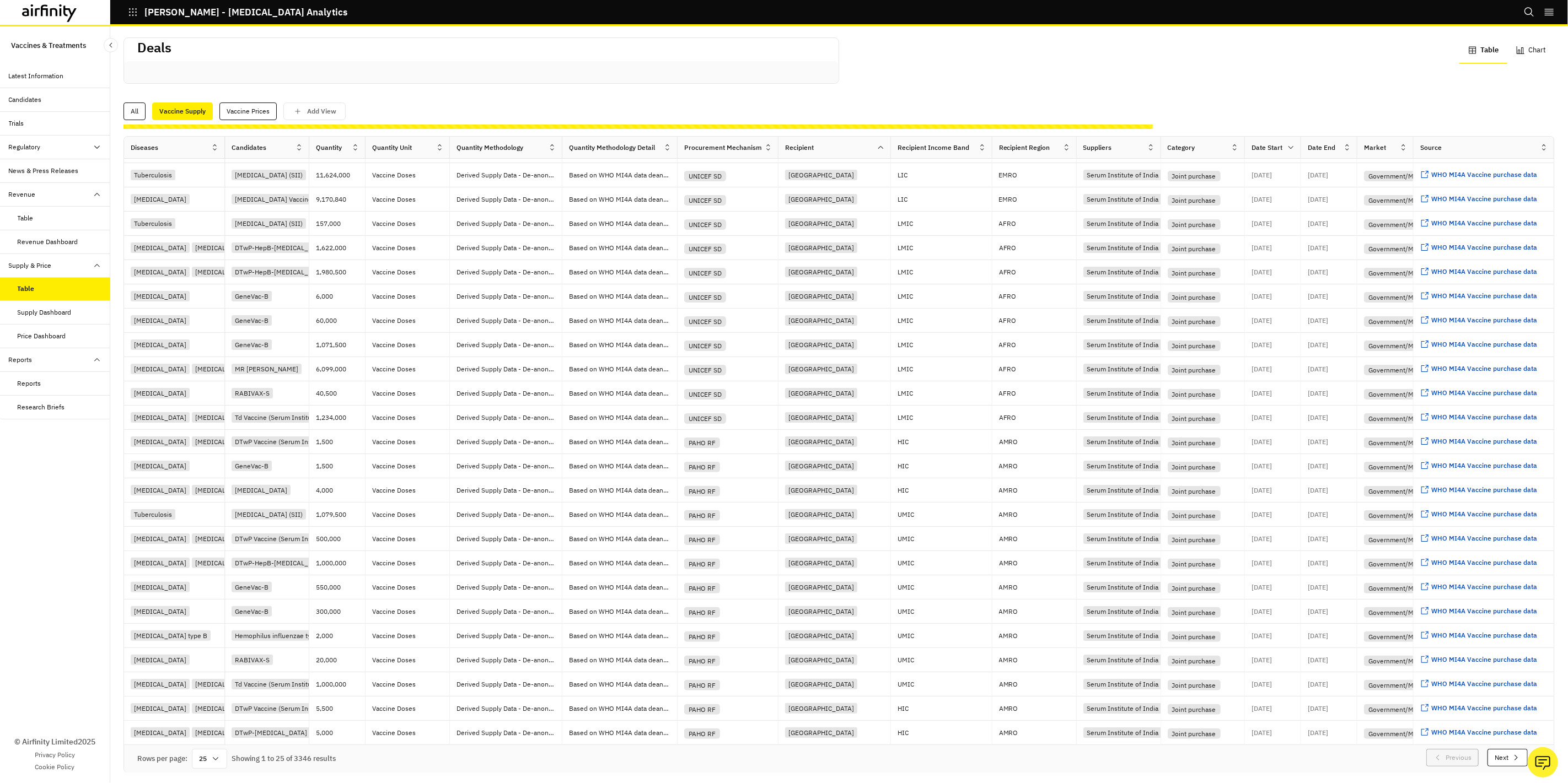
scroll to position [40, 0]
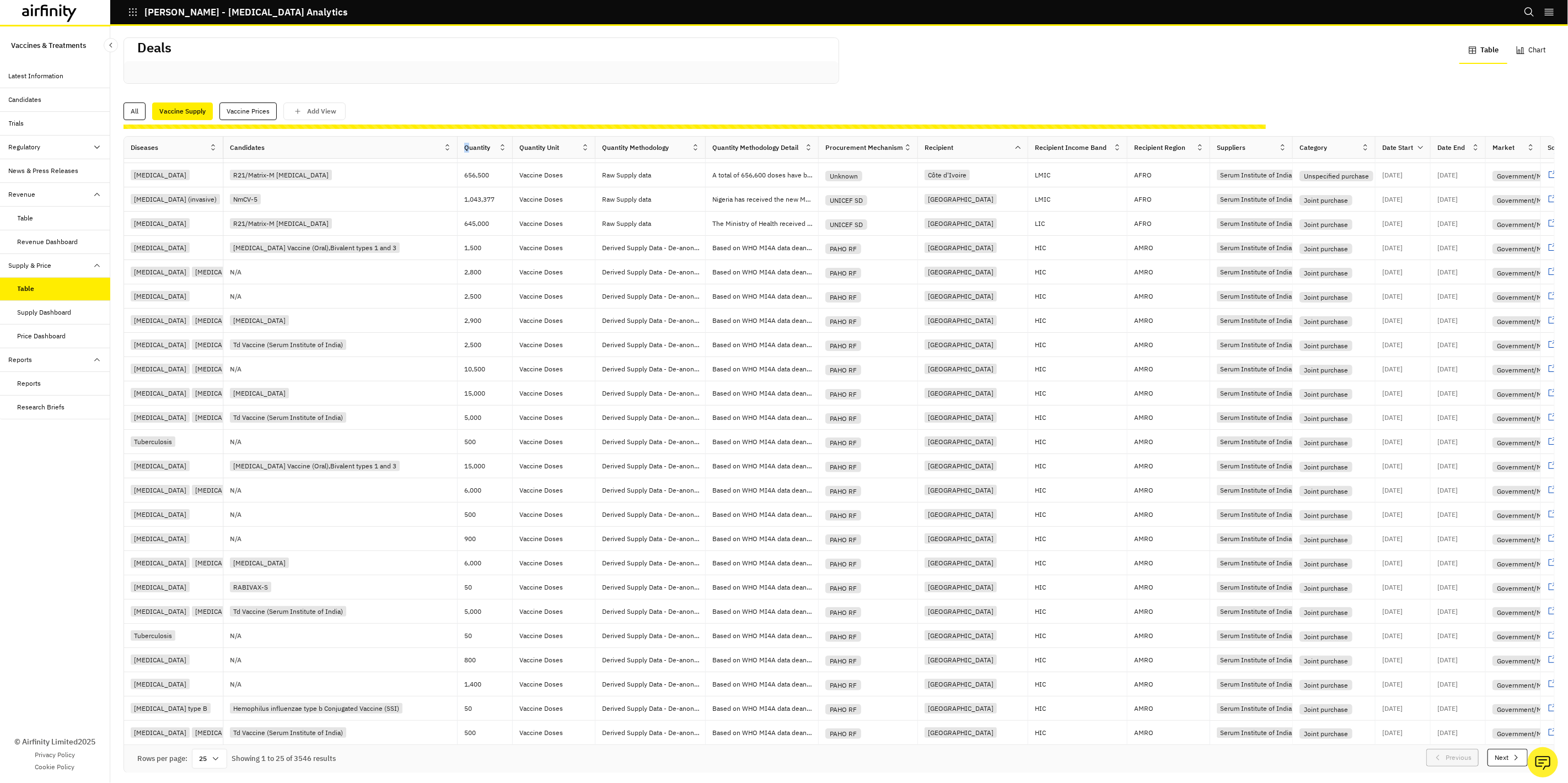
drag, startPoint x: 306, startPoint y: 152, endPoint x: 458, endPoint y: 156, distance: 152.1
click at [458, 156] on div "Diseases Candidates Quantity Quantity Unit Quantity Methodology Quantity Method…" at bounding box center [901, 148] width 1555 height 22
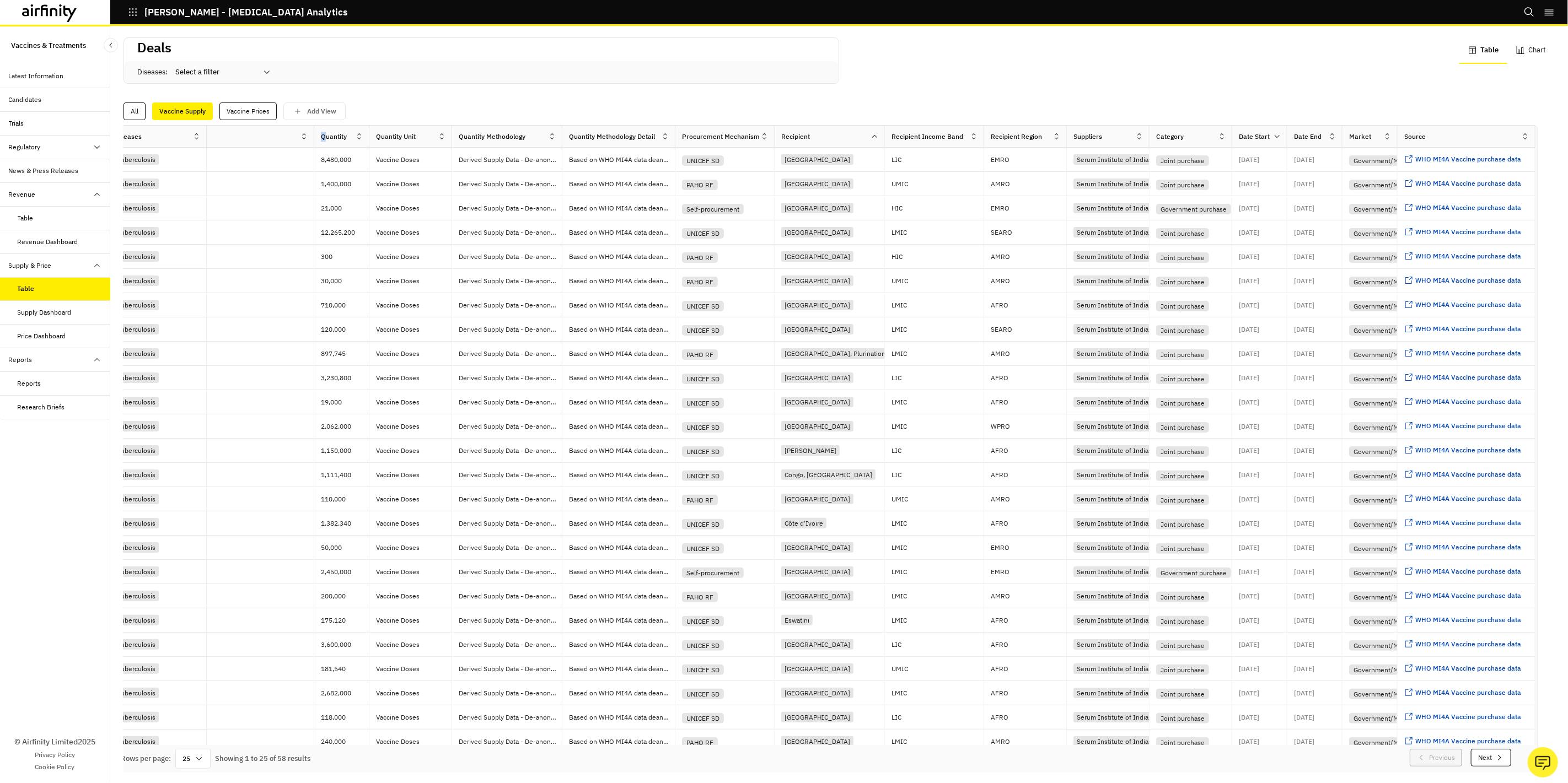
scroll to position [0, 147]
click at [1328, 133] on icon at bounding box center [1332, 136] width 9 height 9
click at [1286, 207] on div "Sort Descending" at bounding box center [1264, 211] width 113 height 25
click at [1294, 207] on p "31st Dec 2021" at bounding box center [1304, 208] width 21 height 7
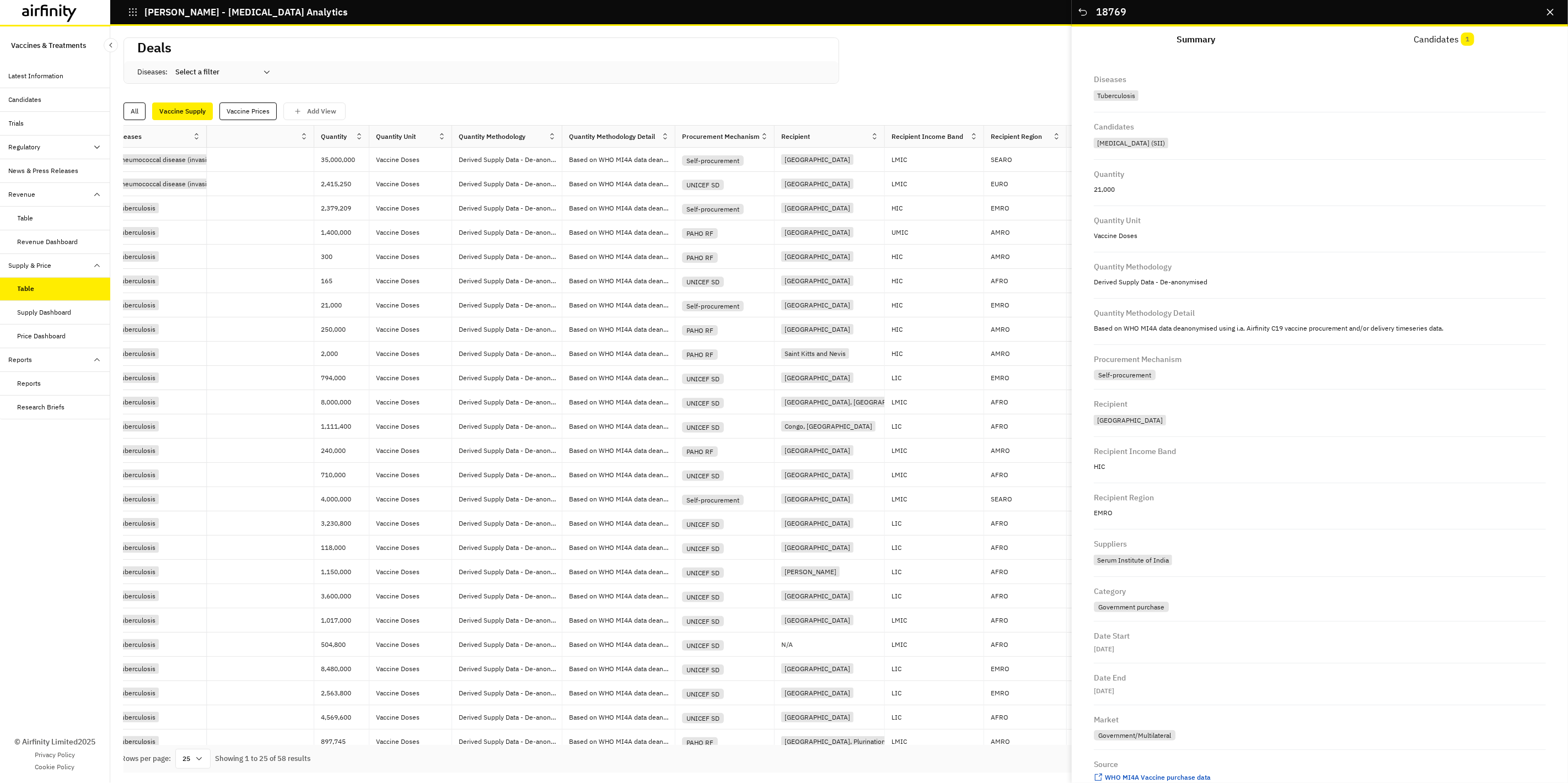
click at [1043, 103] on div "All Vaccine Supply Vaccine Prices Add View" at bounding box center [839, 111] width 1431 height 18
click at [1083, 15] on icon "Close" at bounding box center [1083, 12] width 9 height 7
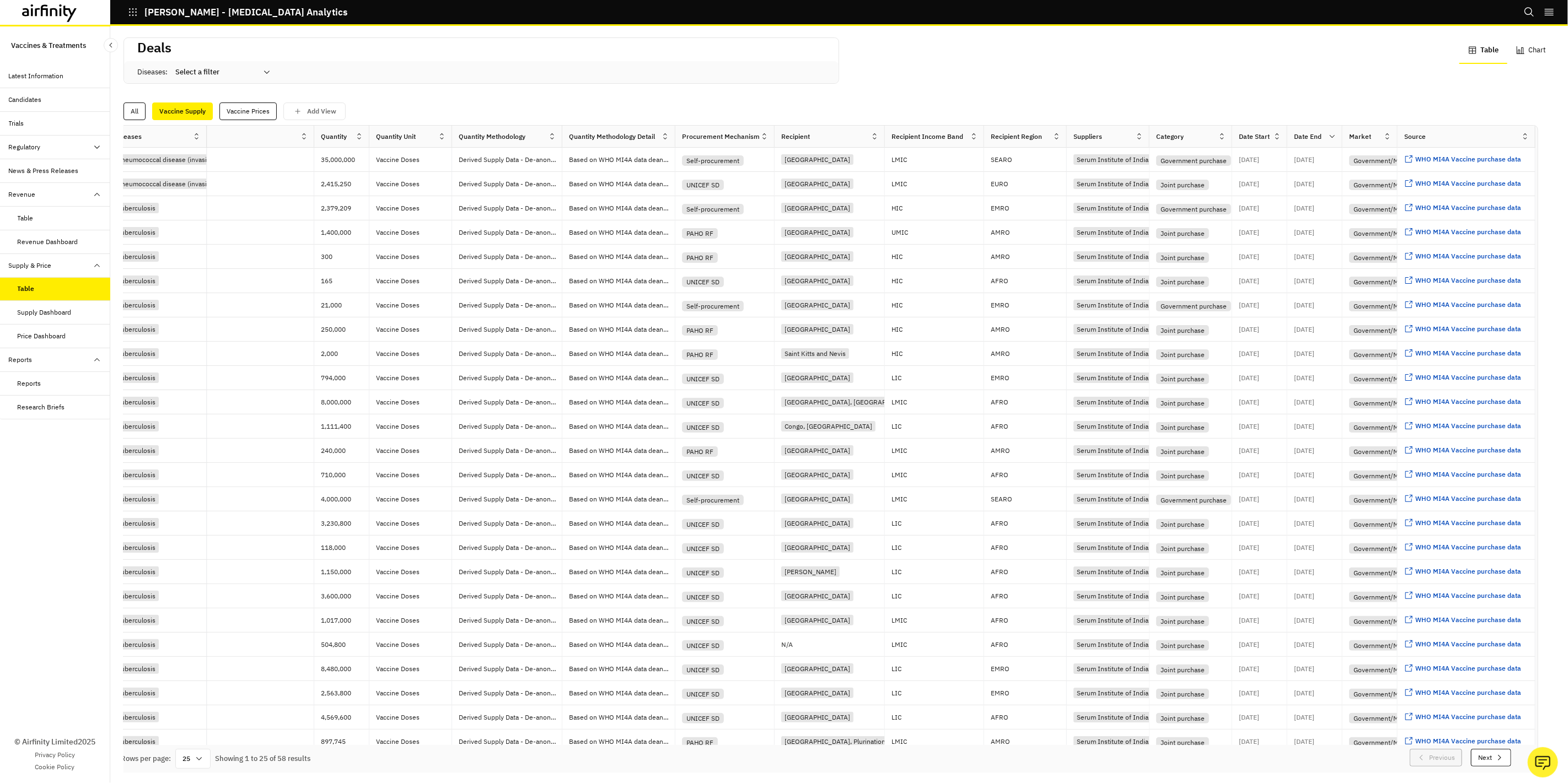
click at [1328, 137] on icon at bounding box center [1332, 136] width 9 height 9
click at [1266, 195] on div "Sort Ascending" at bounding box center [1264, 187] width 113 height 25
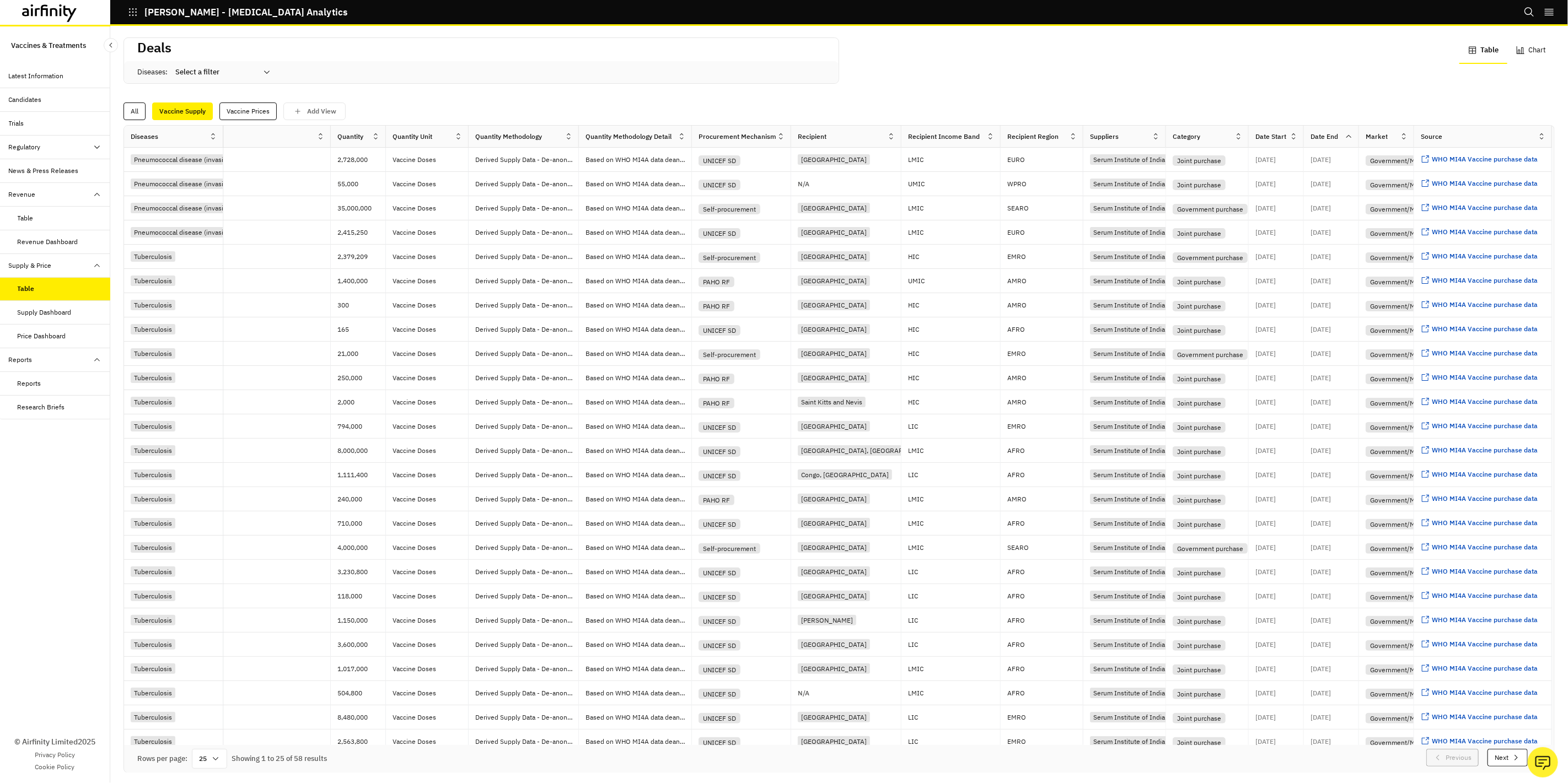
click at [69, 313] on div "Supply Dashboard" at bounding box center [44, 312] width 54 height 10
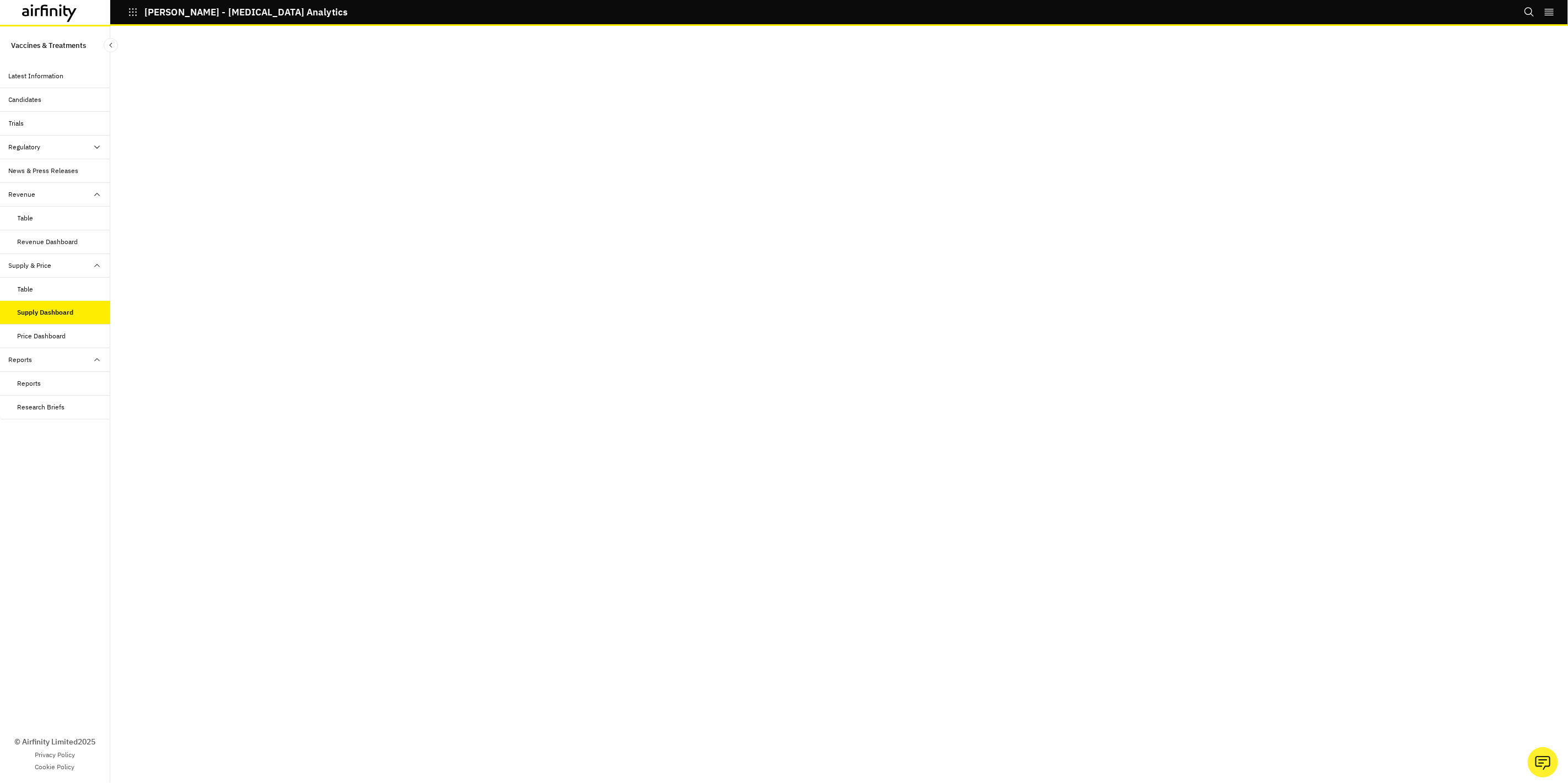
click at [57, 341] on div "Price Dashboard" at bounding box center [42, 336] width 49 height 10
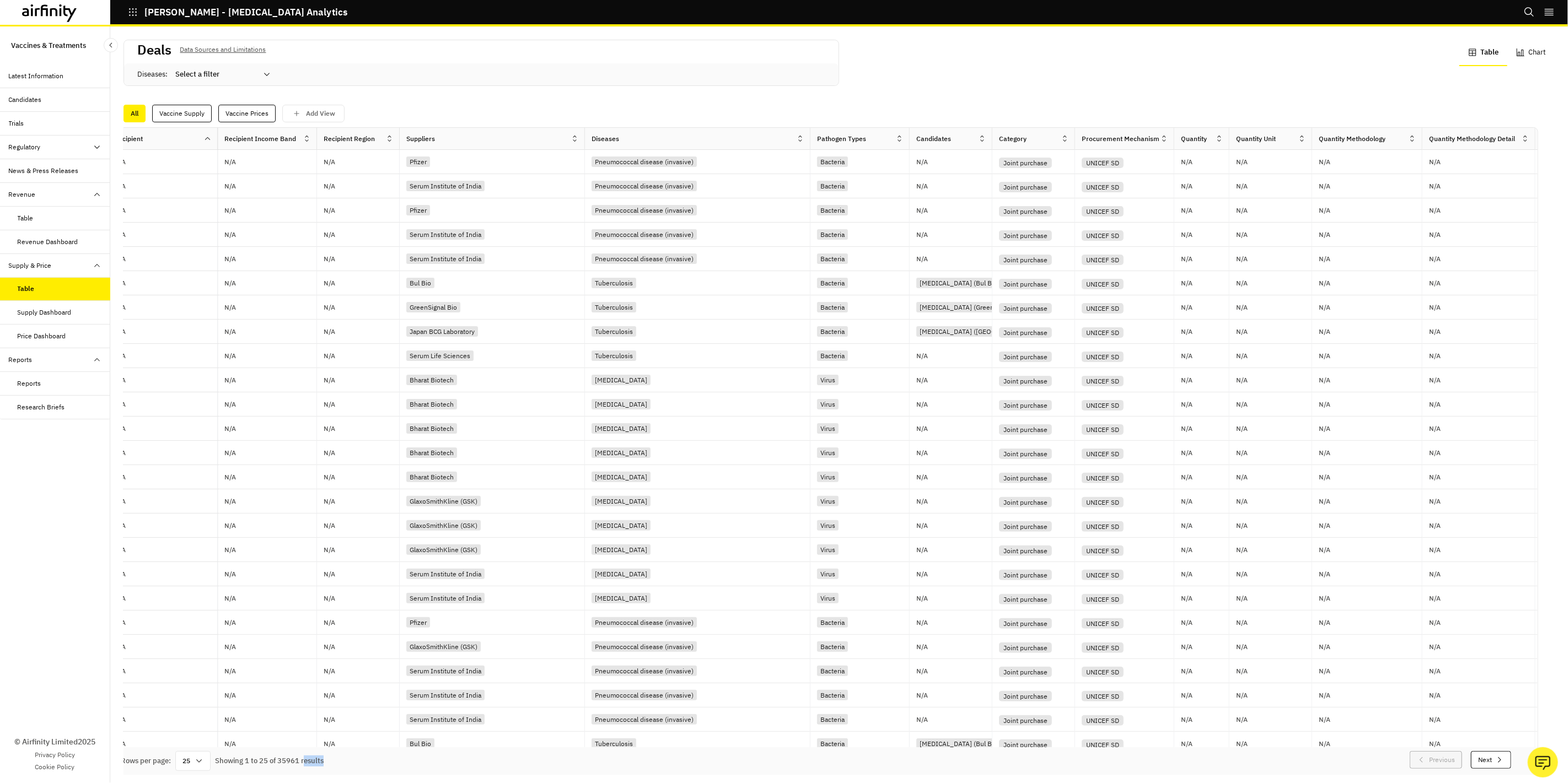
scroll to position [2, 0]
drag, startPoint x: 324, startPoint y: 777, endPoint x: 296, endPoint y: 777, distance: 28.0
click at [296, 777] on div "Deals Data Sources and Limitations Diseases : Select a filter Table Chart All V…" at bounding box center [839, 405] width 1458 height 757
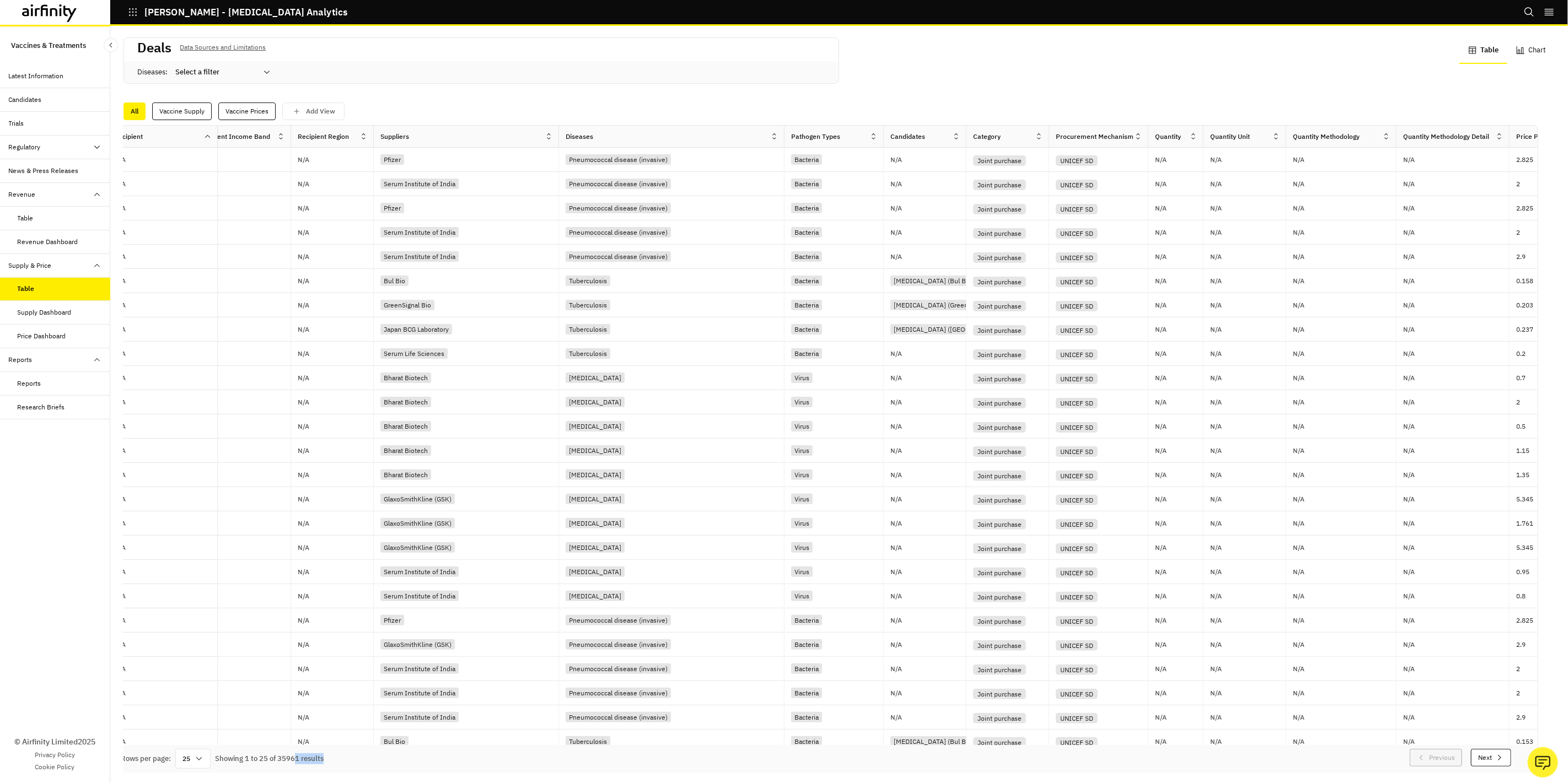
scroll to position [0, 0]
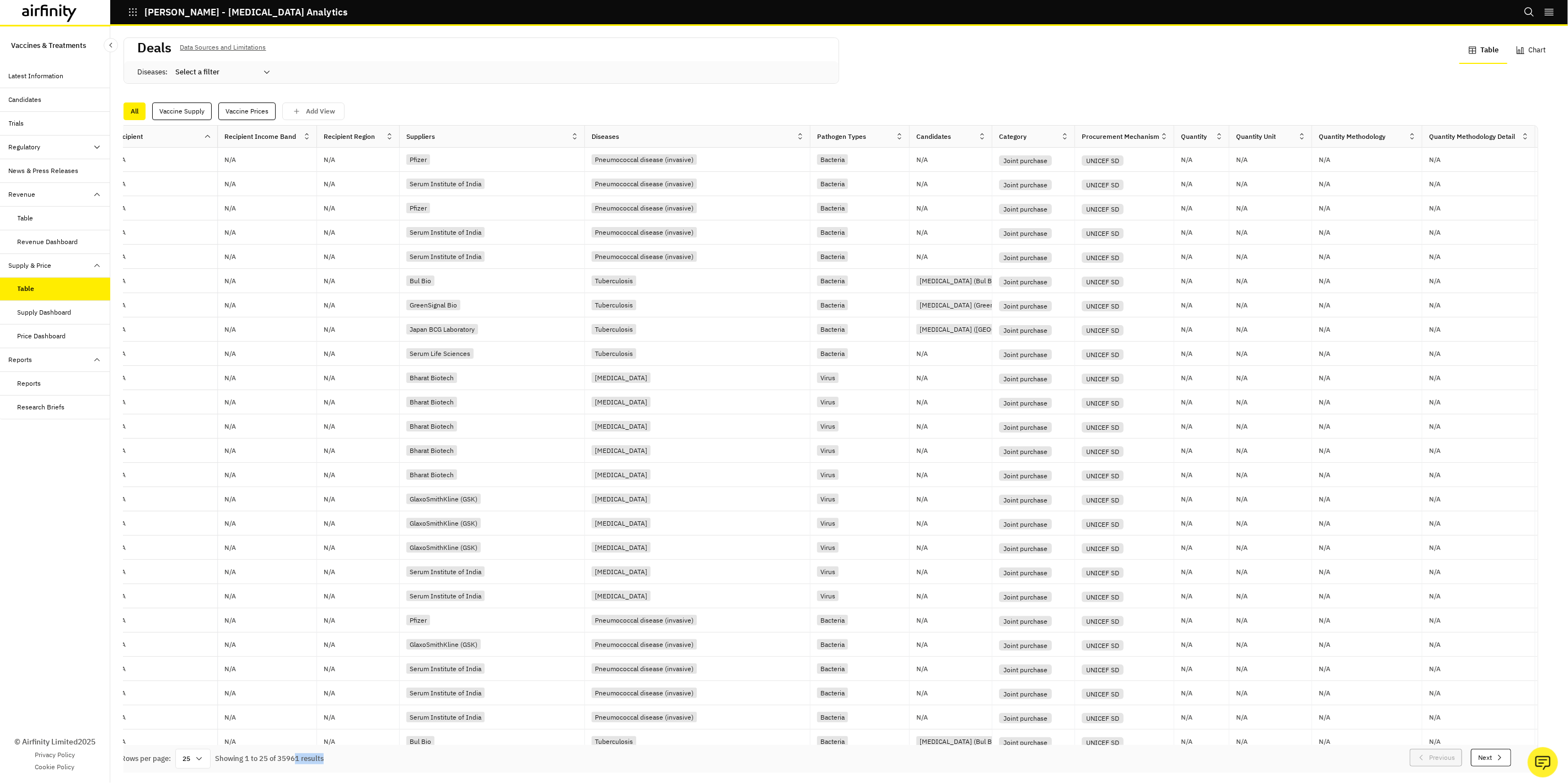
click at [1474, 53] on button "Table" at bounding box center [1483, 50] width 48 height 26
click at [1514, 55] on button "Chart" at bounding box center [1531, 50] width 47 height 26
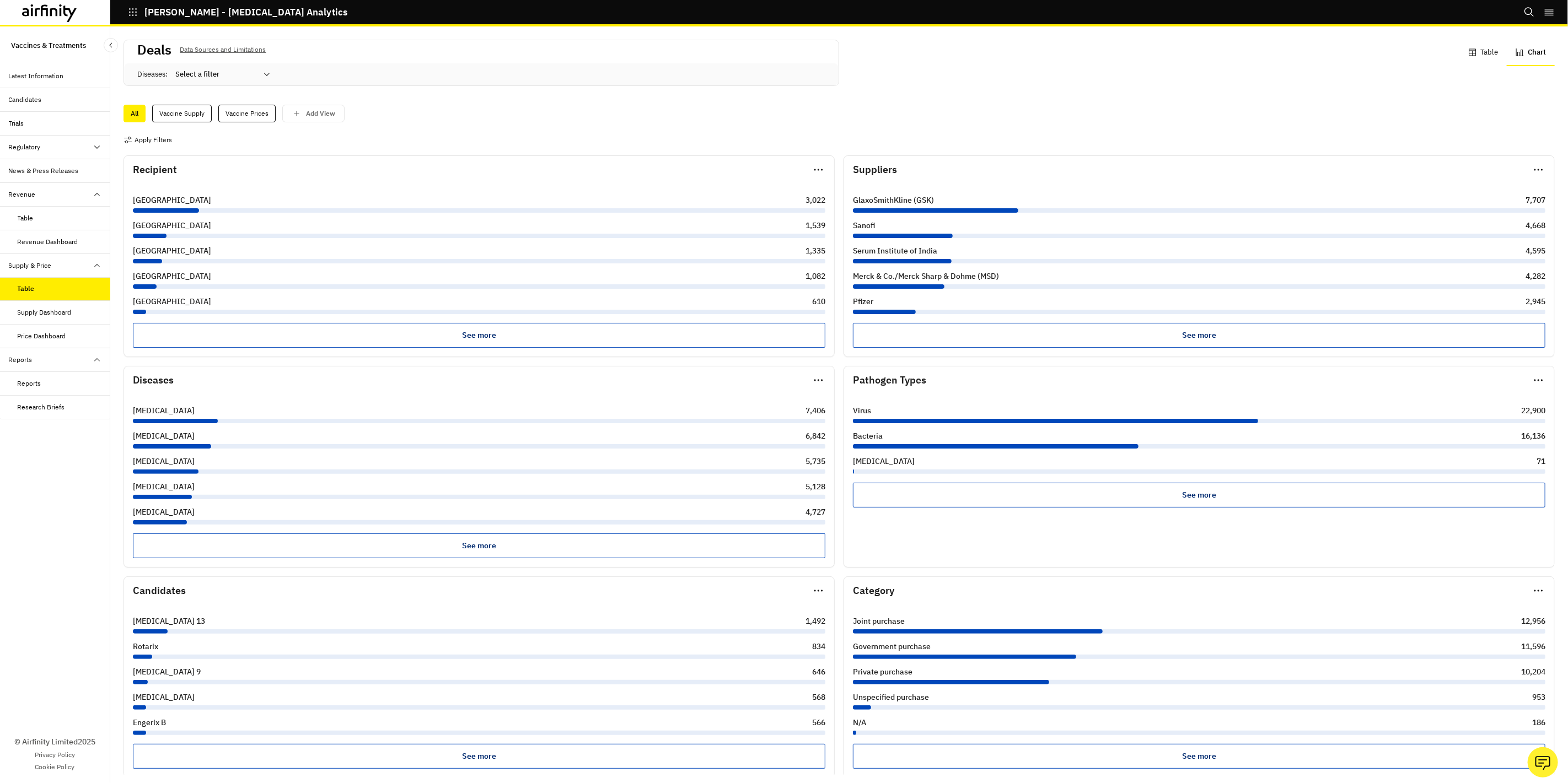
click at [1516, 55] on icon "button" at bounding box center [1520, 52] width 9 height 9
click at [1523, 53] on button "Chart" at bounding box center [1530, 52] width 48 height 26
click at [1477, 46] on button "Table" at bounding box center [1483, 52] width 47 height 26
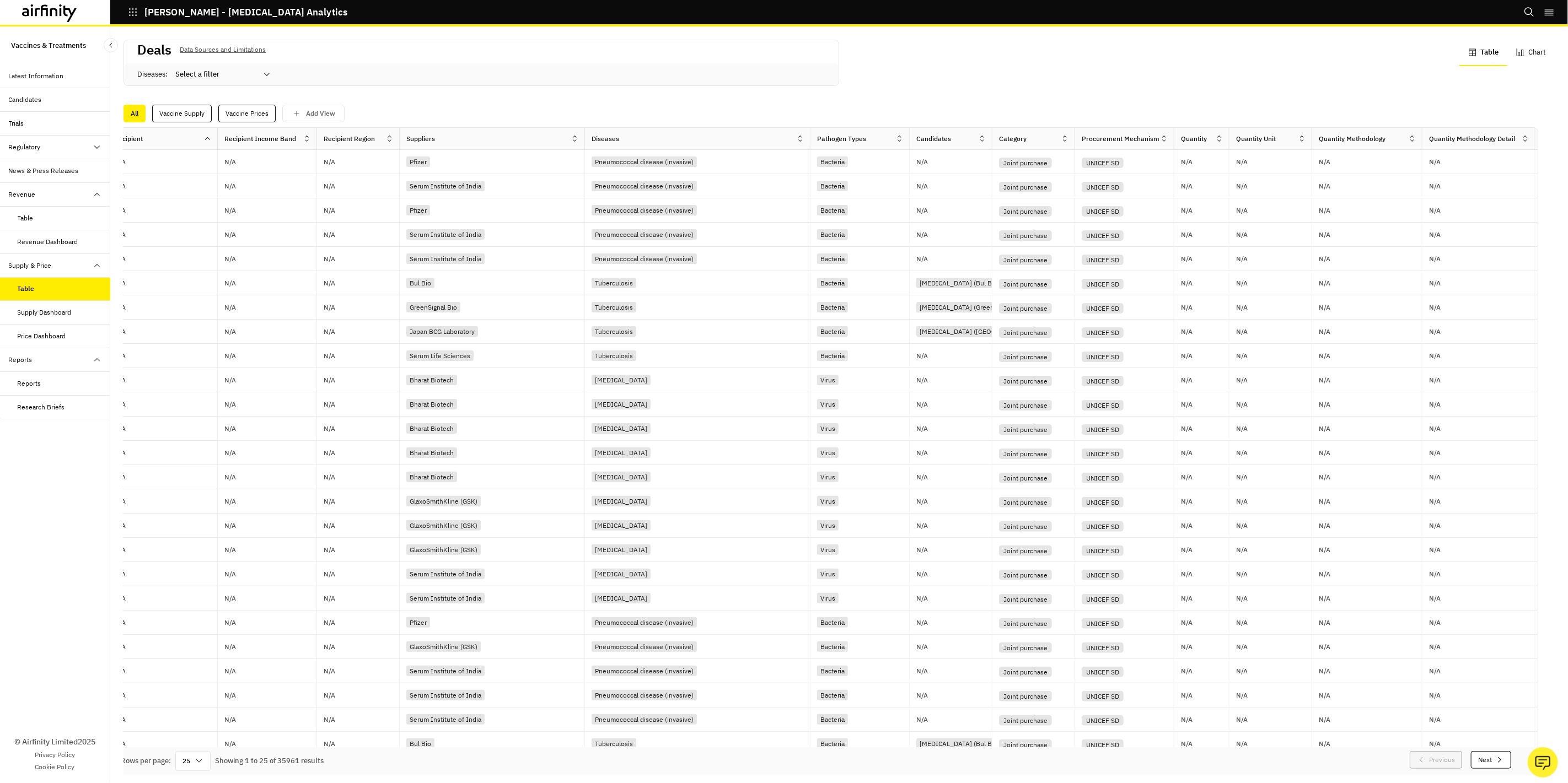
click at [26, 299] on div "Table" at bounding box center [55, 289] width 110 height 24
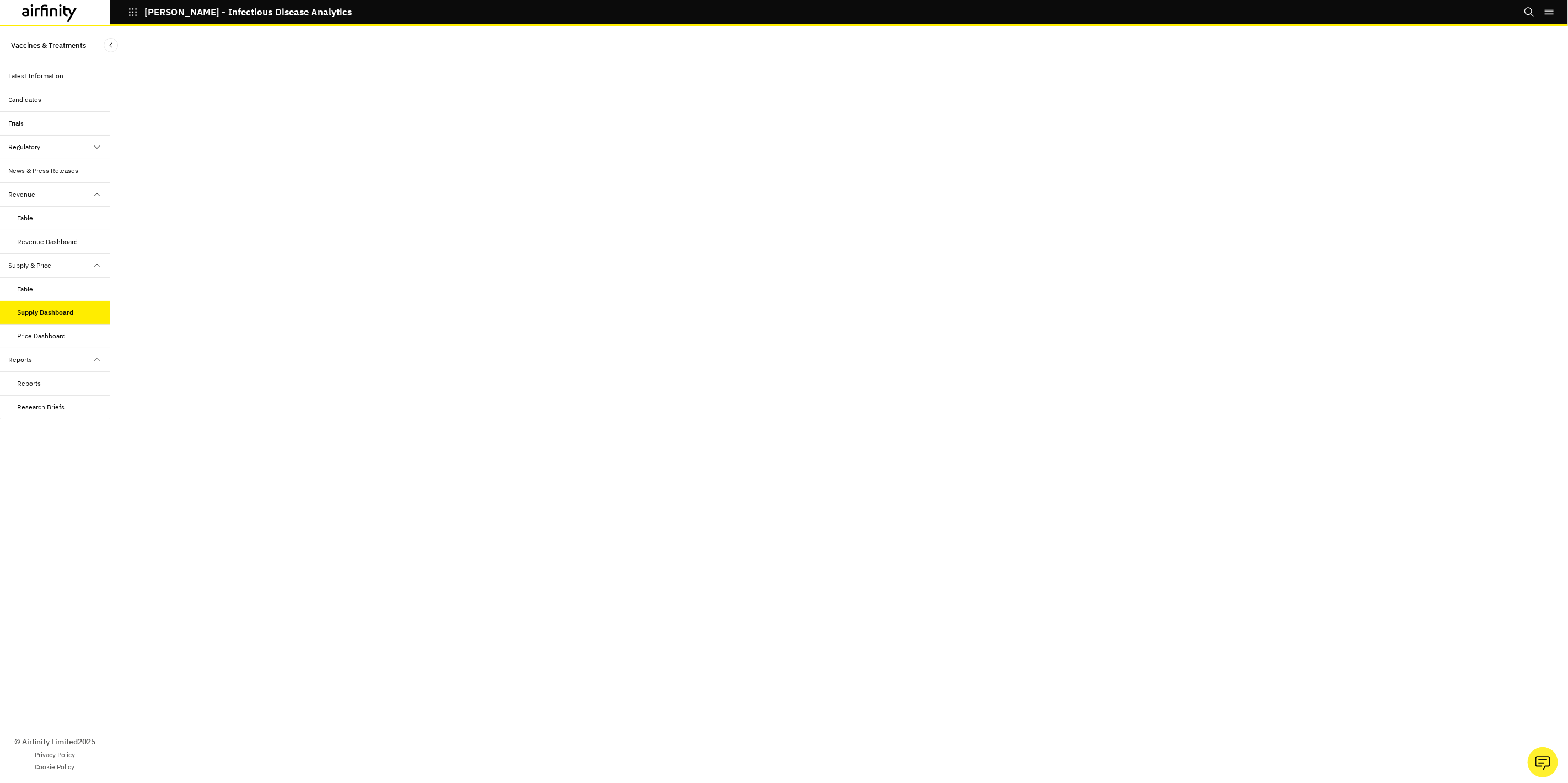
click at [32, 290] on div "Table" at bounding box center [26, 289] width 16 height 10
